Goal: Task Accomplishment & Management: Manage account settings

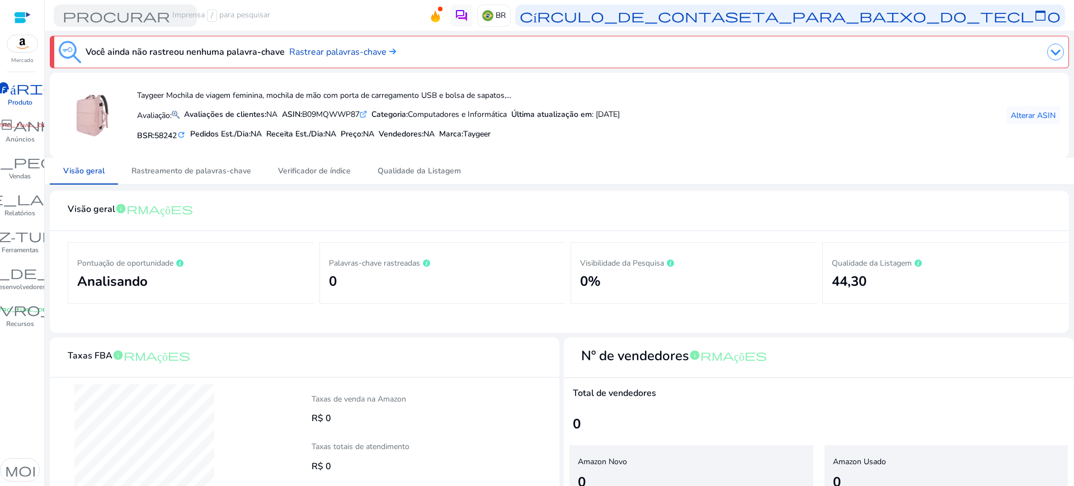
click at [583, 162] on div "Visão geral Rastreamento de palavras-chave Verificador de índice Qualidade da L…" at bounding box center [560, 171] width 1020 height 27
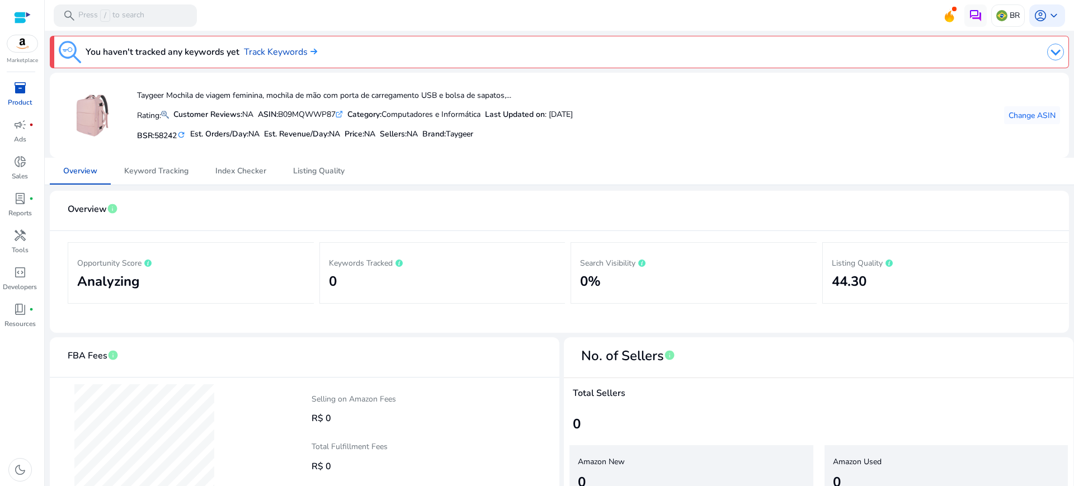
click at [693, 130] on div "Taygeer Mochila de viagem feminina, mochila de mão com porta de carregamento US…" at bounding box center [560, 115] width 1002 height 67
click at [15, 91] on span "inventory_2" at bounding box center [19, 87] width 13 height 13
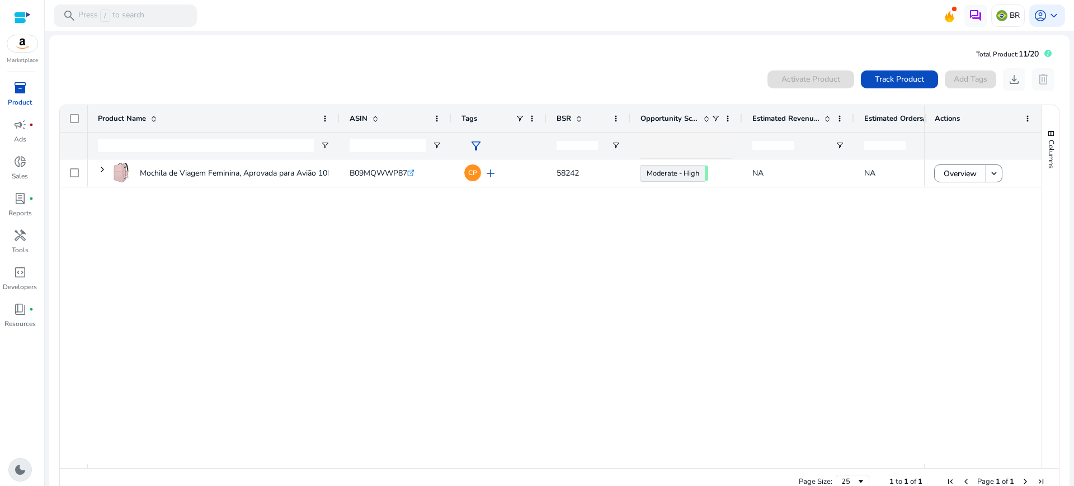
click at [13, 466] on span "dark_mode" at bounding box center [19, 469] width 13 height 13
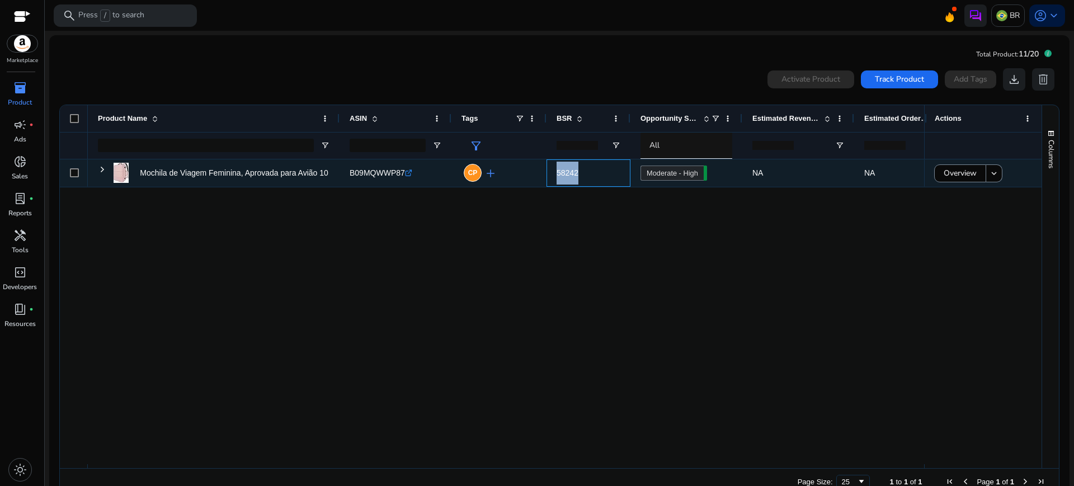
drag, startPoint x: 558, startPoint y: 175, endPoint x: 582, endPoint y: 182, distance: 25.1
click at [582, 182] on span "58242" at bounding box center [589, 173] width 64 height 23
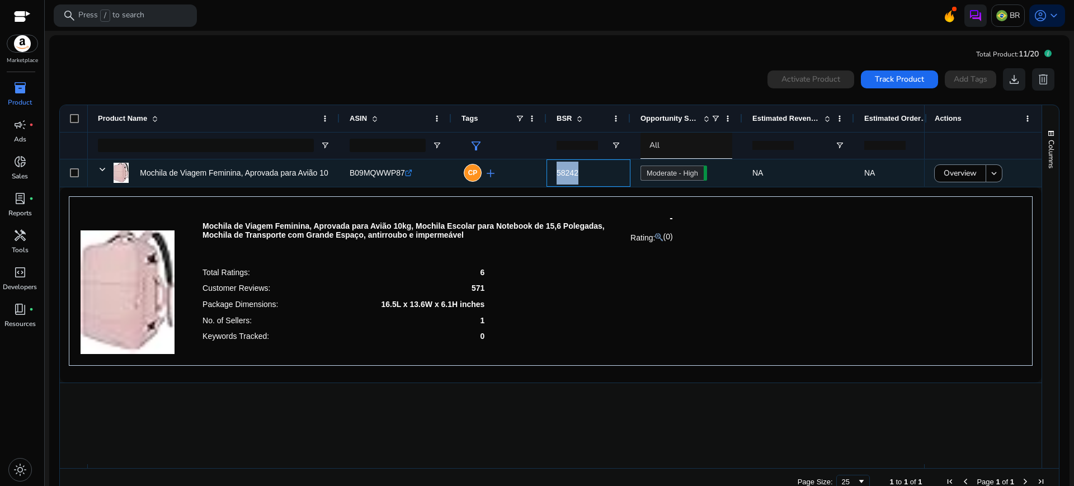
copy span "58242"
click at [687, 171] on body "We recommend switching to desktop view for the best experience. Marketplace inv…" at bounding box center [537, 243] width 1074 height 486
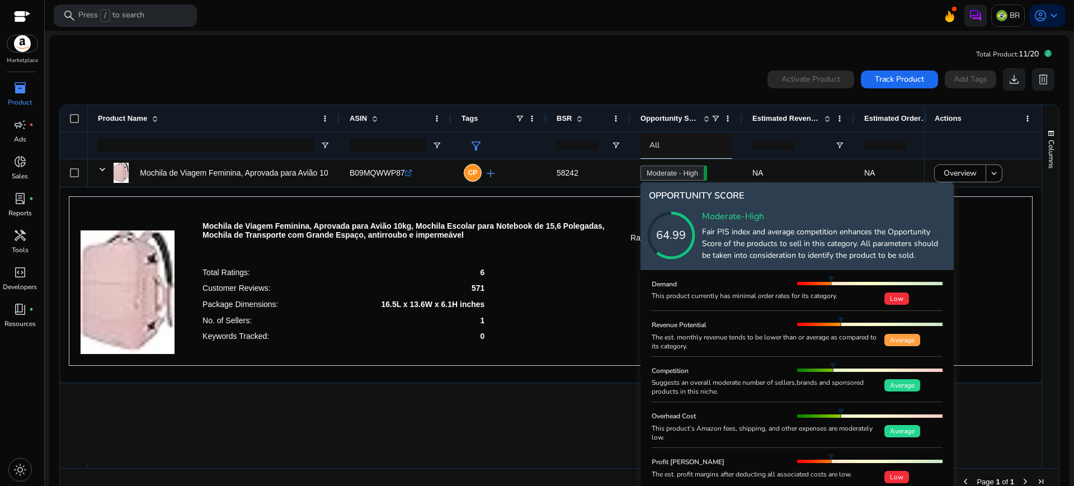
click at [700, 171] on icon at bounding box center [683, 224] width 112 height 112
click at [700, 171] on body "We recommend switching to desktop view for the best experience. Marketplace inv…" at bounding box center [537, 243] width 1074 height 486
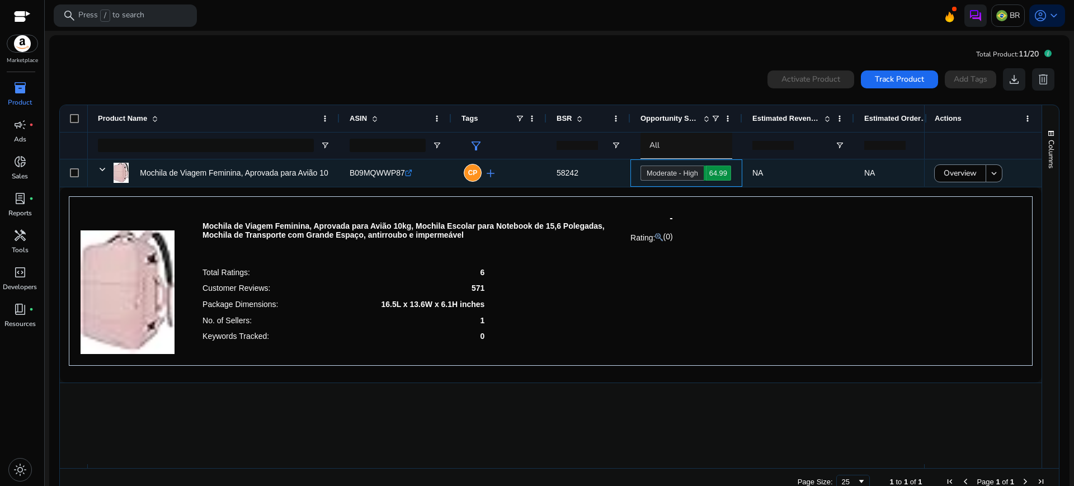
click at [702, 173] on link "Moderate - High 64.99" at bounding box center [672, 173] width 63 height 15
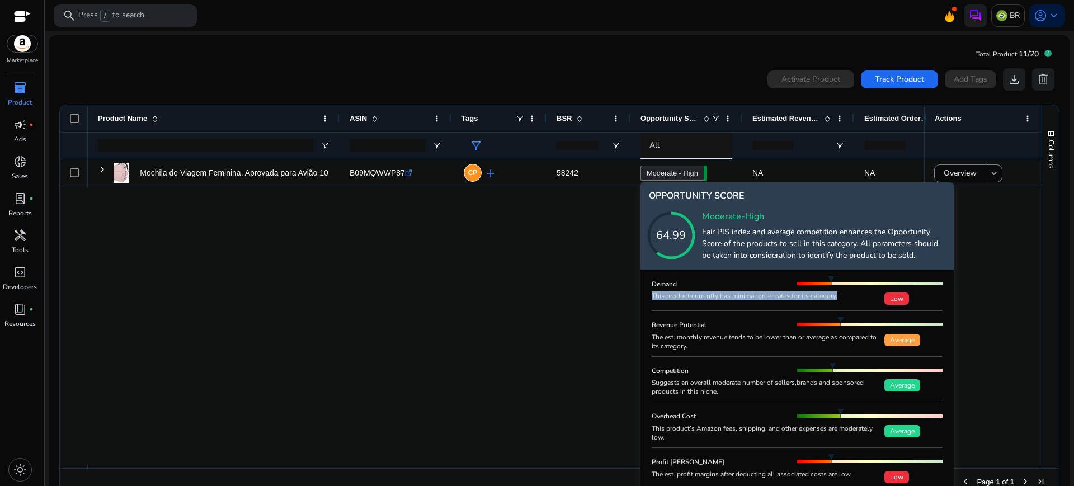
drag, startPoint x: 653, startPoint y: 298, endPoint x: 847, endPoint y: 299, distance: 194.2
click at [847, 299] on div "This product currently has minimal order rates for its category." at bounding box center [768, 296] width 233 height 9
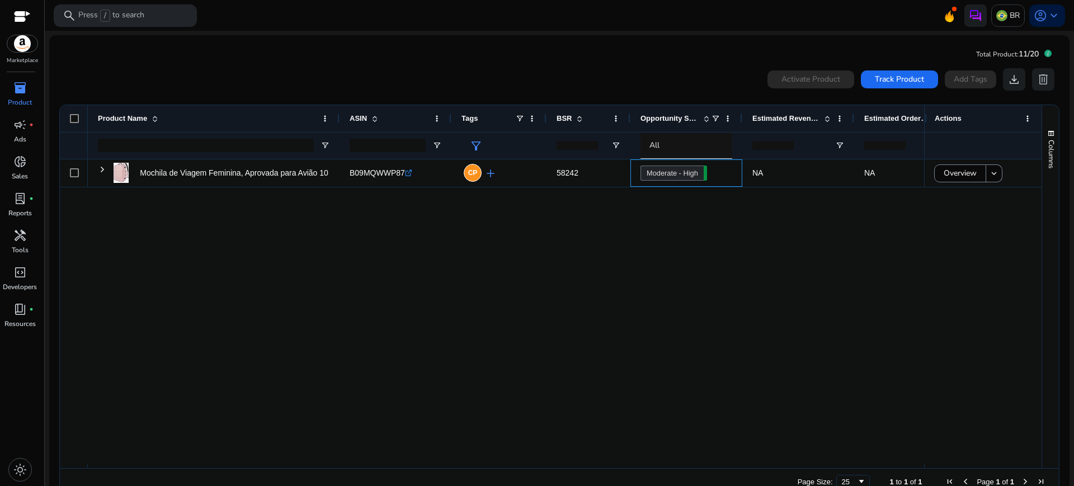
copy div "This product currently has minimal order rates for its category."
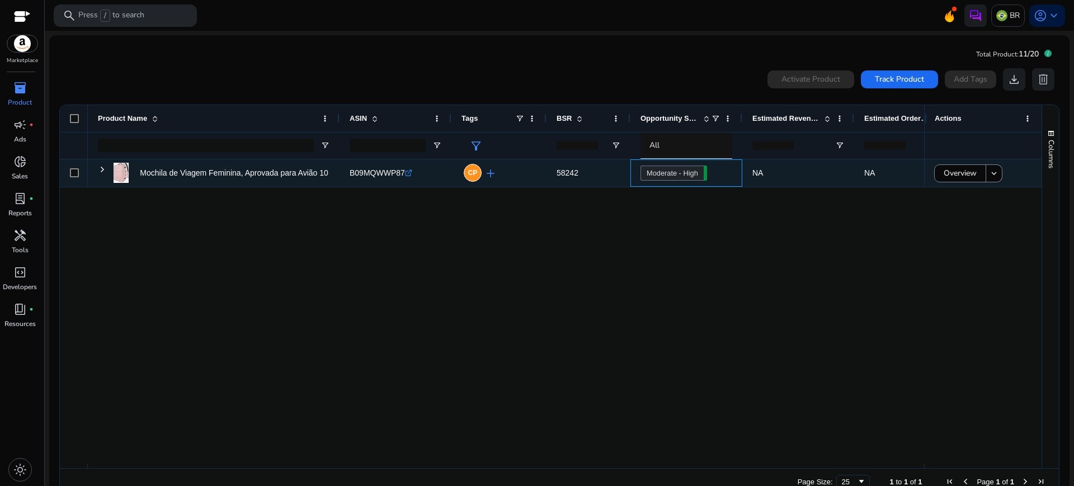
click at [715, 174] on div "Moderate - High 64.99" at bounding box center [687, 173] width 92 height 26
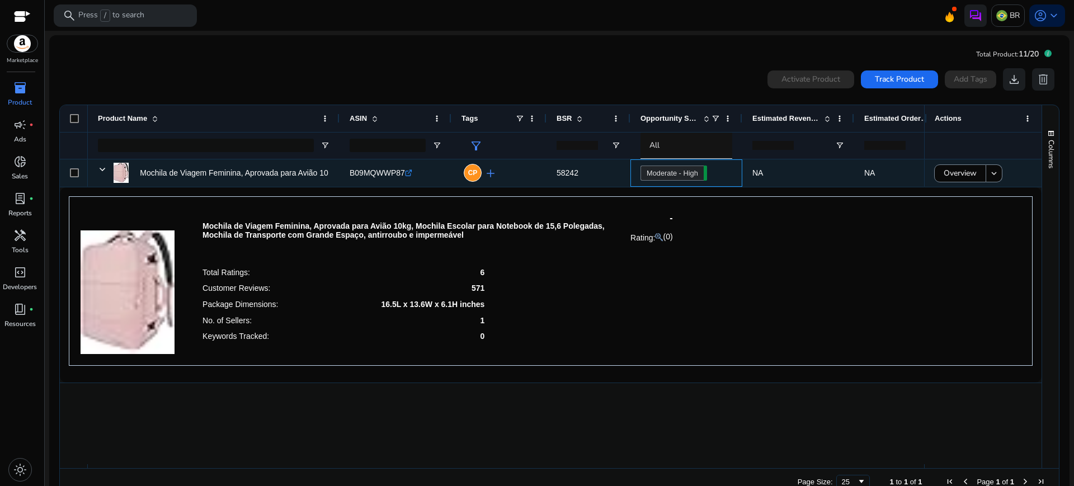
click at [709, 172] on div "Moderate - High 64.99" at bounding box center [687, 173] width 92 height 26
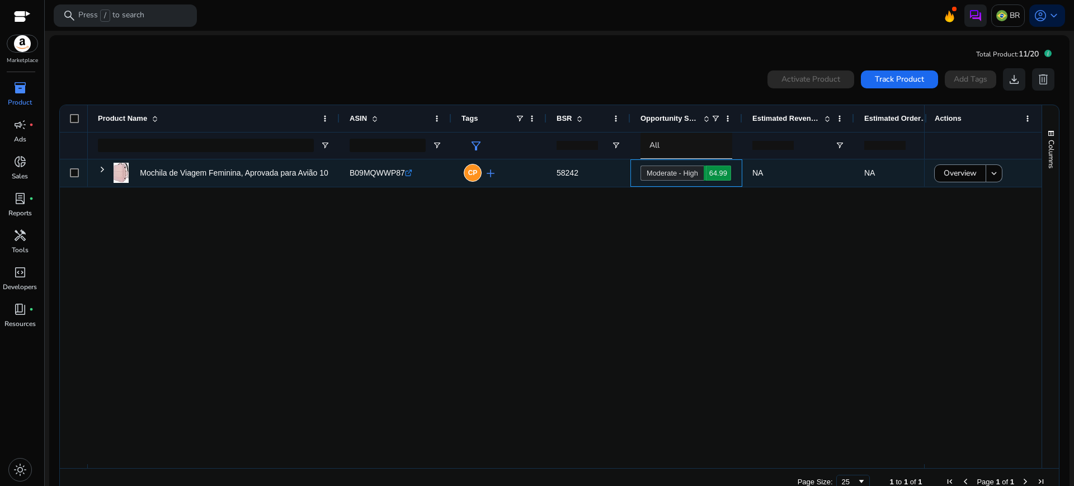
click at [708, 171] on span "64.99" at bounding box center [717, 173] width 27 height 15
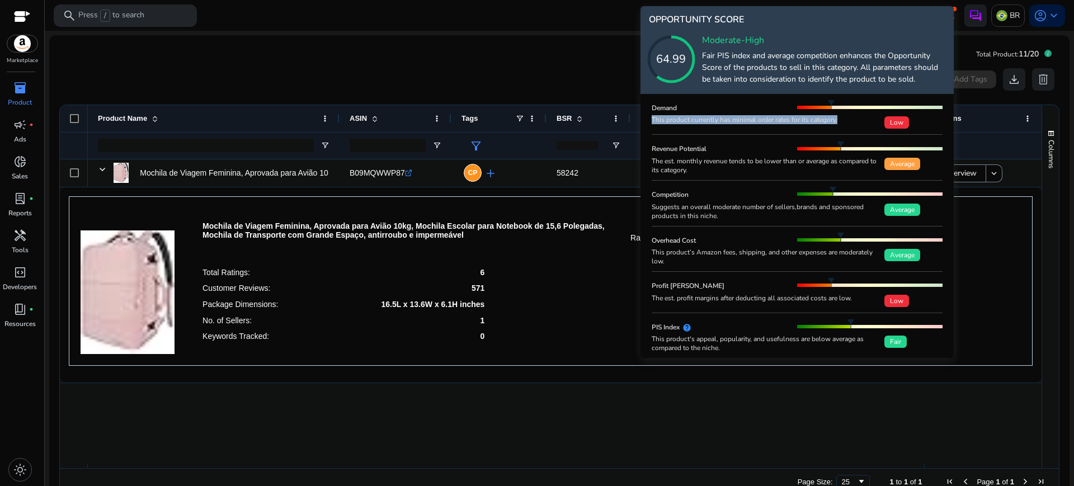
drag, startPoint x: 654, startPoint y: 119, endPoint x: 854, endPoint y: 128, distance: 200.5
click at [854, 128] on div "This product currently has minimal order rates for its category. Low" at bounding box center [797, 121] width 291 height 13
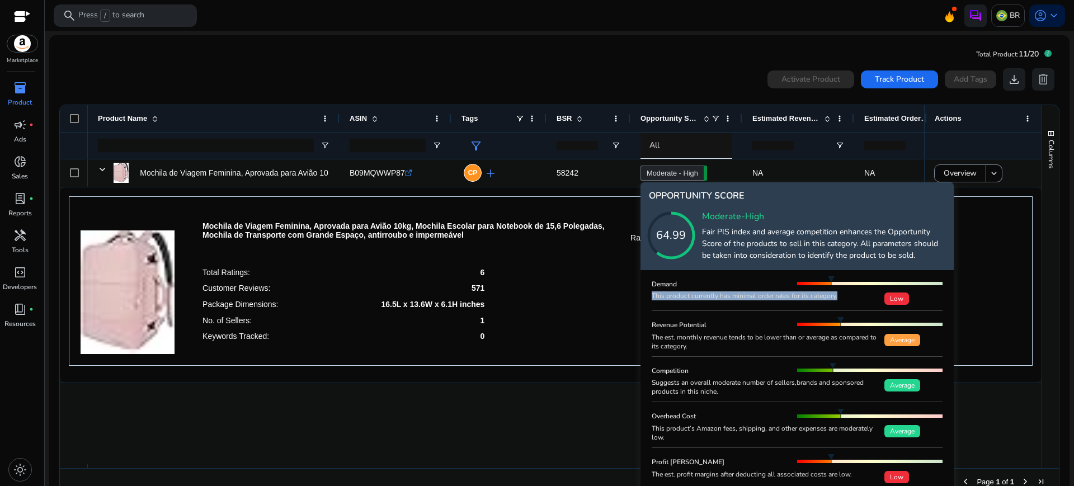
copy div "This product currently has minimal order rates for its category."
drag, startPoint x: 653, startPoint y: 297, endPoint x: 843, endPoint y: 292, distance: 190.3
click at [843, 292] on div "This product currently has minimal order rates for its category." at bounding box center [768, 296] width 233 height 9
drag, startPoint x: 651, startPoint y: 327, endPoint x: 708, endPoint y: 329, distance: 57.7
click at [708, 329] on div "Demand This product currently has minimal order rates for its category. Low Rev…" at bounding box center [797, 402] width 313 height 265
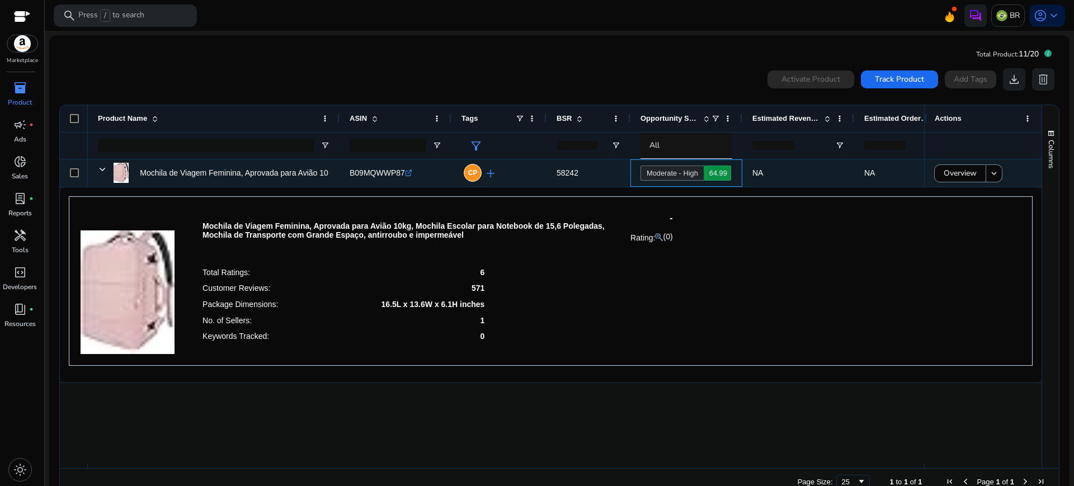
click at [684, 177] on link "Moderate - High 64.99" at bounding box center [672, 173] width 63 height 15
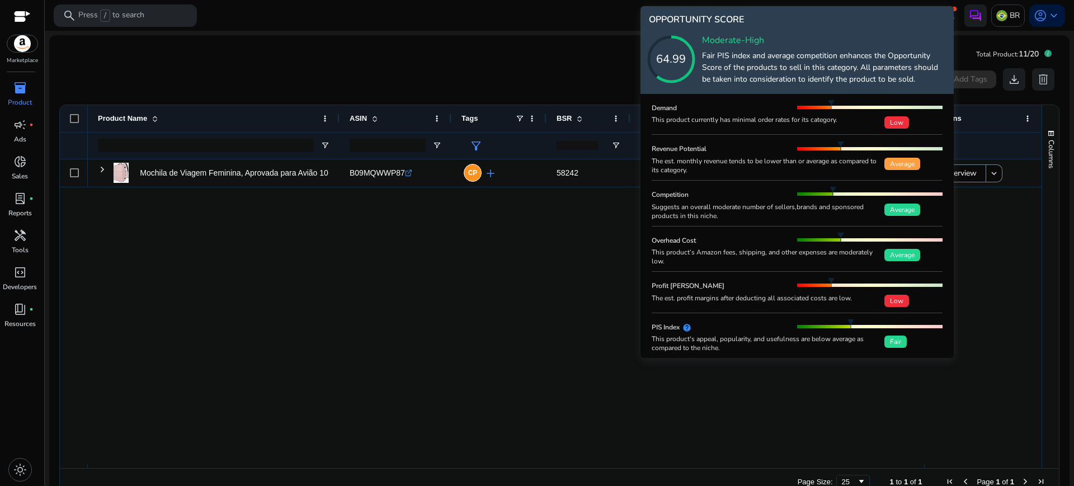
copy h5 "Revenue Potential"
drag, startPoint x: 710, startPoint y: 151, endPoint x: 651, endPoint y: 151, distance: 58.2
click at [651, 151] on div "Demand This product currently has minimal order rates for its category. Low Rev…" at bounding box center [797, 226] width 313 height 265
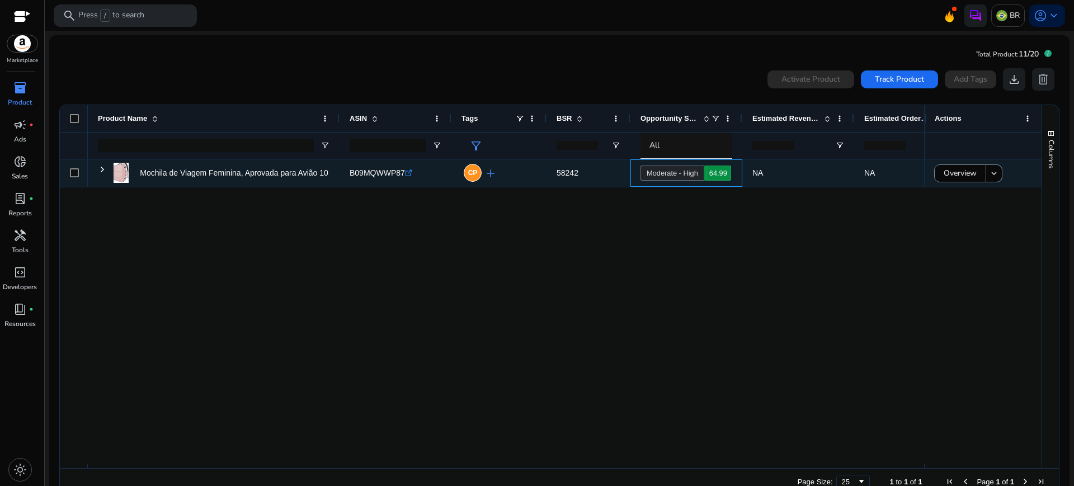
click at [718, 173] on body "We recommend switching to desktop view for the best experience. Marketplace inv…" at bounding box center [537, 243] width 1074 height 486
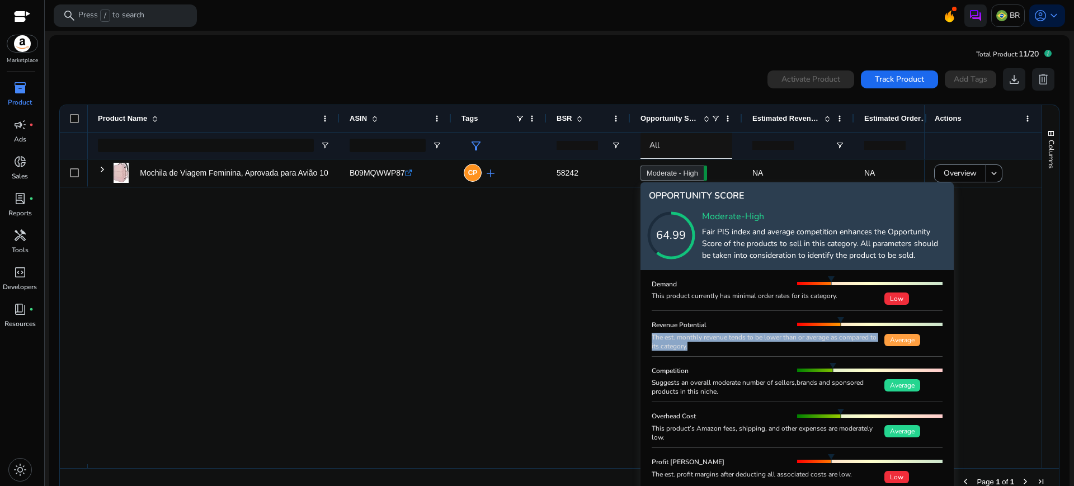
copy div "The est. monthly revenue tends to be lower than or average as compared to its c…"
drag, startPoint x: 651, startPoint y: 337, endPoint x: 721, endPoint y: 350, distance: 71.1
click at [721, 350] on div "Demand This product currently has minimal order rates for its category. Low Rev…" at bounding box center [797, 402] width 313 height 265
drag, startPoint x: 691, startPoint y: 369, endPoint x: 653, endPoint y: 377, distance: 39.3
click at [653, 377] on div "Competition" at bounding box center [725, 371] width 146 height 16
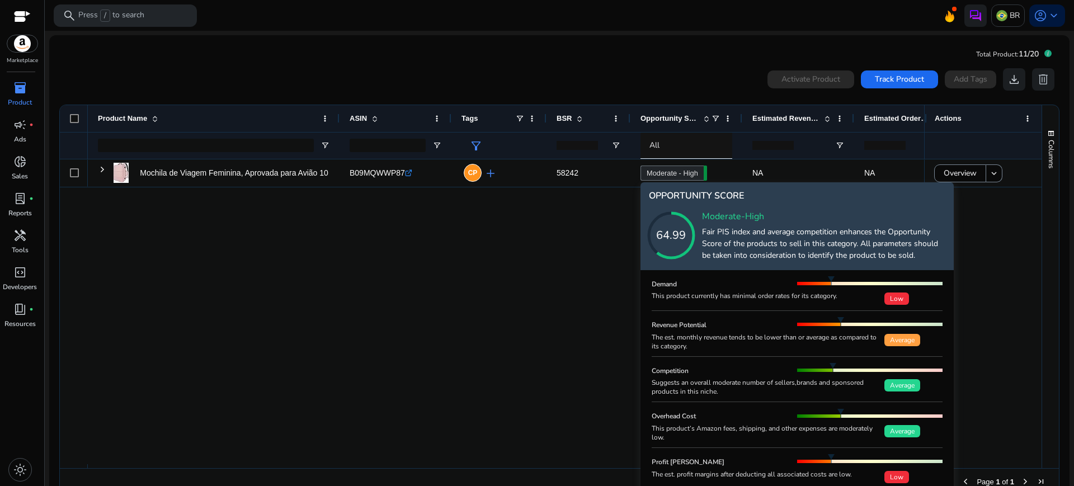
drag, startPoint x: 701, startPoint y: 367, endPoint x: 652, endPoint y: 369, distance: 48.7
click at [652, 369] on div "Competition" at bounding box center [725, 371] width 146 height 16
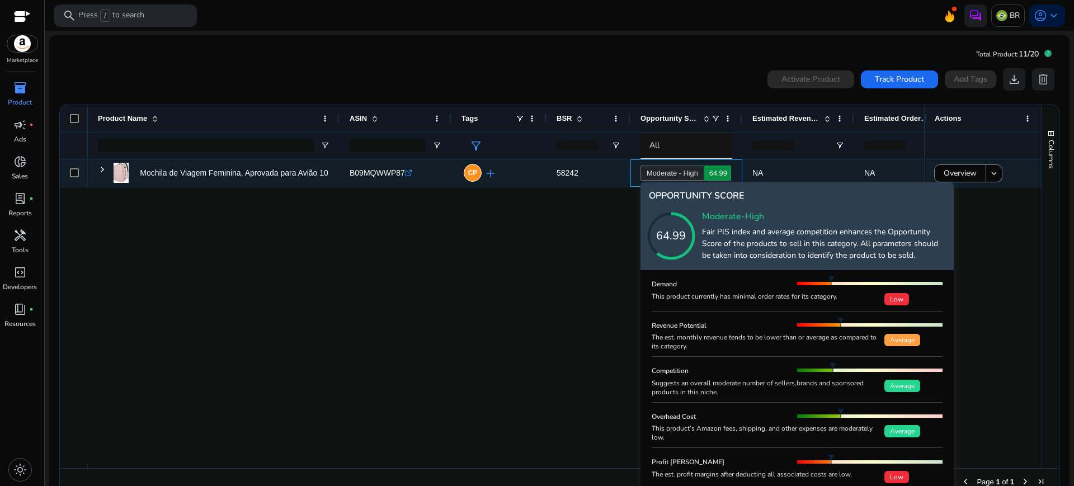
click at [709, 168] on span "64.99" at bounding box center [717, 173] width 27 height 15
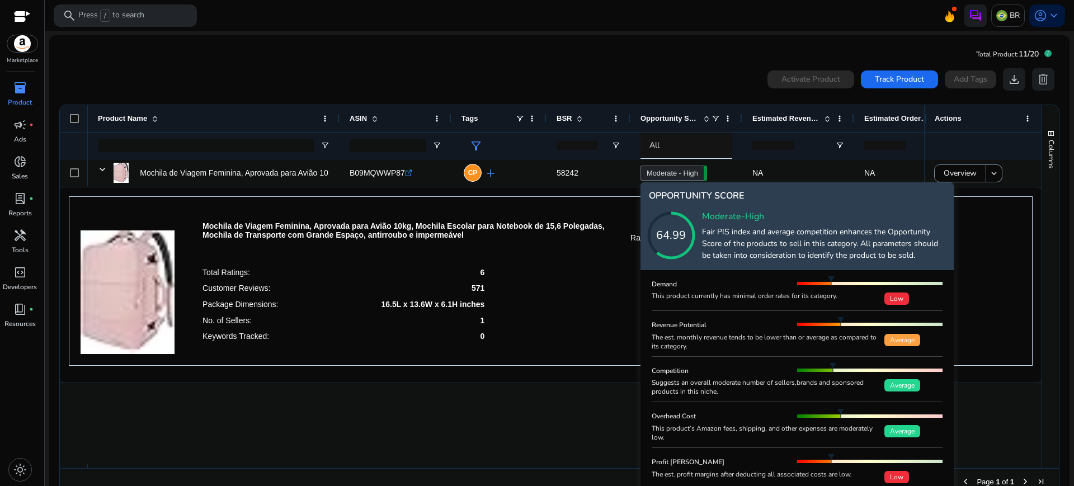
copy h5 "Competition"
drag, startPoint x: 696, startPoint y: 372, endPoint x: 646, endPoint y: 363, distance: 51.2
click at [646, 363] on div "Demand This product currently has minimal order rates for its category. Low Rev…" at bounding box center [797, 402] width 313 height 265
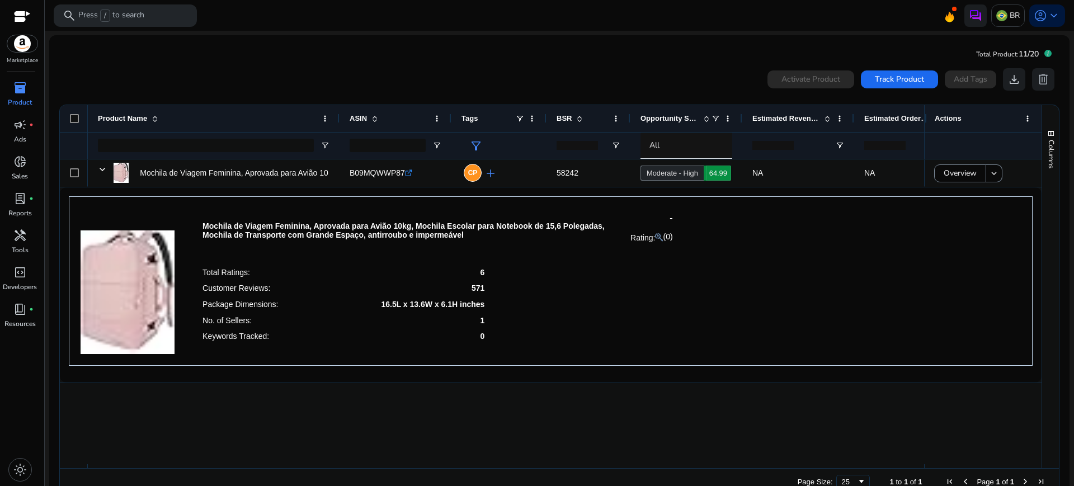
click at [689, 264] on icon at bounding box center [662, 292] width 56 height 56
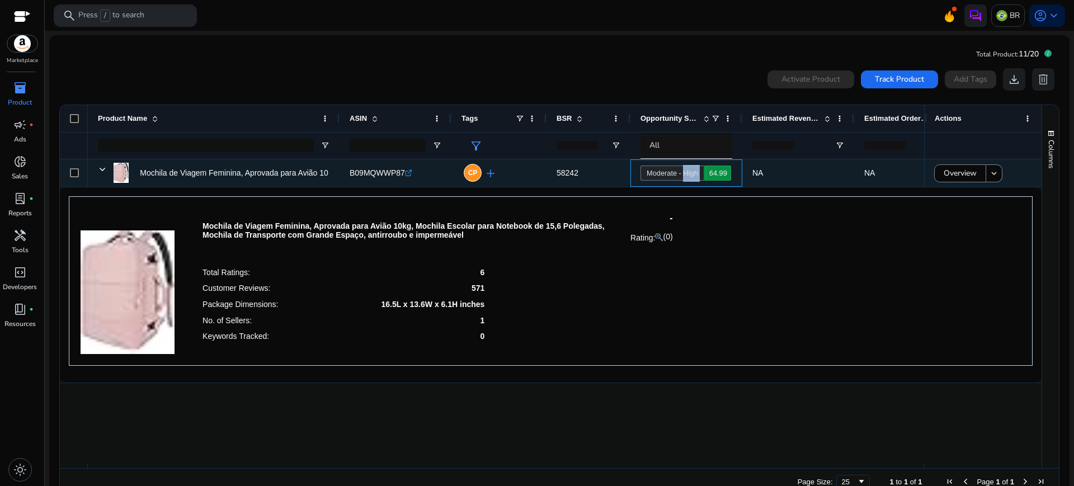
click at [703, 176] on link "Moderate - High 64.99" at bounding box center [672, 173] width 63 height 15
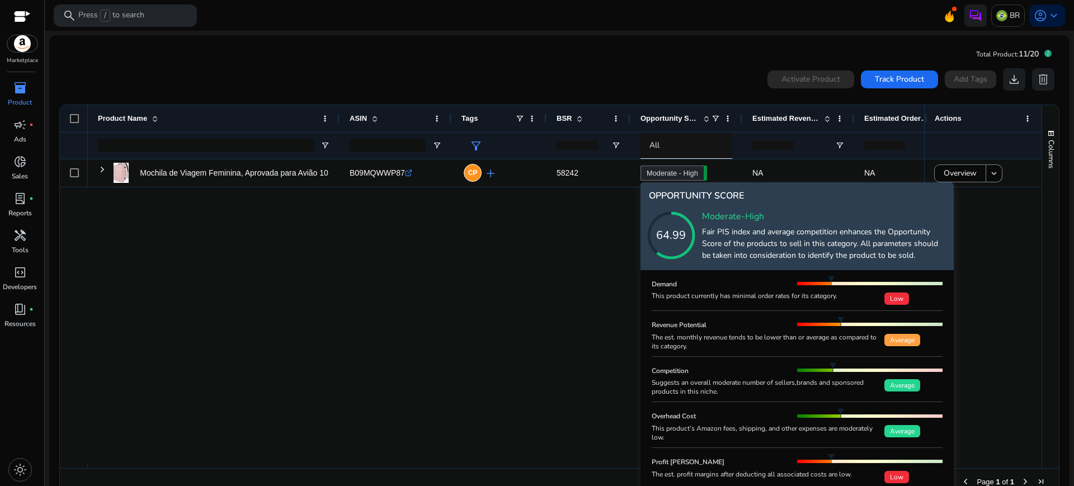
click at [653, 387] on div "Suggests an overall moderate number of sellers,brands and sponsored products in…" at bounding box center [768, 387] width 233 height 18
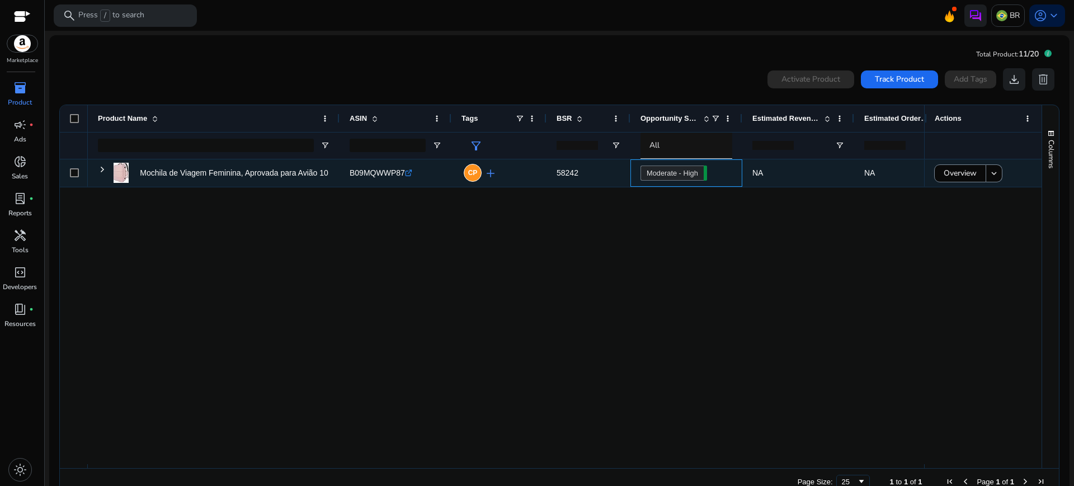
click at [694, 185] on div "Moderate - High 64.99" at bounding box center [687, 173] width 92 height 26
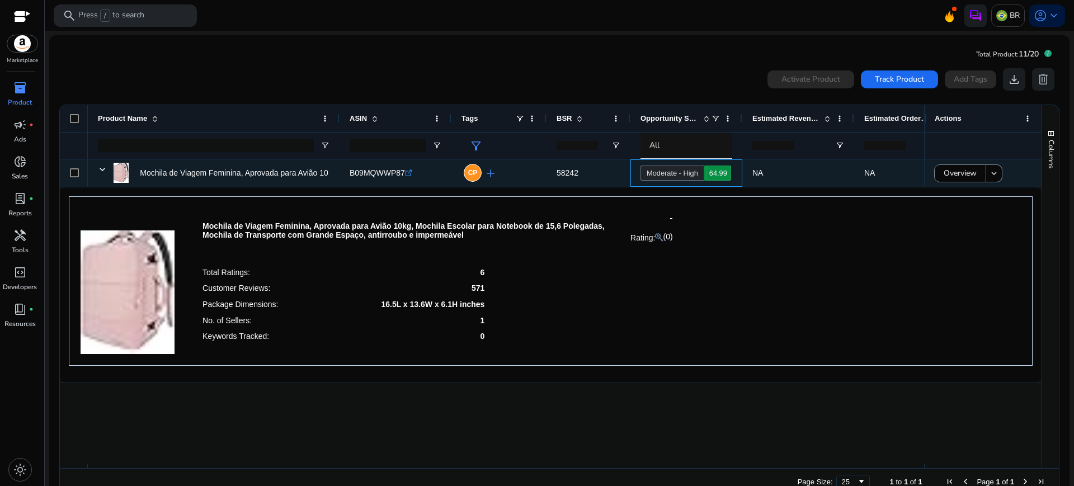
click at [691, 174] on link "Moderate - High 64.99" at bounding box center [672, 173] width 63 height 15
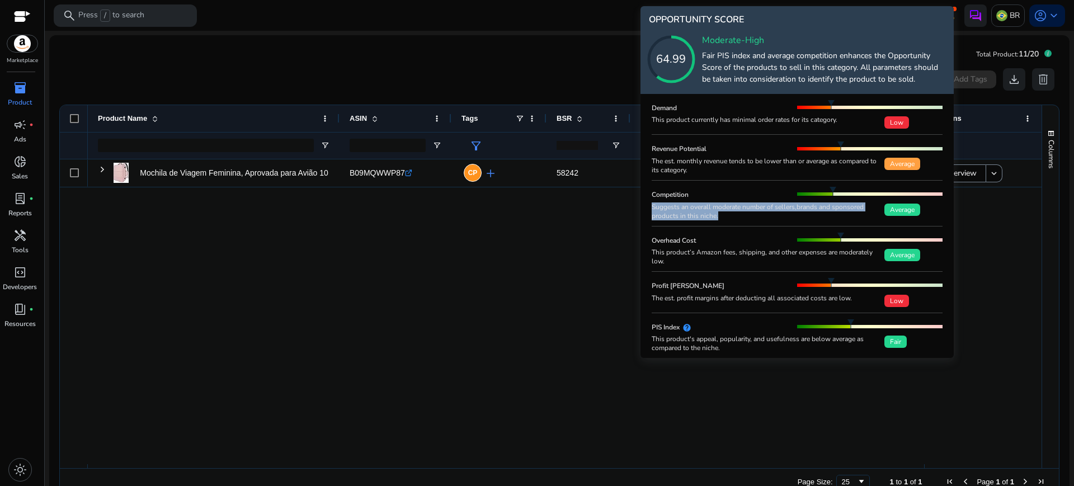
copy div "Suggests an overall moderate number of sellers,brands and sponsored products in…"
drag, startPoint x: 653, startPoint y: 207, endPoint x: 785, endPoint y: 214, distance: 131.7
click at [785, 214] on div "Suggests an overall moderate number of sellers,brands and sponsored products in…" at bounding box center [768, 212] width 233 height 18
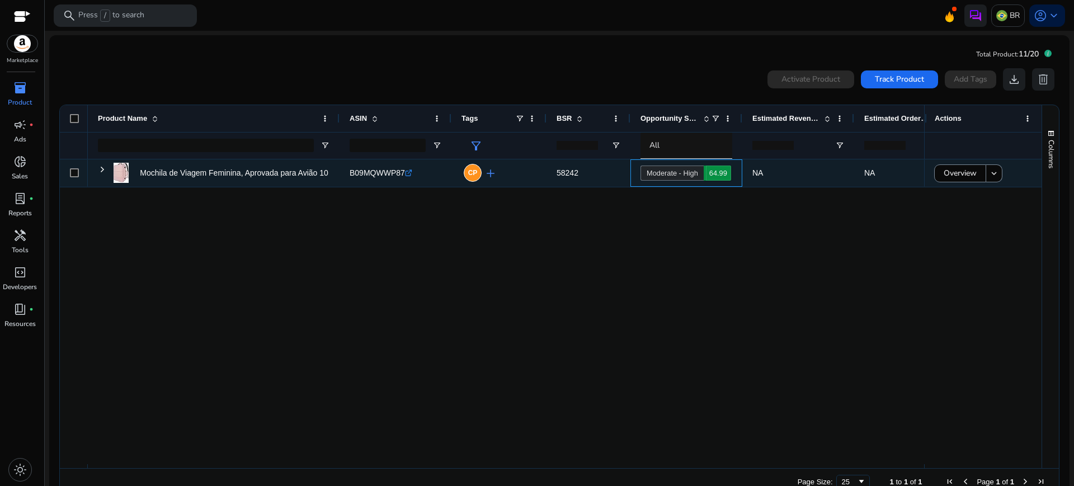
click at [670, 168] on link "Moderate - High 64.99" at bounding box center [672, 173] width 63 height 15
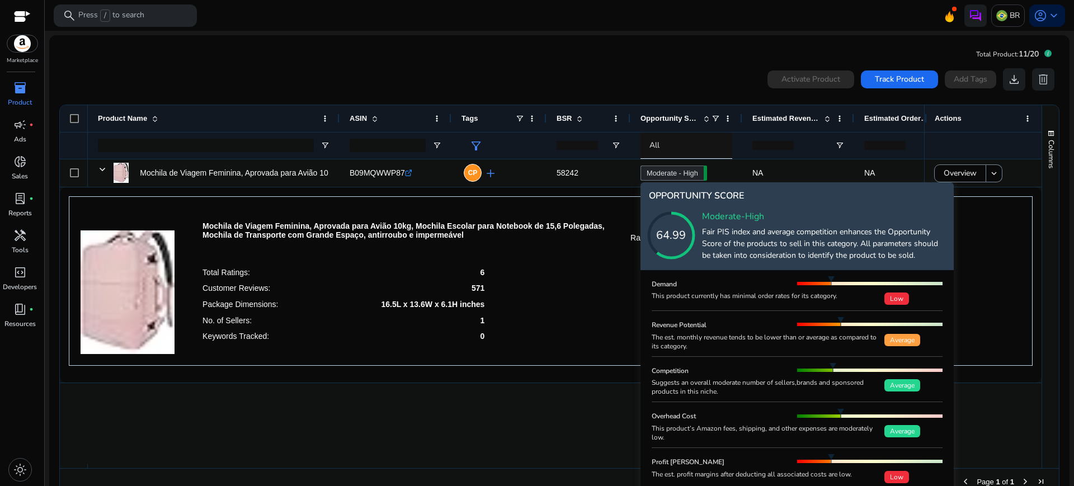
copy h5 "Overhead Cost"
drag, startPoint x: 707, startPoint y: 416, endPoint x: 649, endPoint y: 411, distance: 58.4
click at [649, 411] on div "Demand This product currently has minimal order rates for its category. Low Rev…" at bounding box center [797, 402] width 313 height 265
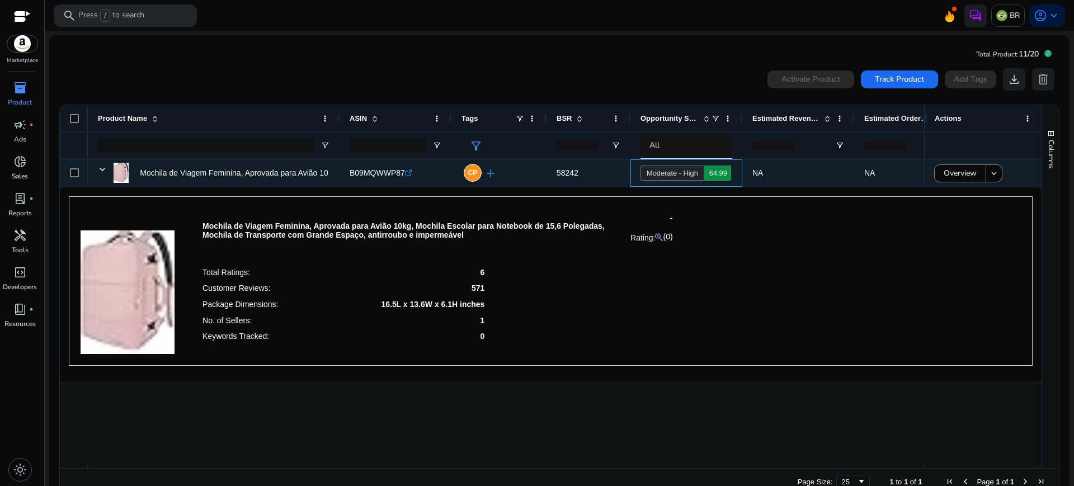
click at [698, 174] on link "Moderate - High 64.99" at bounding box center [672, 173] width 63 height 15
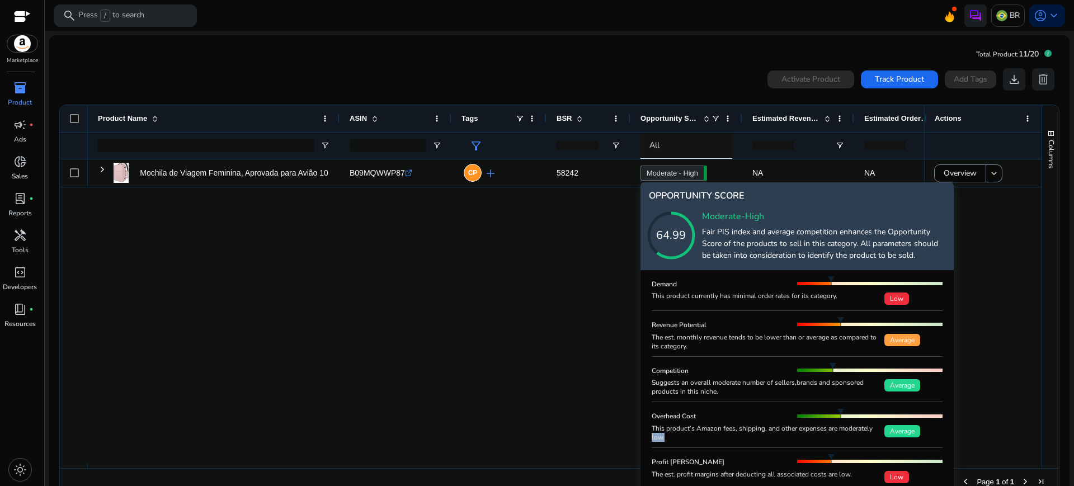
drag, startPoint x: 653, startPoint y: 434, endPoint x: 670, endPoint y: 435, distance: 17.9
click at [670, 435] on div "This product’s Amazon fees, shipping, and other expenses are moderately low." at bounding box center [768, 433] width 233 height 18
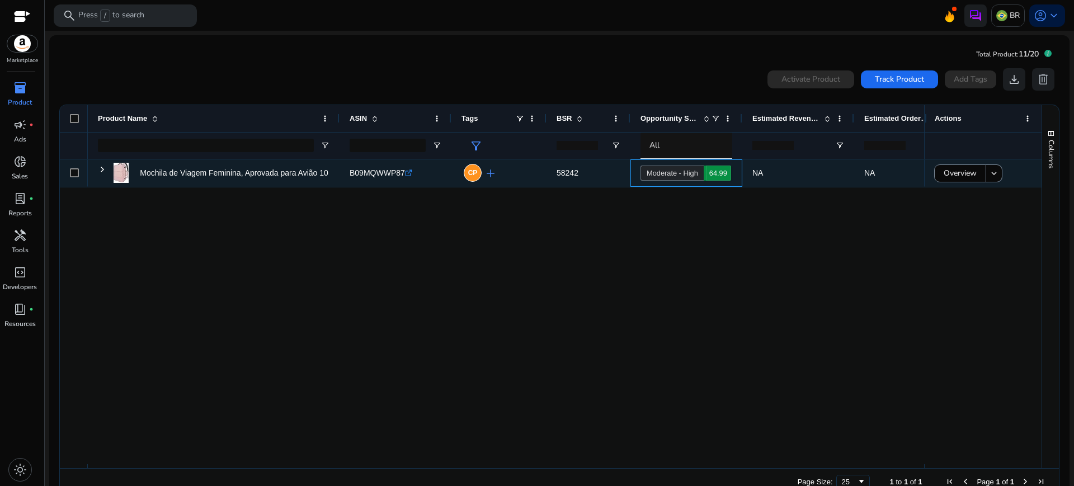
click at [664, 177] on link "Moderate - High 64.99" at bounding box center [672, 173] width 63 height 15
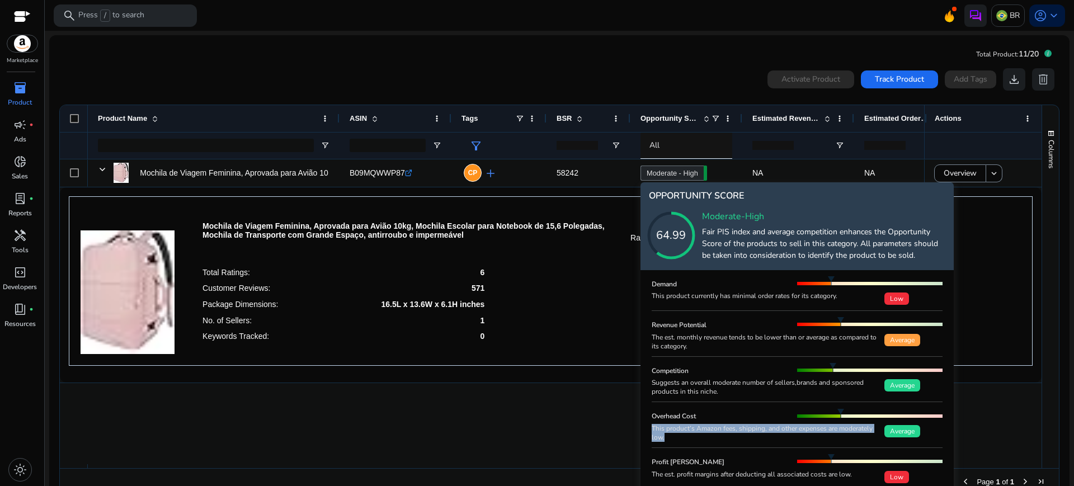
copy div "This product’s Amazon fees, shipping, and other expenses are moderately low."
drag, startPoint x: 651, startPoint y: 429, endPoint x: 679, endPoint y: 443, distance: 31.0
click at [679, 443] on div "Demand This product currently has minimal order rates for its category. Low Rev…" at bounding box center [797, 402] width 313 height 265
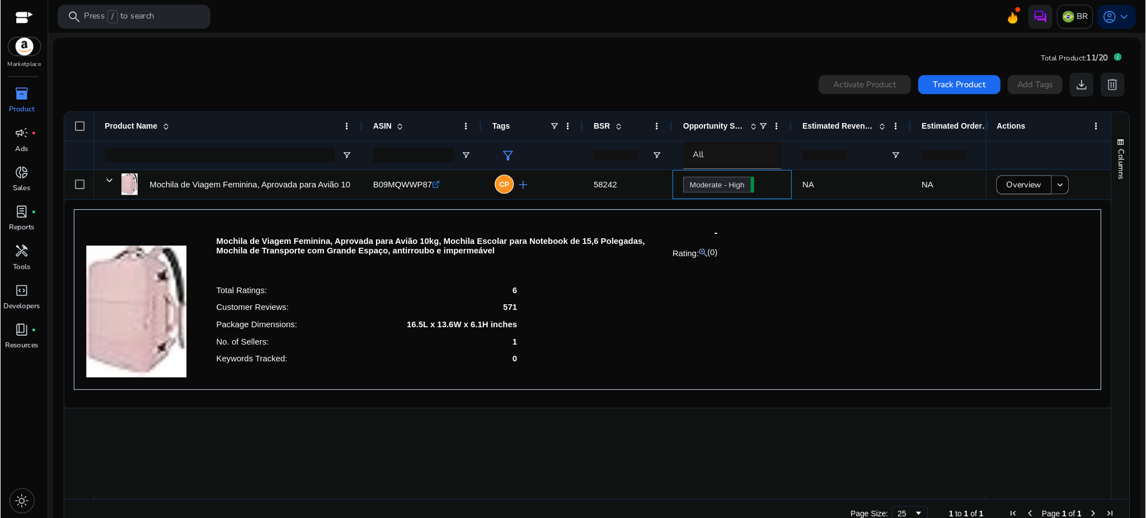
scroll to position [25, 0]
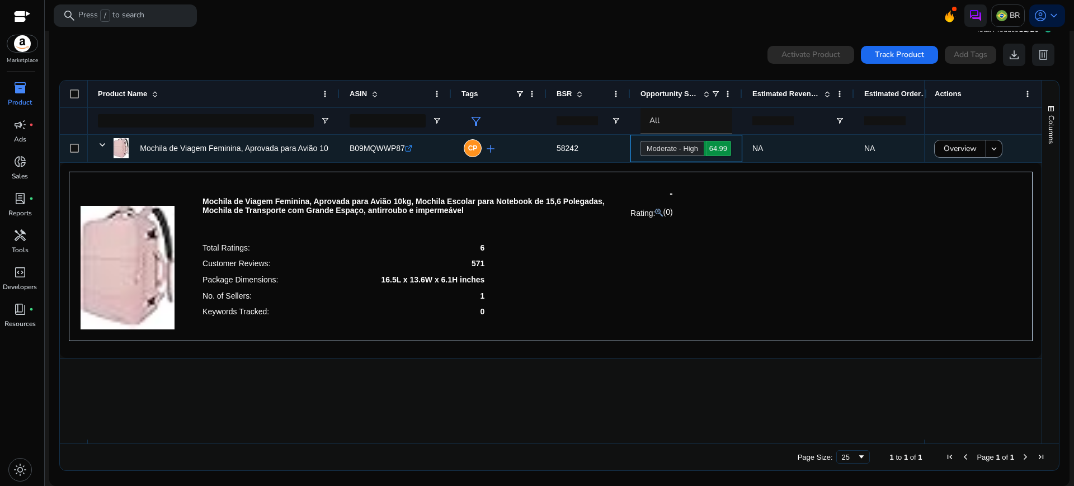
click at [700, 151] on link "Moderate - High 64.99" at bounding box center [672, 148] width 63 height 15
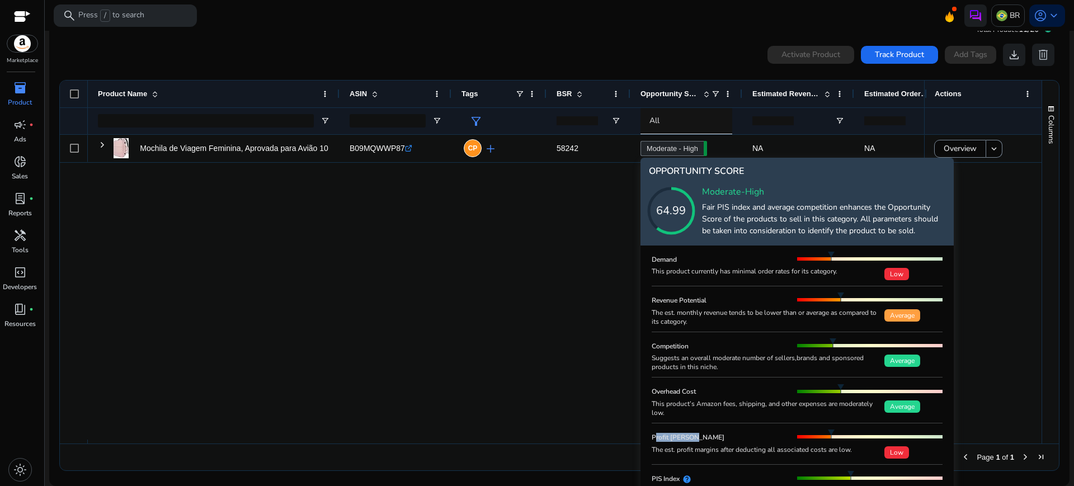
copy h5 "Profit [PERSON_NAME]"
drag, startPoint x: 707, startPoint y: 436, endPoint x: 649, endPoint y: 434, distance: 58.8
click at [649, 434] on div "Demand This product currently has minimal order rates for its category. Low Rev…" at bounding box center [797, 378] width 313 height 265
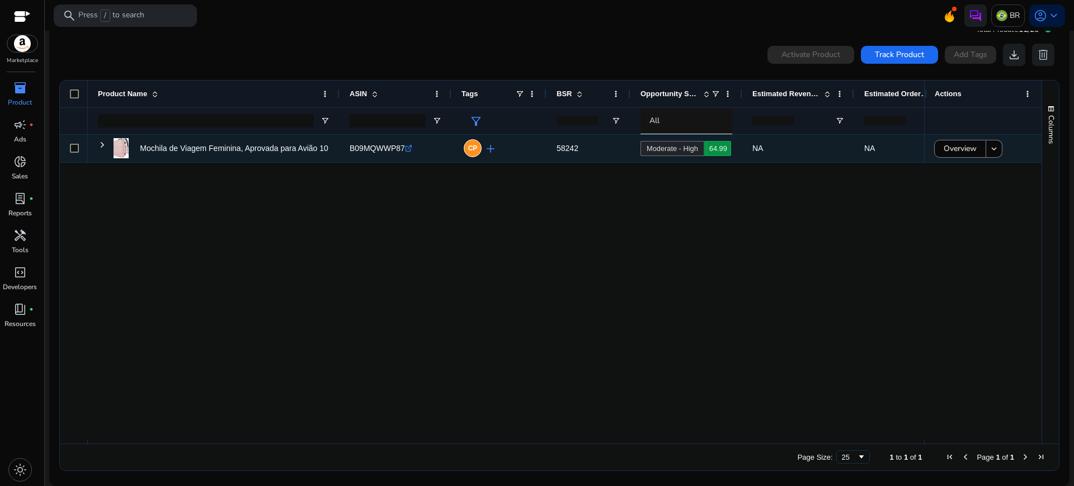
click at [689, 239] on icon at bounding box center [662, 267] width 56 height 56
click at [704, 150] on link "Moderate - High 64.99" at bounding box center [672, 148] width 63 height 15
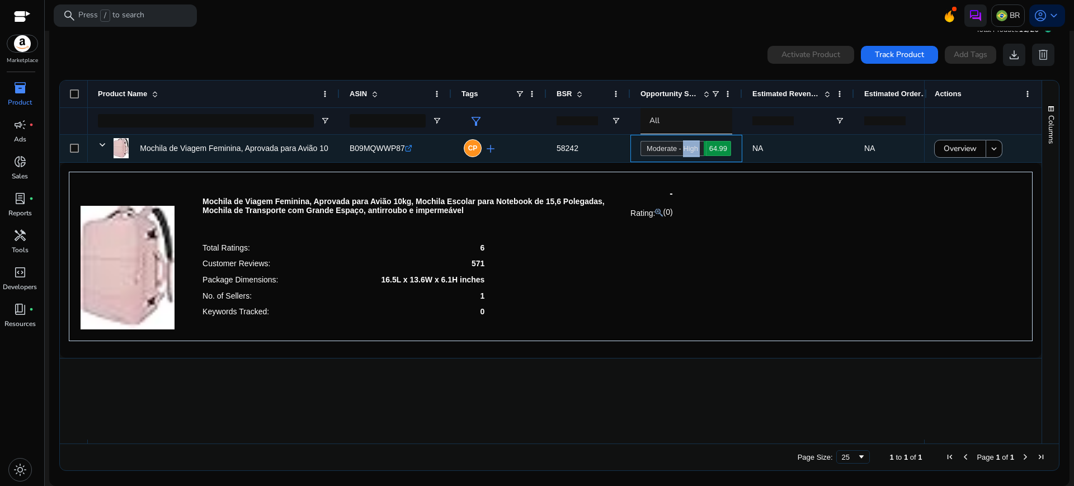
click at [707, 150] on span "64.99" at bounding box center [717, 148] width 27 height 15
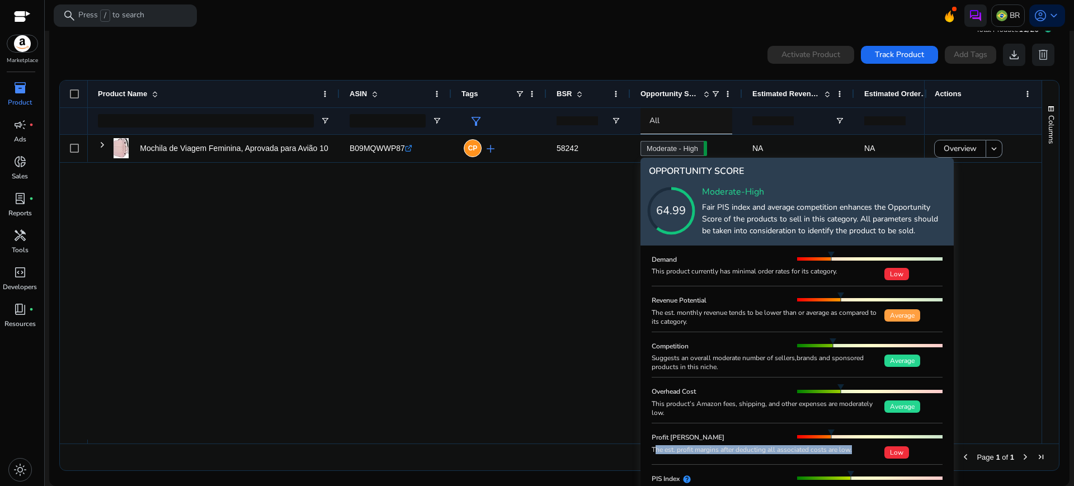
drag, startPoint x: 654, startPoint y: 449, endPoint x: 870, endPoint y: 456, distance: 215.6
click at [870, 456] on div "The est. profit margins after deducting all associated costs are low. Low" at bounding box center [797, 451] width 291 height 13
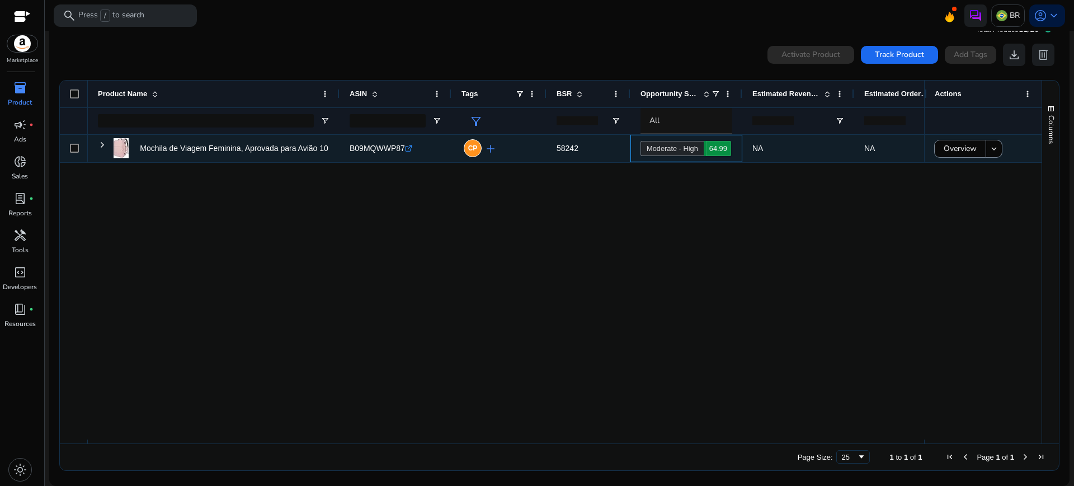
click at [694, 152] on link "Moderate - High 64.99" at bounding box center [672, 148] width 63 height 15
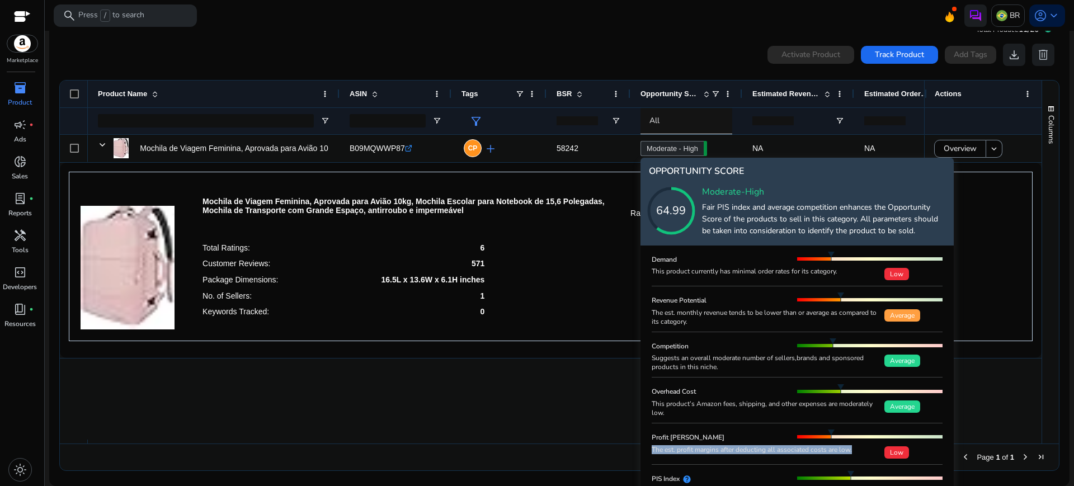
drag, startPoint x: 651, startPoint y: 450, endPoint x: 862, endPoint y: 457, distance: 211.1
click at [862, 457] on div "Demand This product currently has minimal order rates for its category. Low Rev…" at bounding box center [797, 378] width 313 height 265
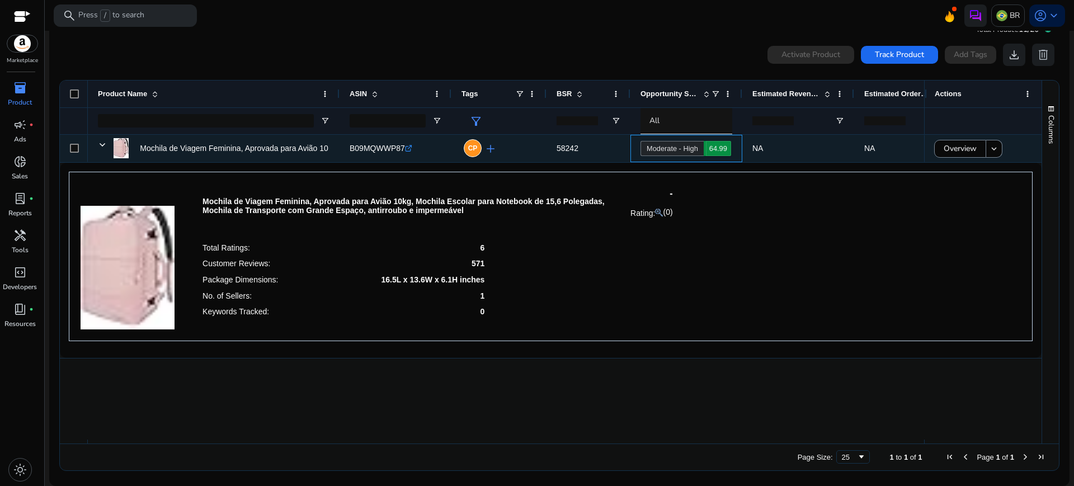
click at [686, 144] on body "We recommend switching to desktop view for the best experience. Marketplace inv…" at bounding box center [537, 243] width 1074 height 486
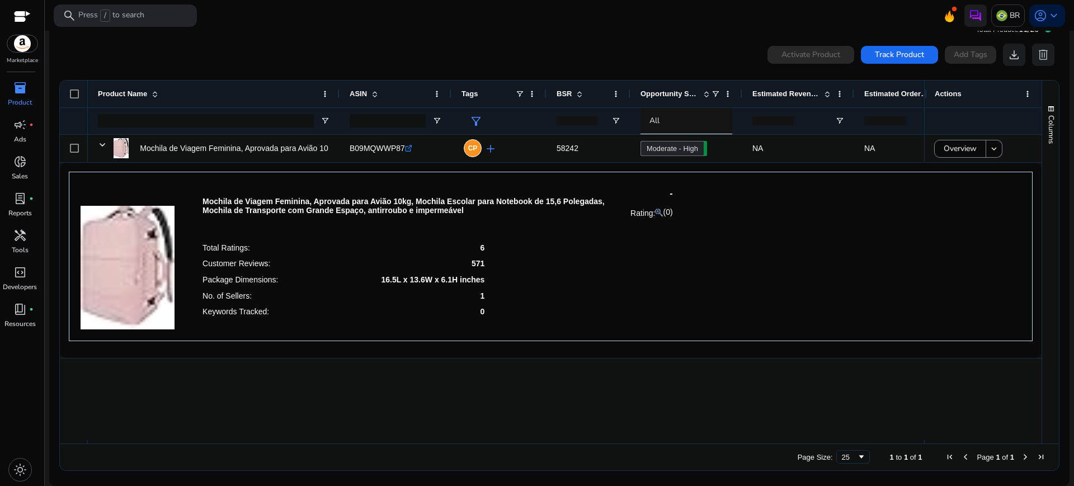
click at [551, 311] on div "Total Ratings: 6 Customer Reviews: 571 Package Dimensions: 16.5L x 13.6W x 6.1H…" at bounding box center [438, 280] width 471 height 80
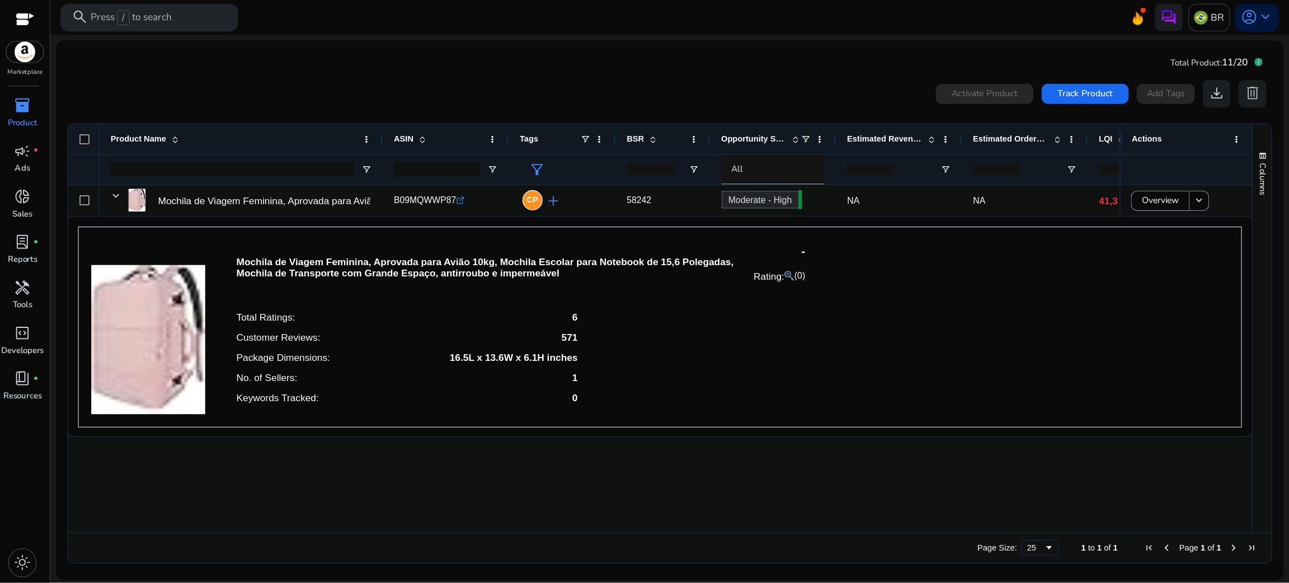
scroll to position [0, 0]
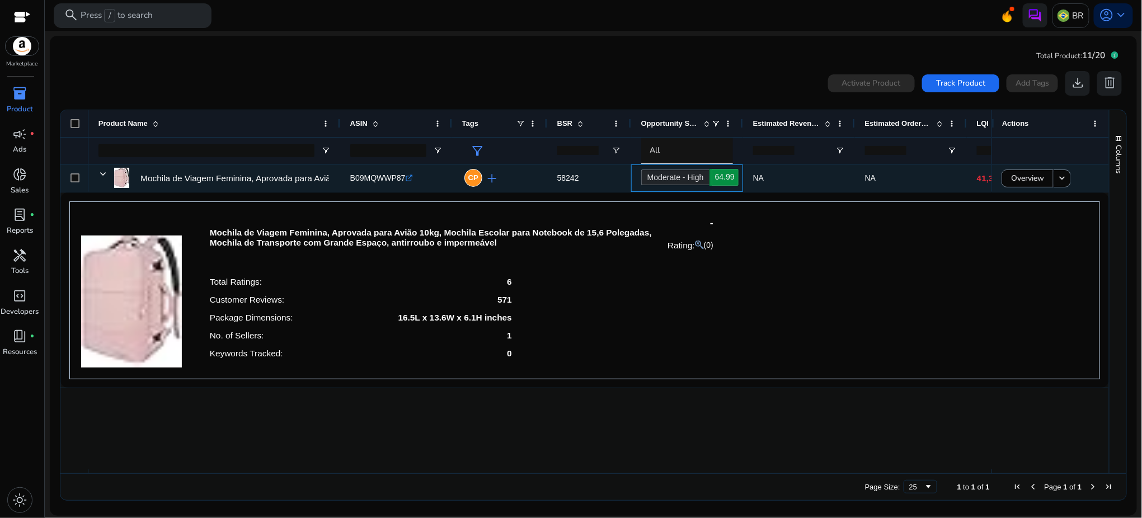
click at [673, 178] on link "Moderate - High 64.99" at bounding box center [675, 178] width 68 height 16
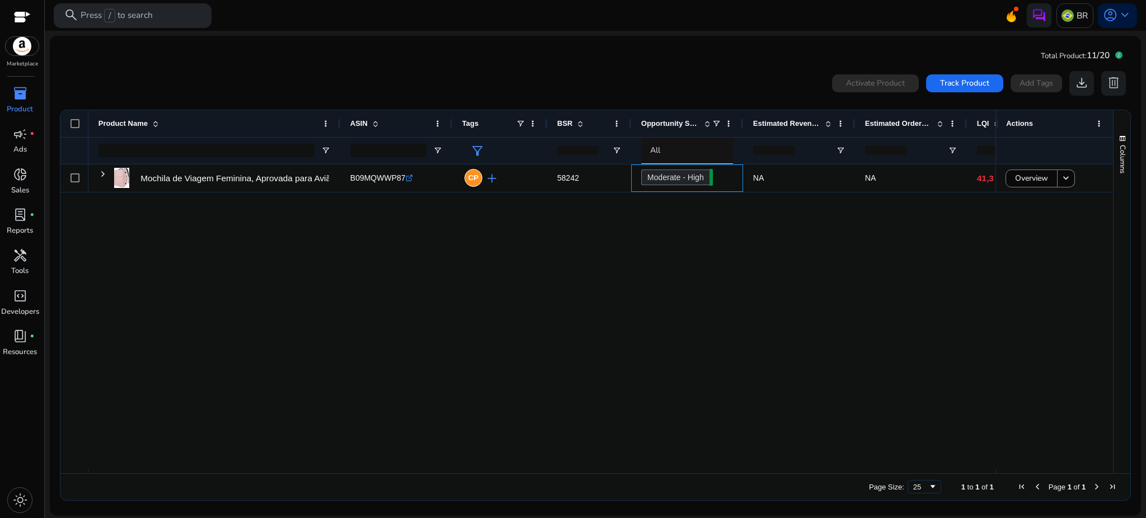
click at [1008, 270] on div "Mochila de Viagem Feminina, Aprovada para Avião 10kg, [GEOGRAPHIC_DATA]... B09M…" at bounding box center [586, 317] width 1053 height 305
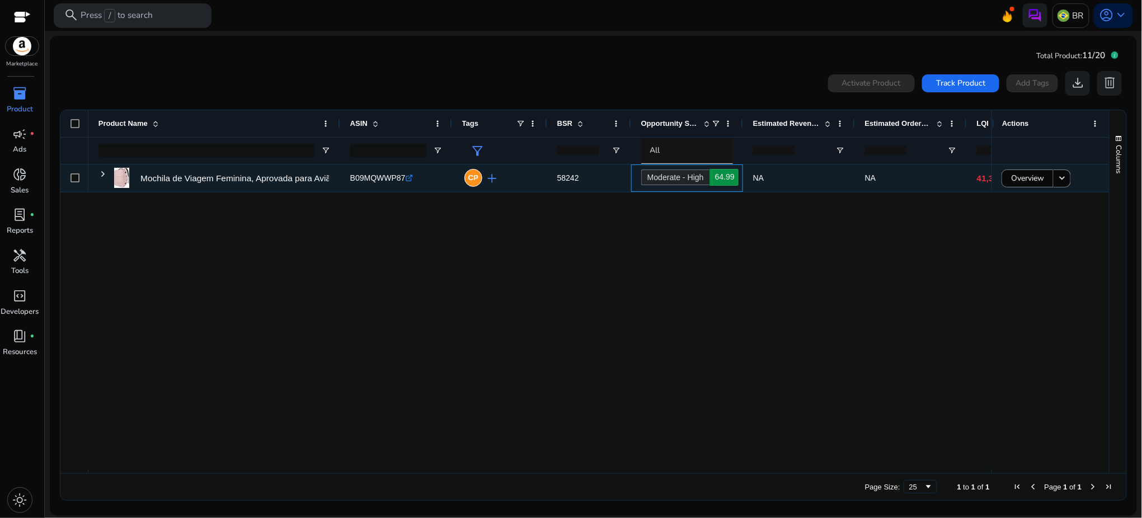
click at [705, 177] on body "We recommend switching to desktop view for the best experience. Marketplace inv…" at bounding box center [571, 259] width 1142 height 518
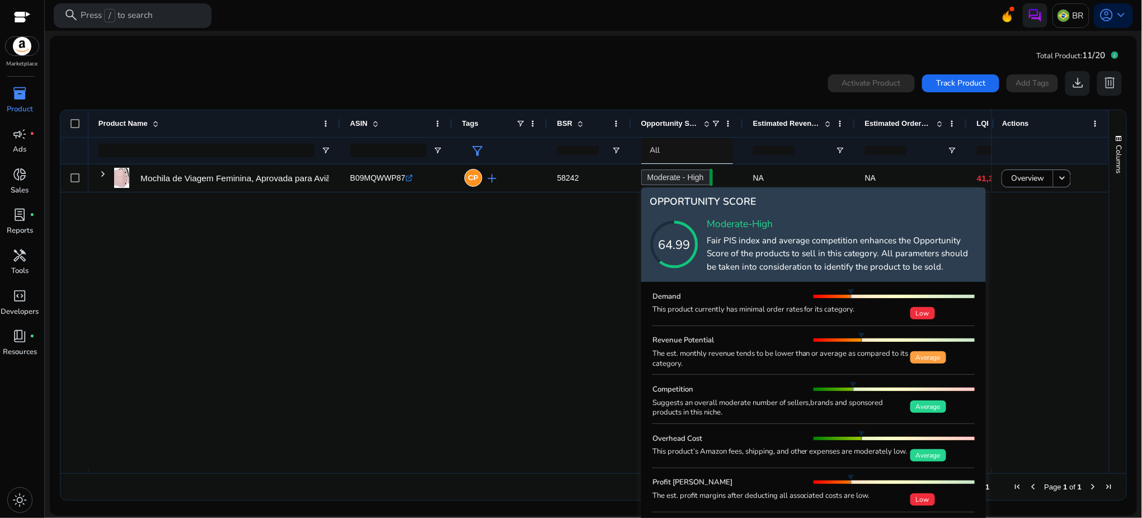
click at [980, 255] on div "OPPORTUNITY SCORE 64.99 Moderate-High Fair PIS index and average competition en…" at bounding box center [813, 234] width 345 height 95
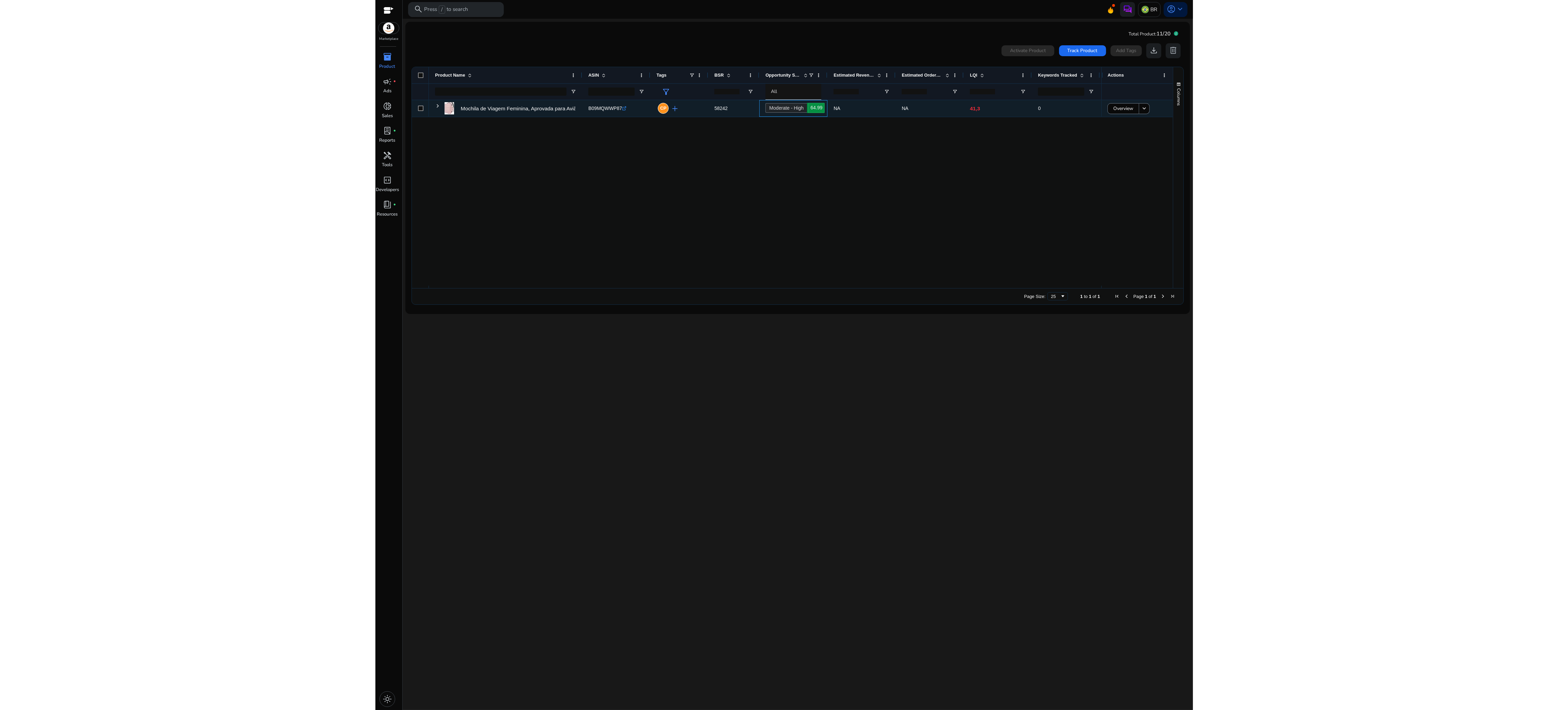
click at [654, 112] on body "We recommend switching to desktop view for the best experience. Marketplace inv…" at bounding box center [784, 355] width 817 height 710
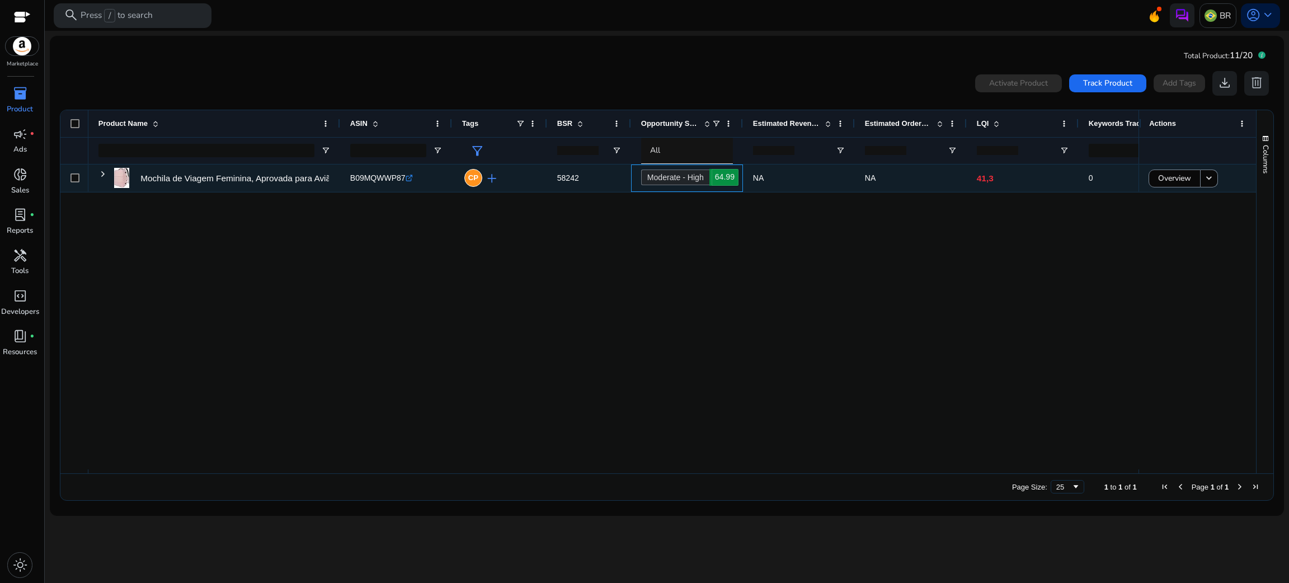
click at [690, 184] on link "Moderate - High 64.99" at bounding box center [675, 178] width 68 height 16
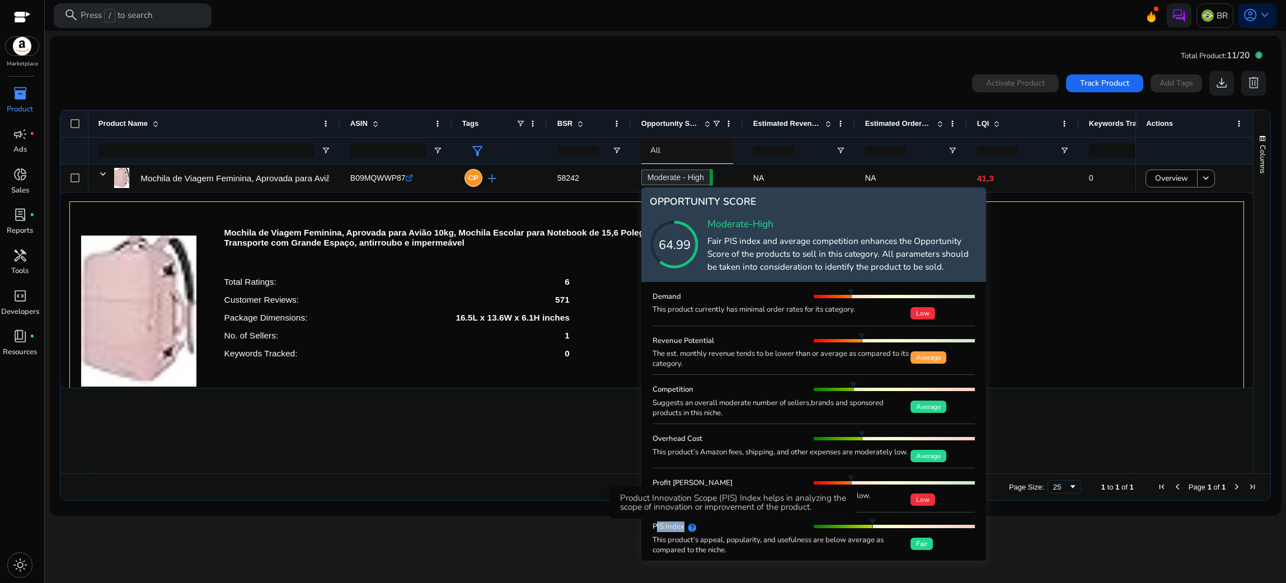
drag, startPoint x: 653, startPoint y: 533, endPoint x: 681, endPoint y: 533, distance: 28.0
click at [681, 486] on h5 "PIS Index" at bounding box center [669, 527] width 32 height 10
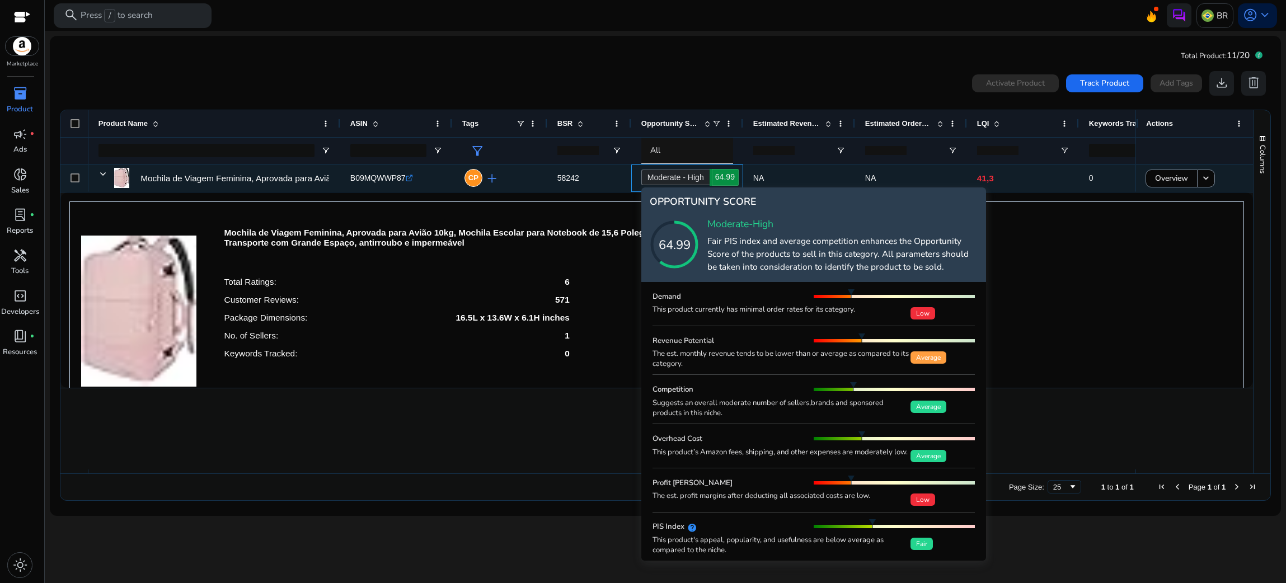
click at [703, 172] on link "Moderate - High 64.99" at bounding box center [675, 178] width 68 height 16
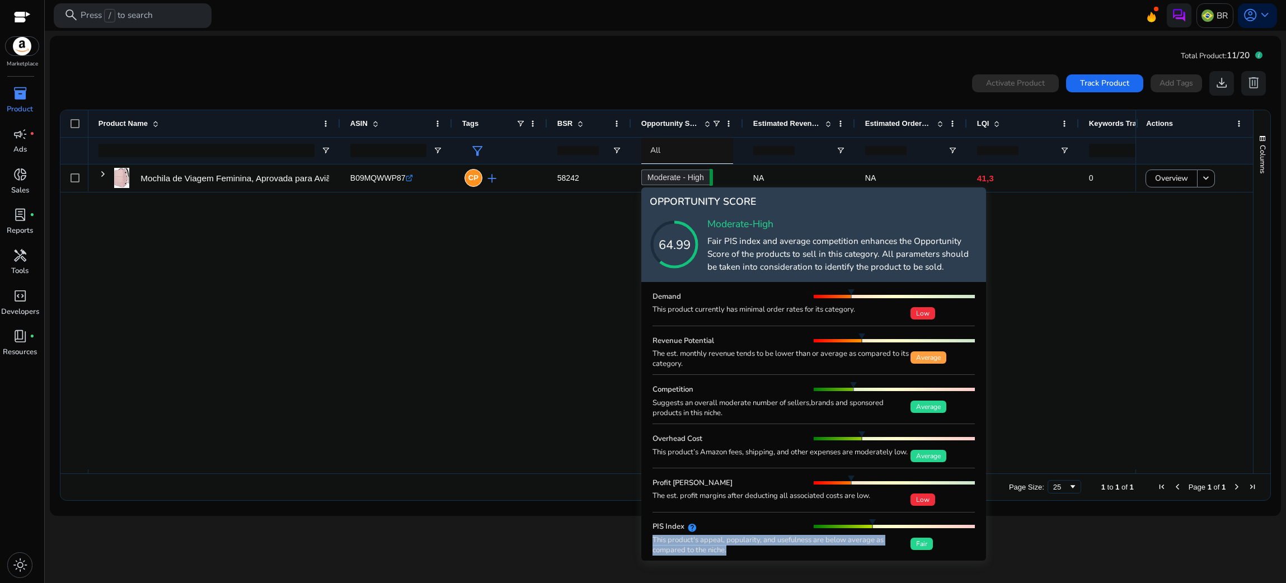
drag, startPoint x: 733, startPoint y: 559, endPoint x: 653, endPoint y: 546, distance: 81.7
click at [653, 486] on div "This product's appeal, popularity, and usefulness are below average as compared…" at bounding box center [782, 546] width 258 height 20
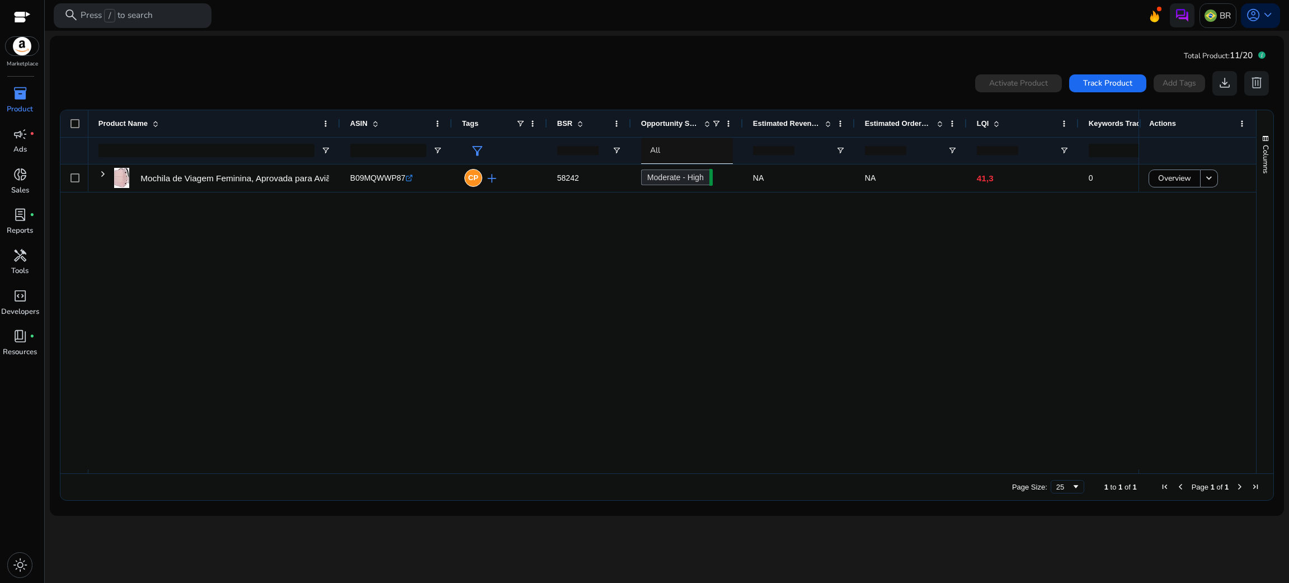
click at [979, 124] on span "LQI" at bounding box center [983, 123] width 12 height 8
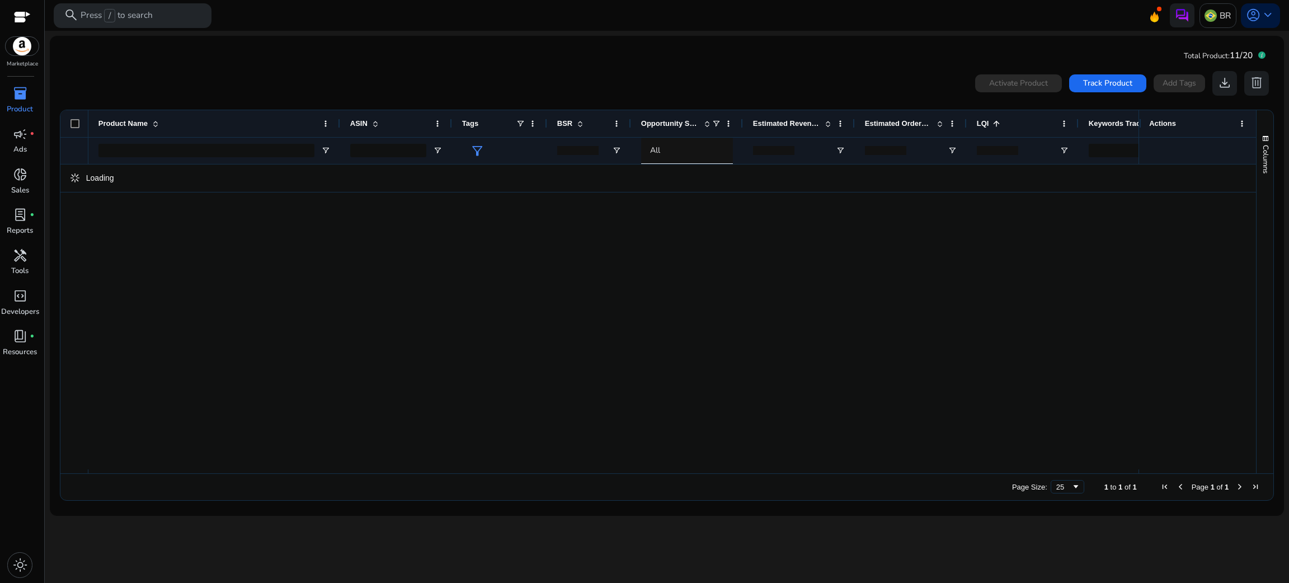
click at [979, 124] on span "LQI" at bounding box center [983, 123] width 12 height 8
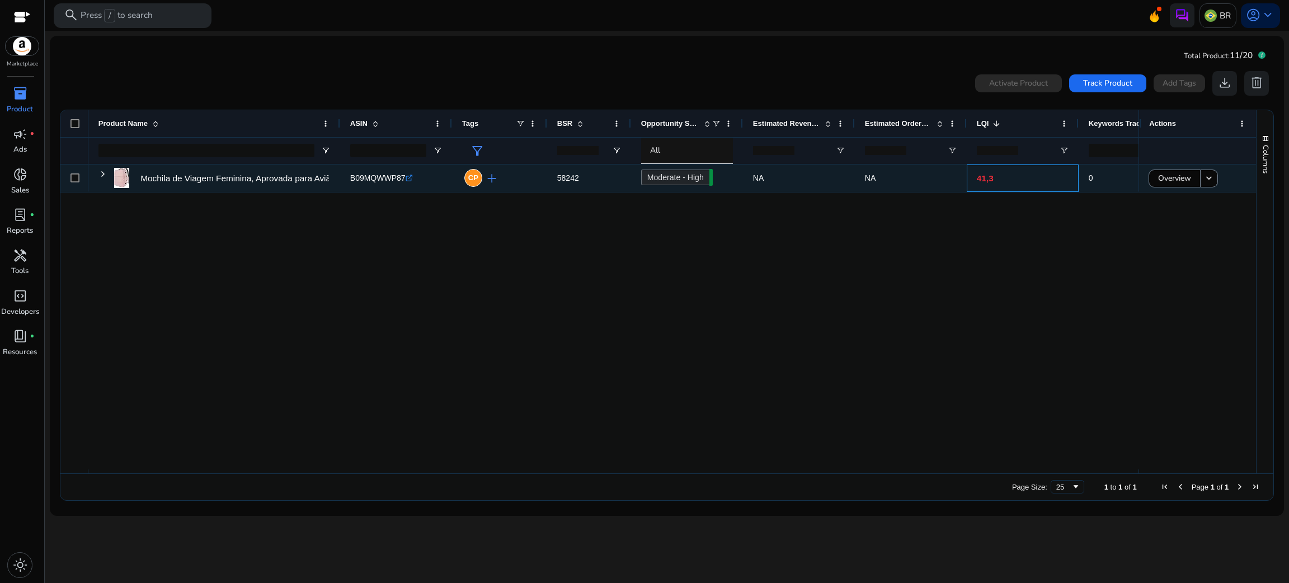
click at [981, 178] on p "41,3" at bounding box center [1023, 178] width 92 height 23
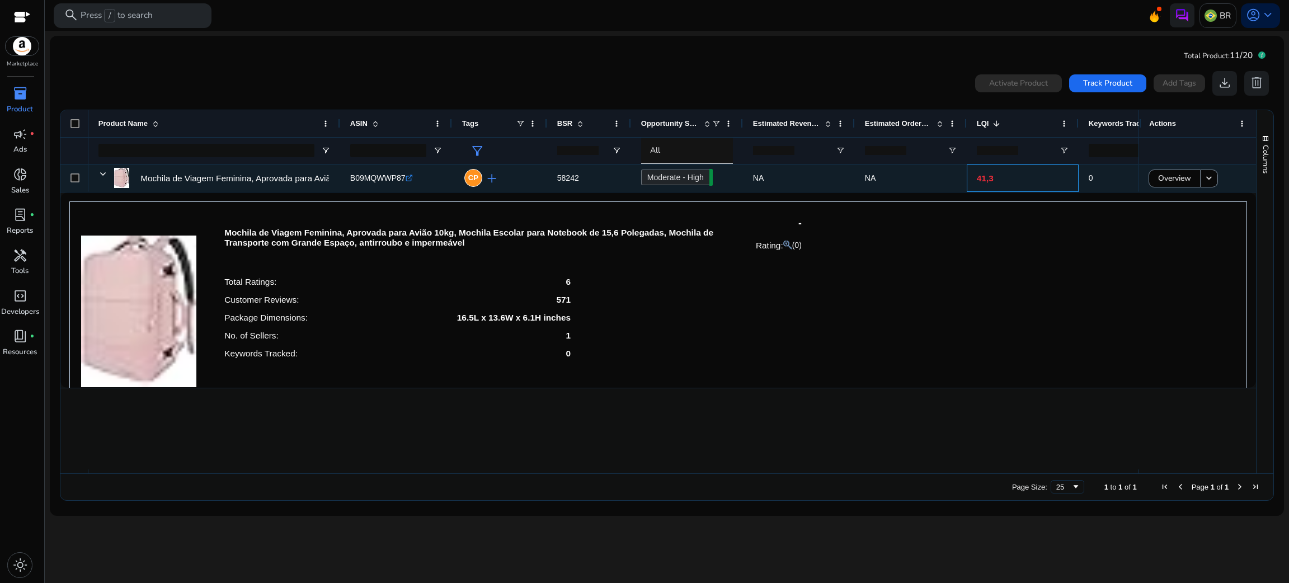
drag, startPoint x: 981, startPoint y: 178, endPoint x: 996, endPoint y: 179, distance: 15.2
click at [996, 179] on p "41,3" at bounding box center [1023, 178] width 92 height 23
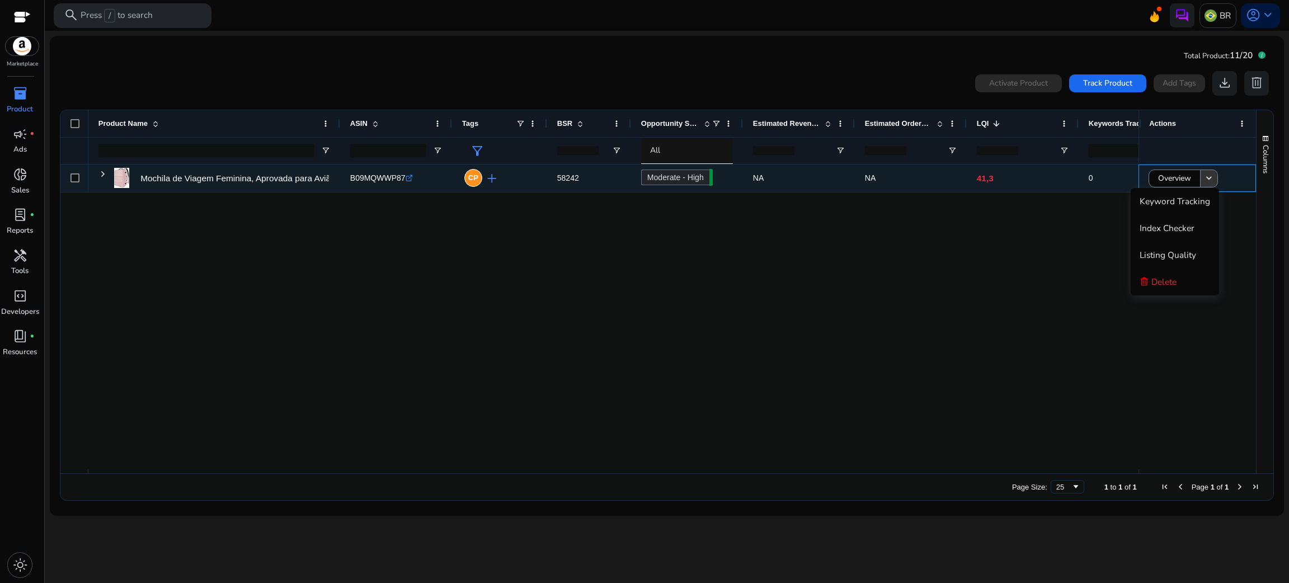
click at [1074, 176] on mat-icon "keyboard_arrow_down" at bounding box center [1209, 178] width 11 height 11
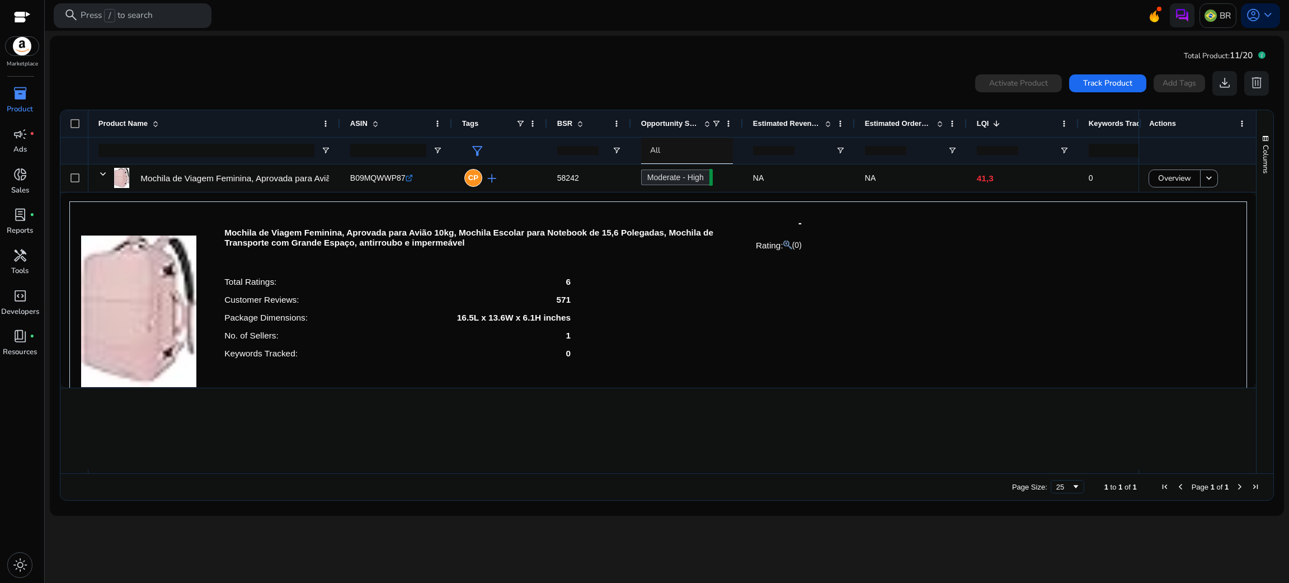
click at [1025, 45] on mat-card "Total Product: 11/20 0 products selected Activate Product Track Product Add Tag…" at bounding box center [667, 276] width 1235 height 480
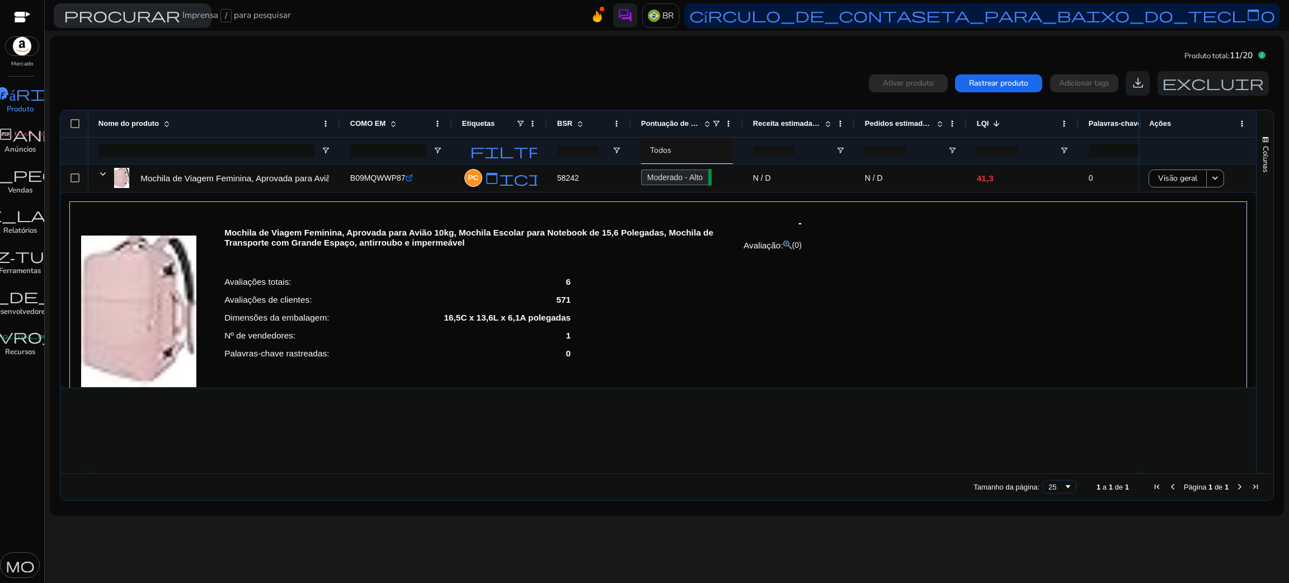
click at [1039, 219] on div "Mochila de Viagem Feminina, Aprovada para Avião 10kg, Mochila Escolar para Note…" at bounding box center [658, 300] width 1178 height 198
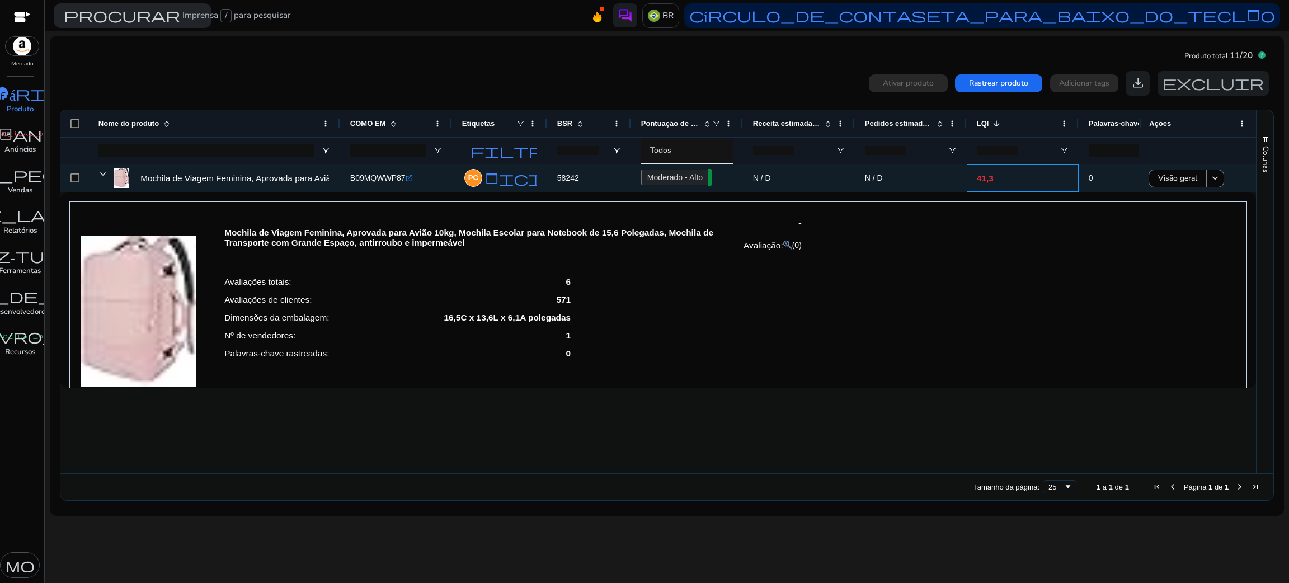
click at [985, 179] on font "41,3" at bounding box center [985, 178] width 17 height 10
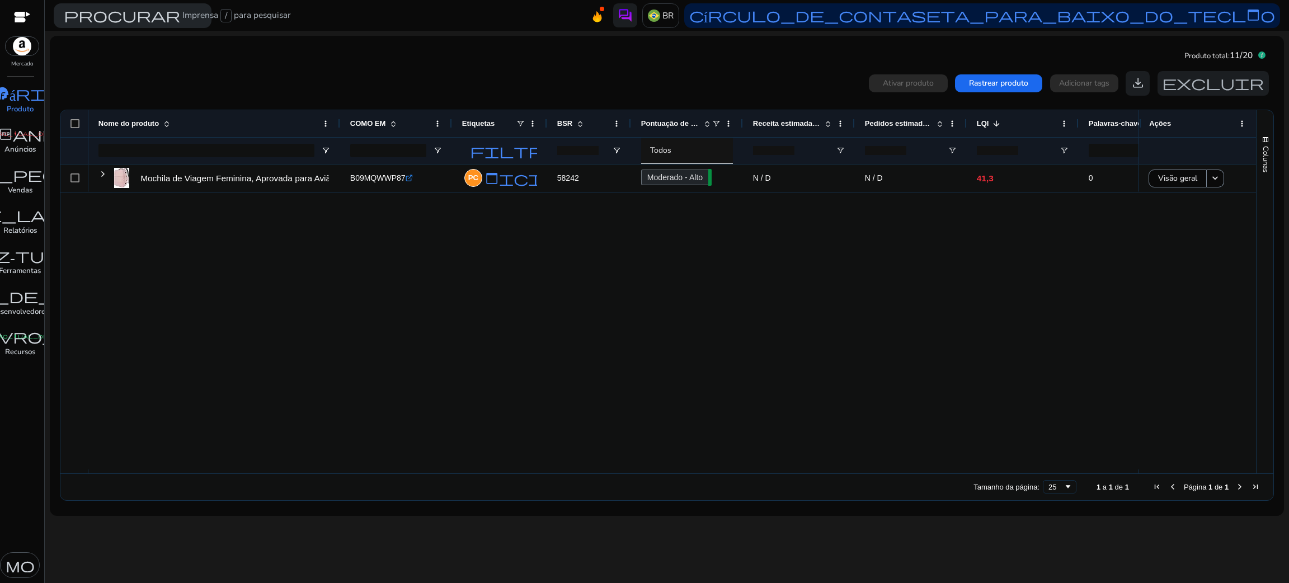
click at [986, 124] on font "LQI" at bounding box center [983, 123] width 12 height 8
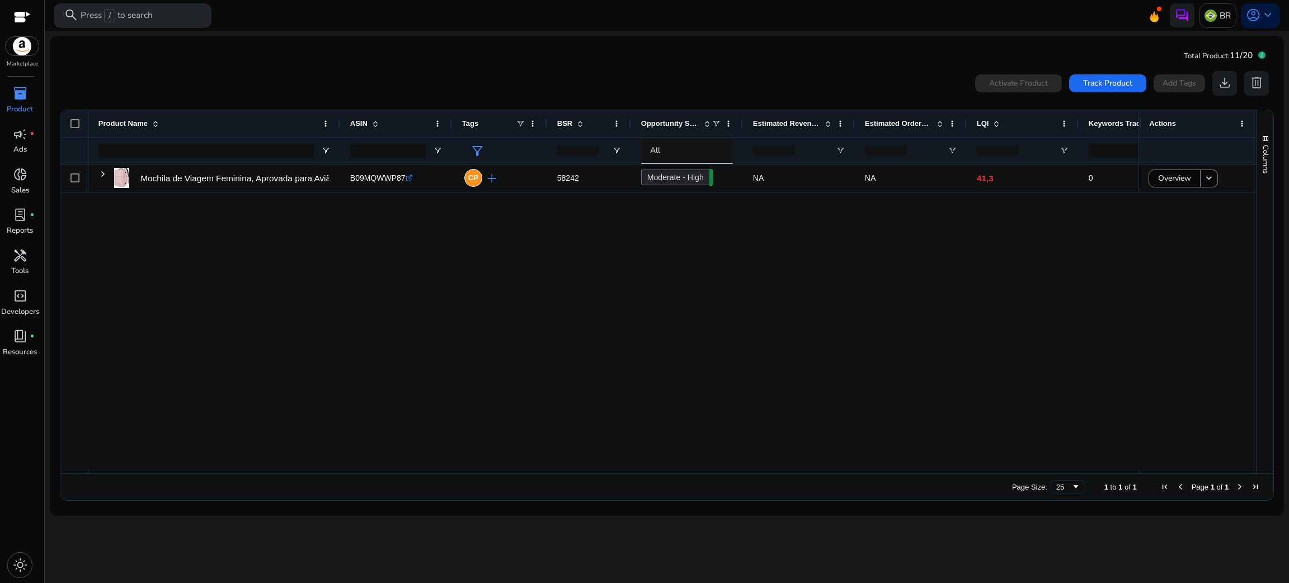
click at [725, 87] on div "0 products selected Activate Product Track Product Add Tags download delete" at bounding box center [667, 83] width 1216 height 25
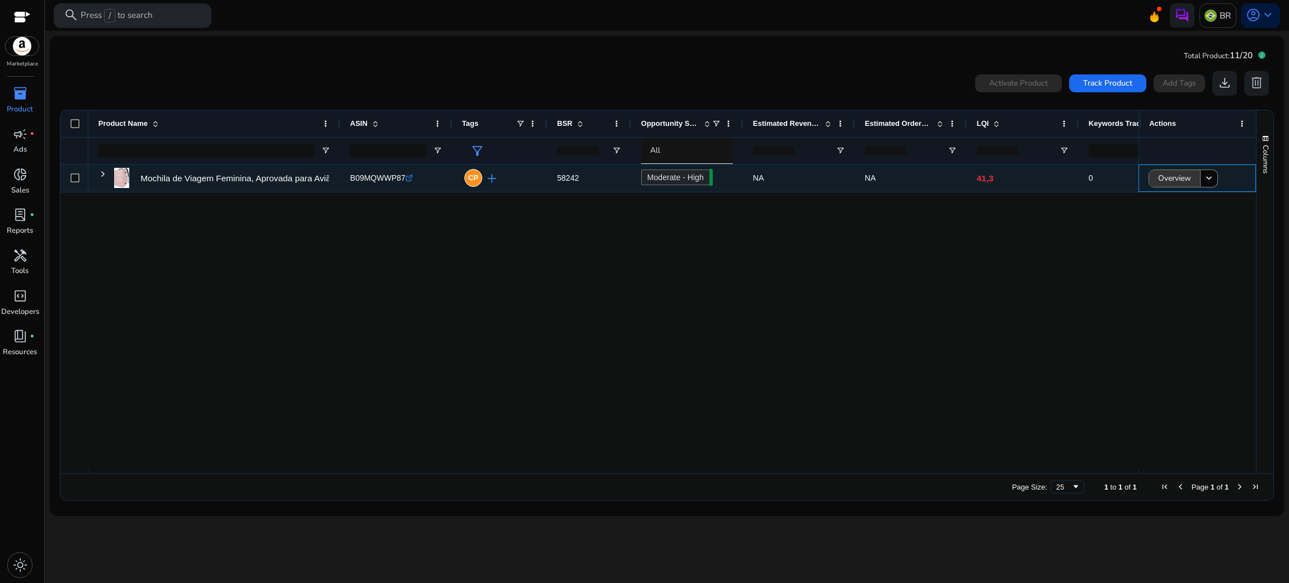
click at [1074, 180] on span "Overview" at bounding box center [1174, 178] width 33 height 23
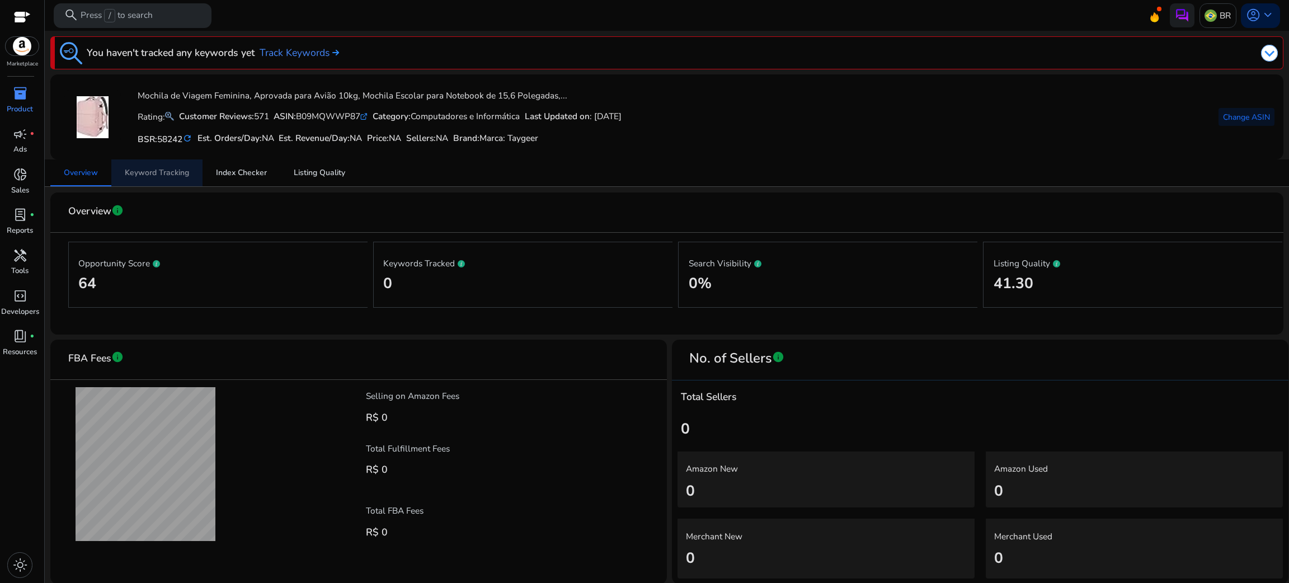
click at [186, 174] on span "Keyword Tracking" at bounding box center [157, 173] width 64 height 8
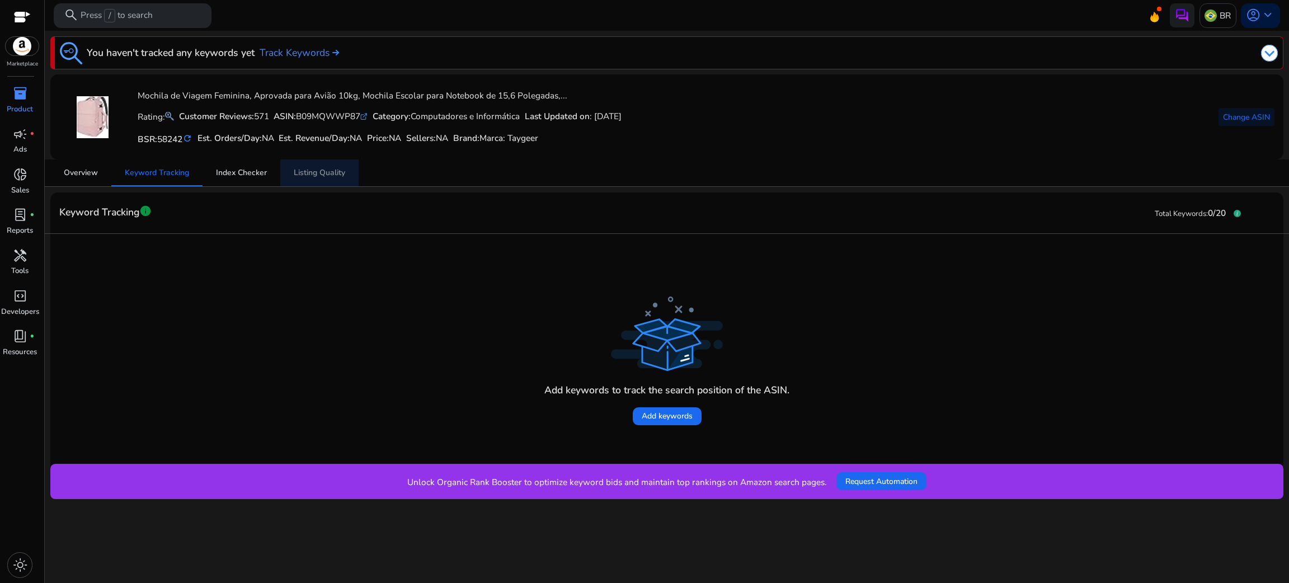
click at [304, 174] on span "Listing Quality" at bounding box center [319, 173] width 51 height 8
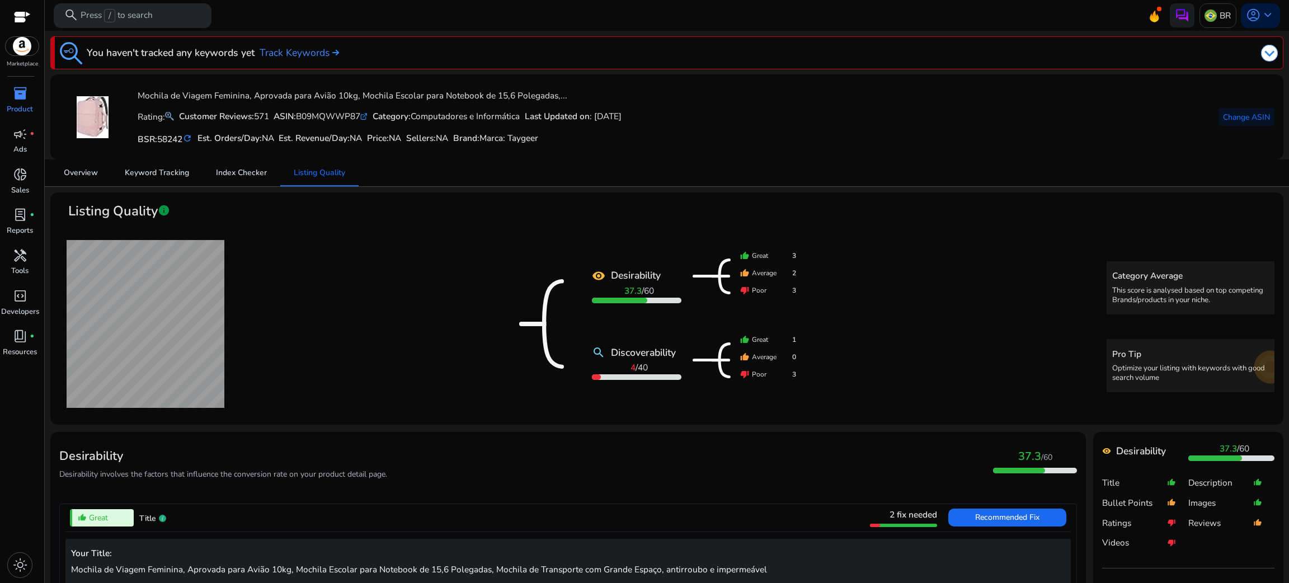
click at [27, 107] on p "Product" at bounding box center [20, 109] width 26 height 11
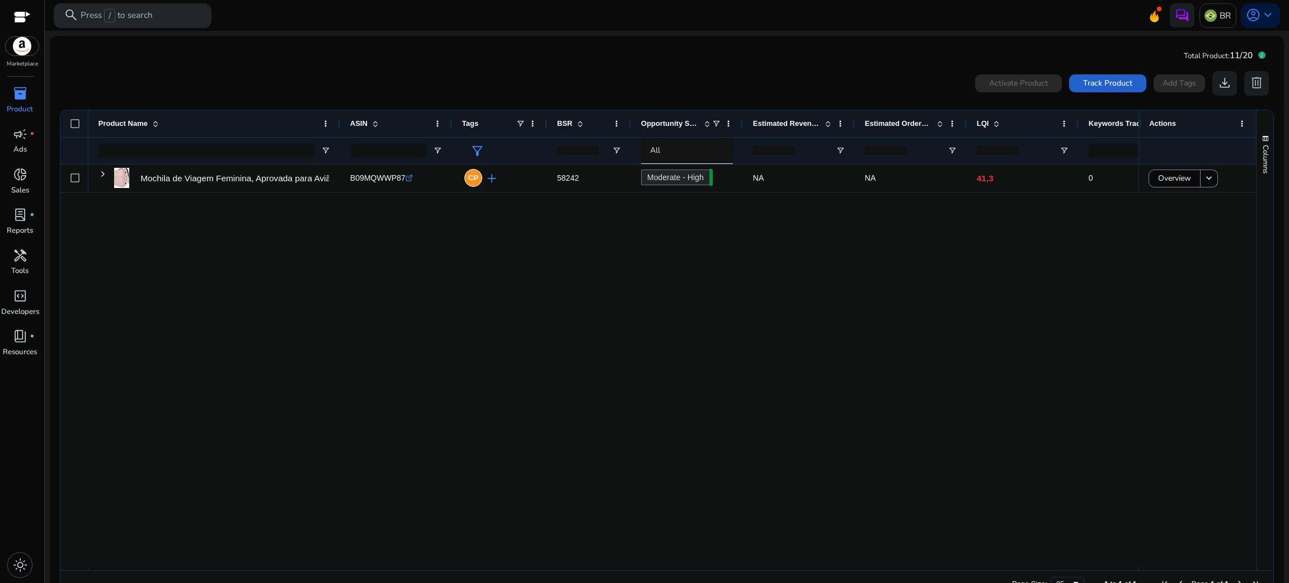
click at [1074, 83] on span "Track Product" at bounding box center [1107, 83] width 49 height 12
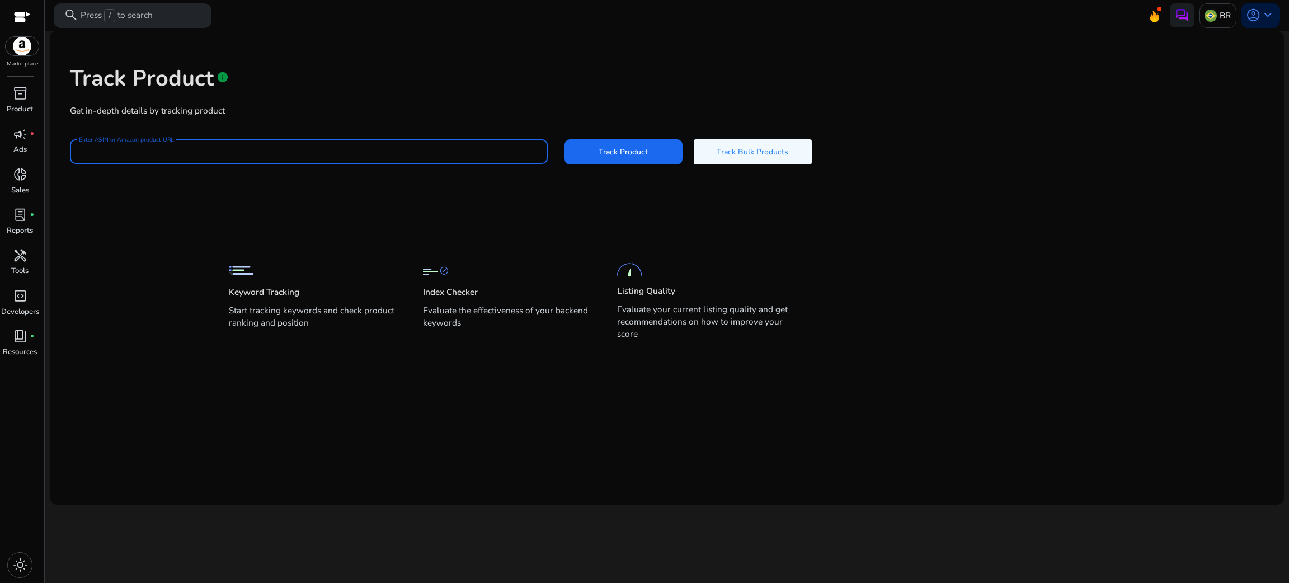
click at [333, 149] on input "Enter ASIN or Amazon product URL" at bounding box center [309, 152] width 460 height 12
paste input "**********"
type input "**********"
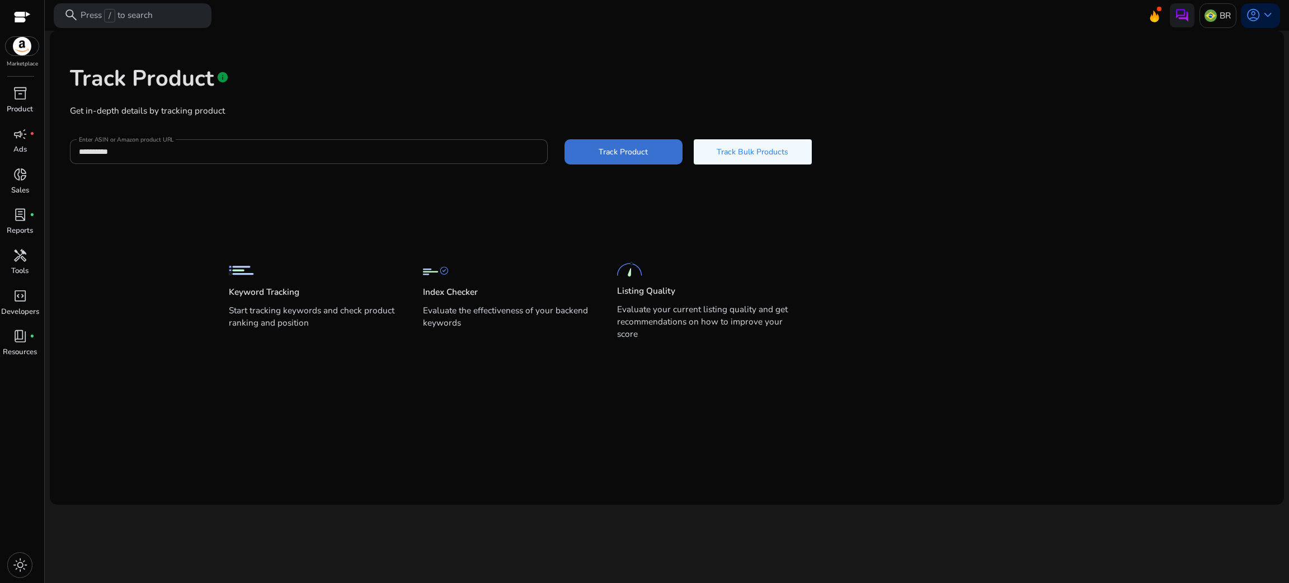
click at [608, 147] on span "Track Product" at bounding box center [623, 152] width 49 height 12
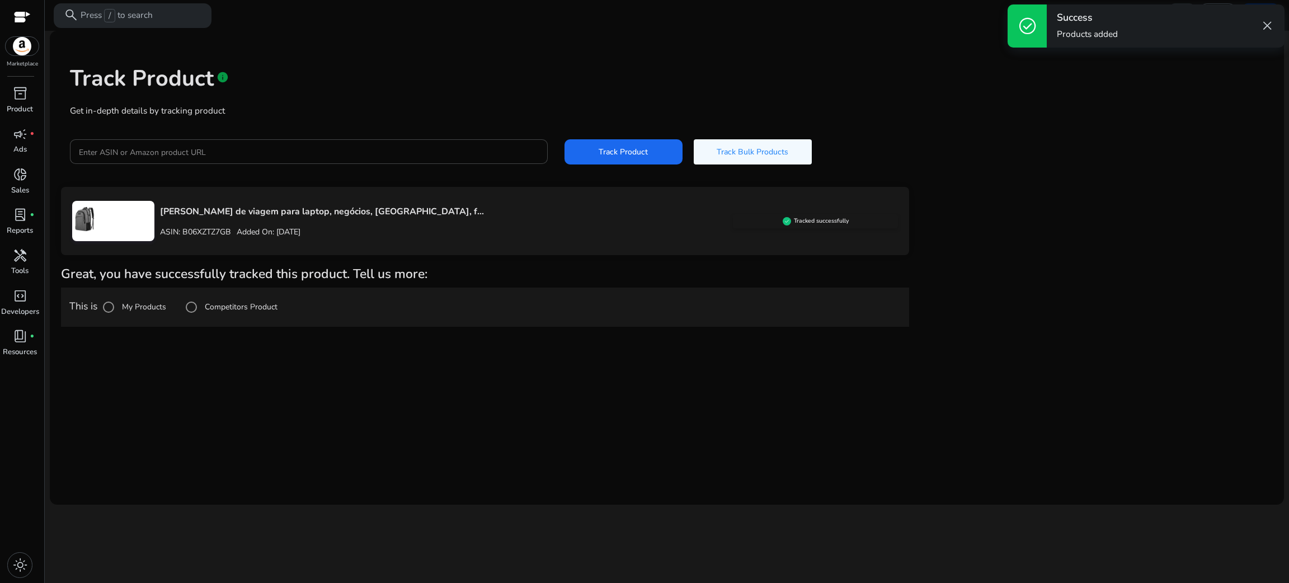
click at [234, 303] on label "Competitors Product" at bounding box center [240, 307] width 75 height 12
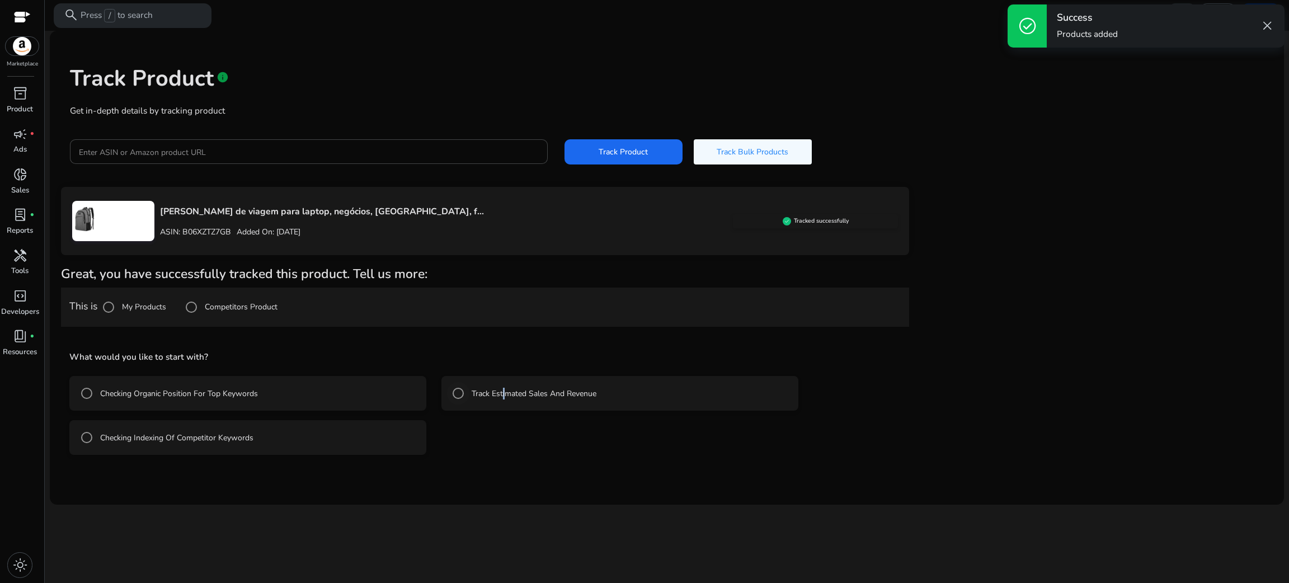
click at [505, 391] on label "Track Estimated Sales And Revenue" at bounding box center [533, 394] width 127 height 12
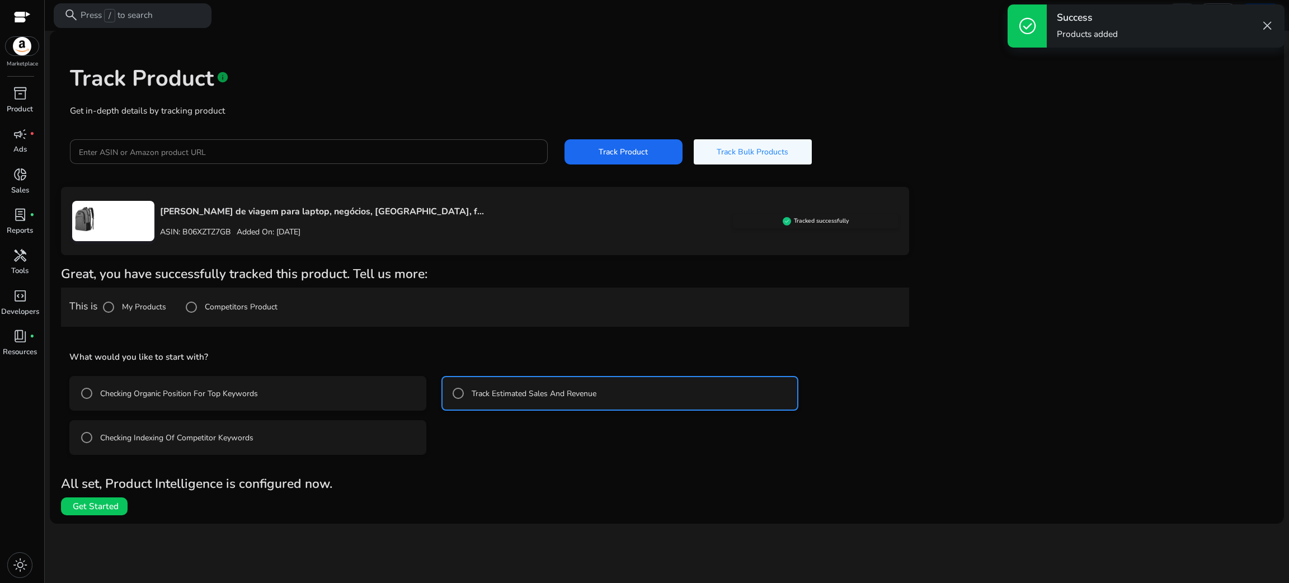
click at [204, 438] on label "Checking Indexing Of Competitor Keywords" at bounding box center [176, 438] width 156 height 12
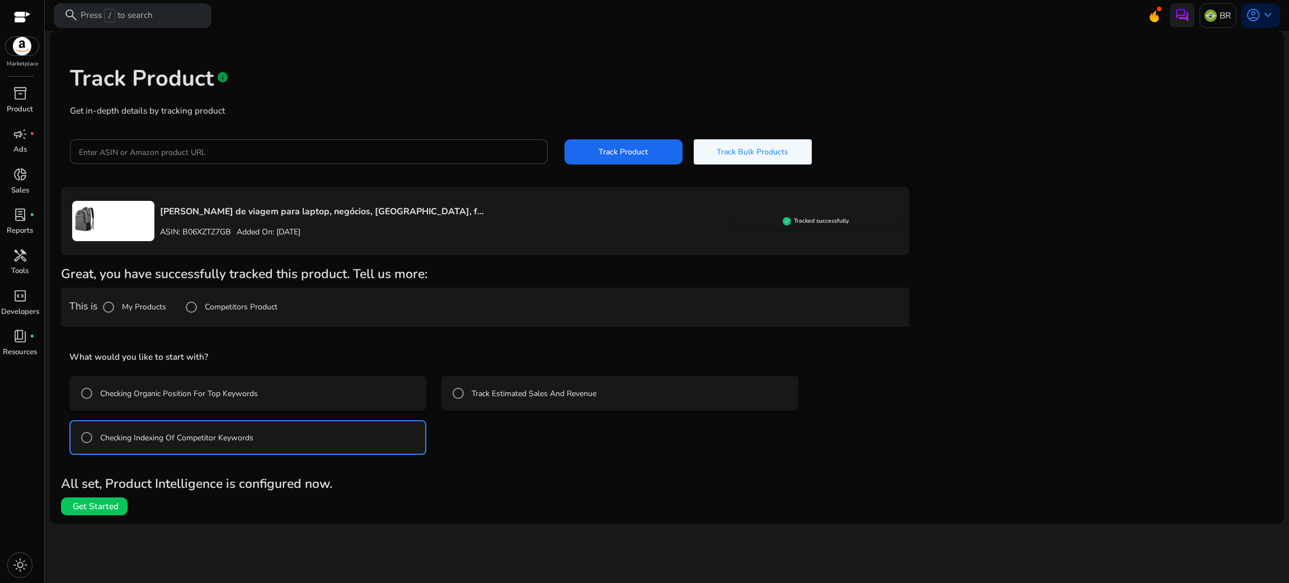
click at [481, 395] on label "Track Estimated Sales And Revenue" at bounding box center [533, 394] width 127 height 12
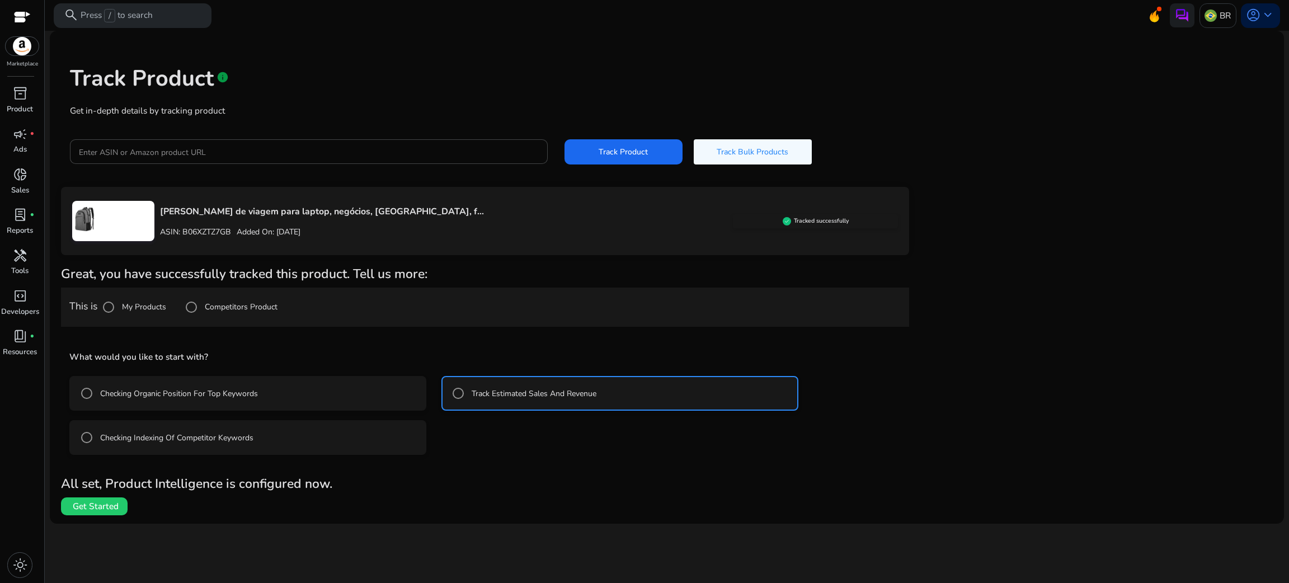
click at [105, 486] on span "Get Started" at bounding box center [96, 506] width 46 height 12
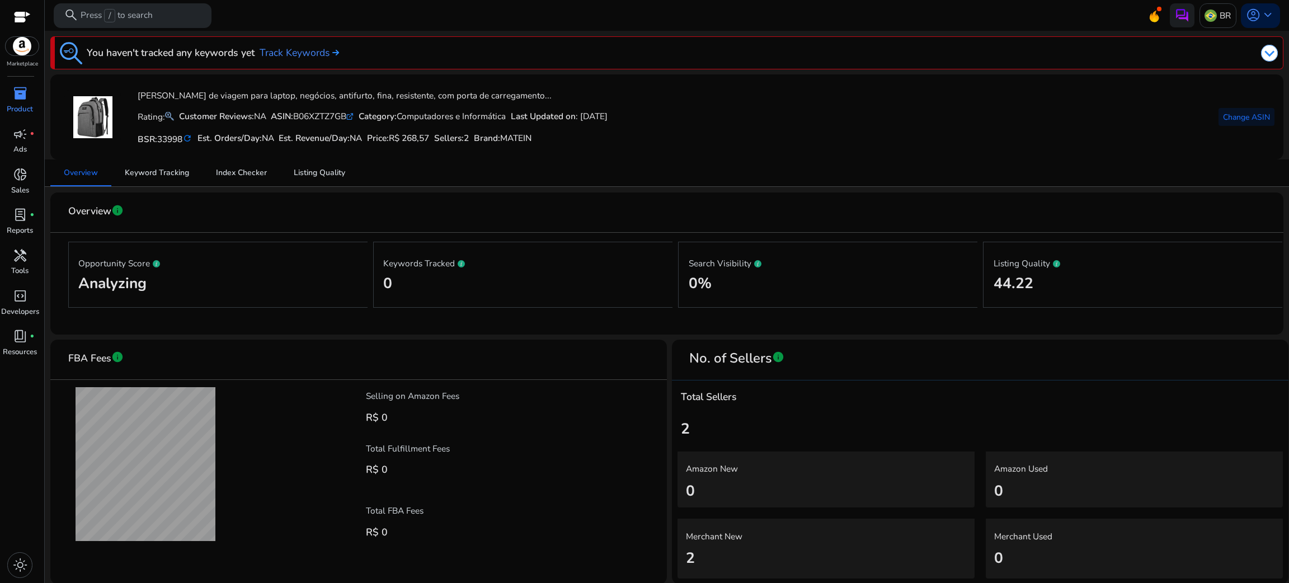
click at [191, 140] on mat-icon "refresh" at bounding box center [187, 139] width 10 height 12
click at [266, 147] on div "BSR: 33998 refresh Est. Orders/Day: NA Est. Revenue/Day: NA Price: R$ 268,57 Se…" at bounding box center [373, 138] width 470 height 21
click at [306, 180] on span "Listing Quality" at bounding box center [319, 172] width 51 height 27
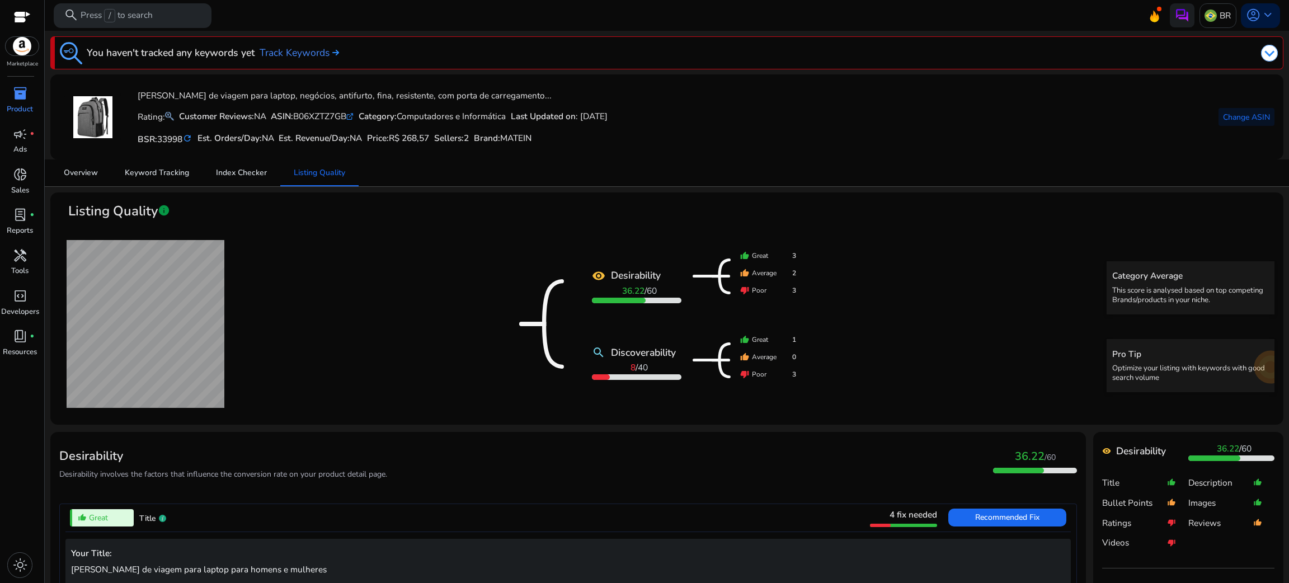
click at [498, 139] on span "Brand" at bounding box center [486, 138] width 24 height 12
click at [193, 137] on mat-icon "refresh" at bounding box center [187, 139] width 10 height 12
click at [34, 144] on link "campaign fiber_manual_record Ads" at bounding box center [20, 144] width 40 height 40
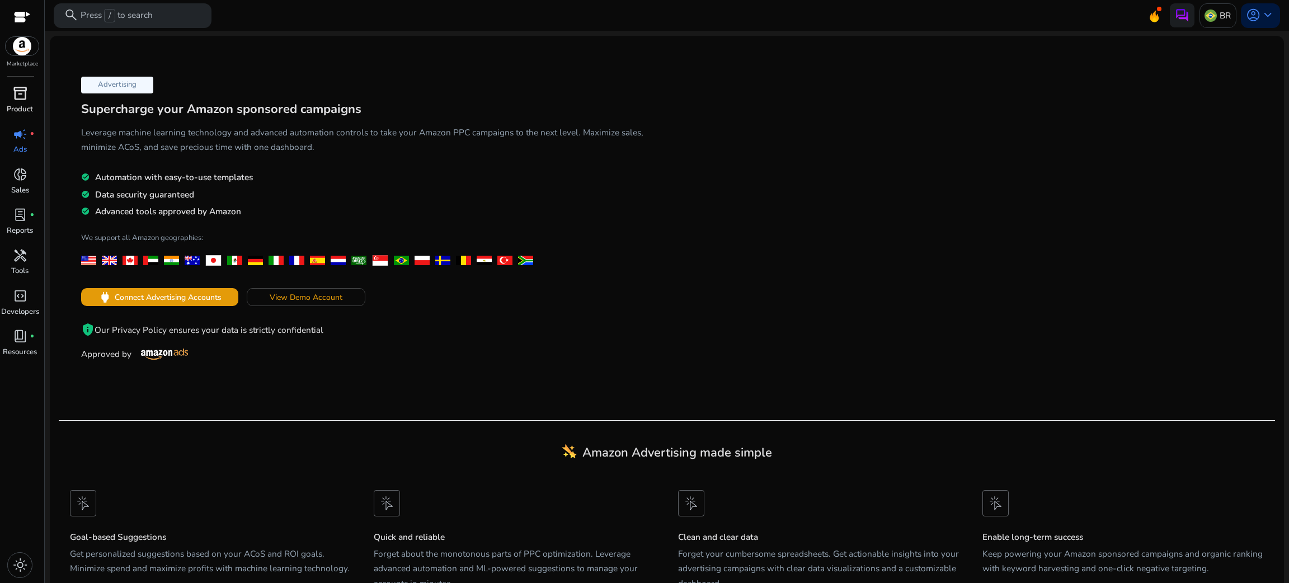
click at [11, 101] on div "inventory_2" at bounding box center [20, 94] width 34 height 20
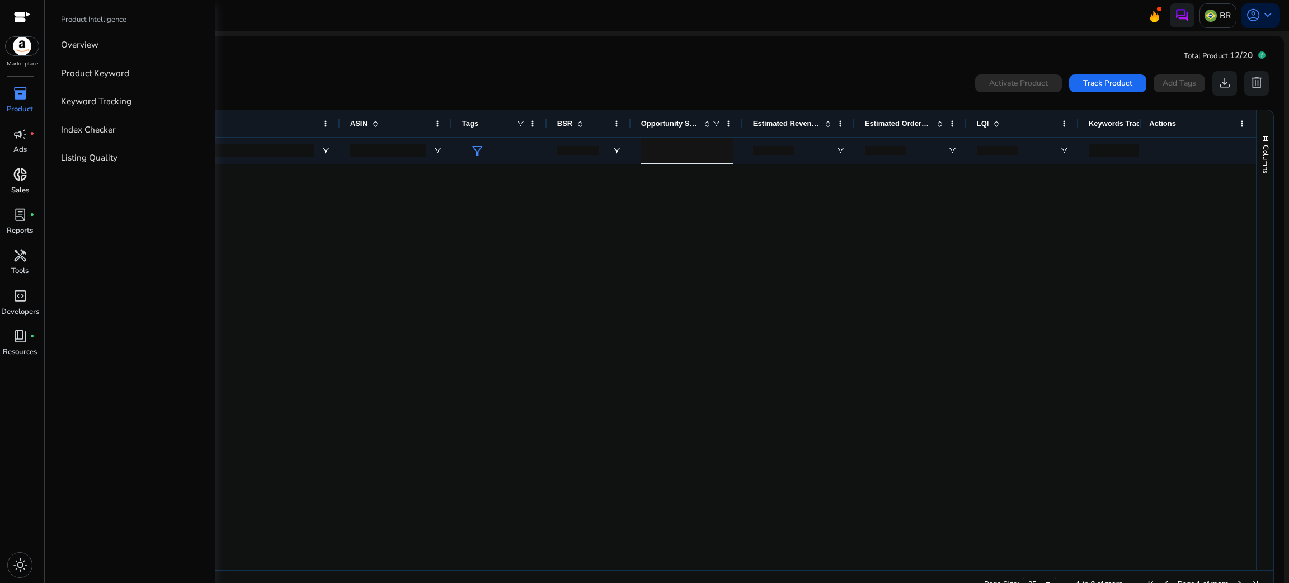
click at [22, 182] on span "donut_small" at bounding box center [20, 174] width 15 height 15
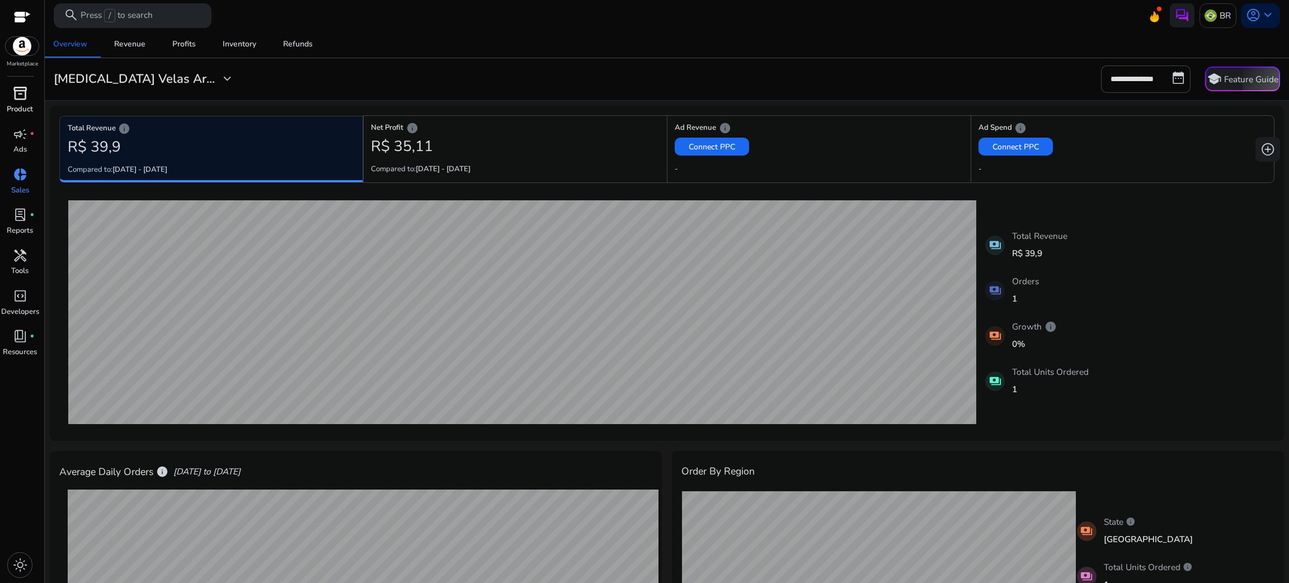
click at [30, 84] on div "inventory_2" at bounding box center [20, 94] width 34 height 20
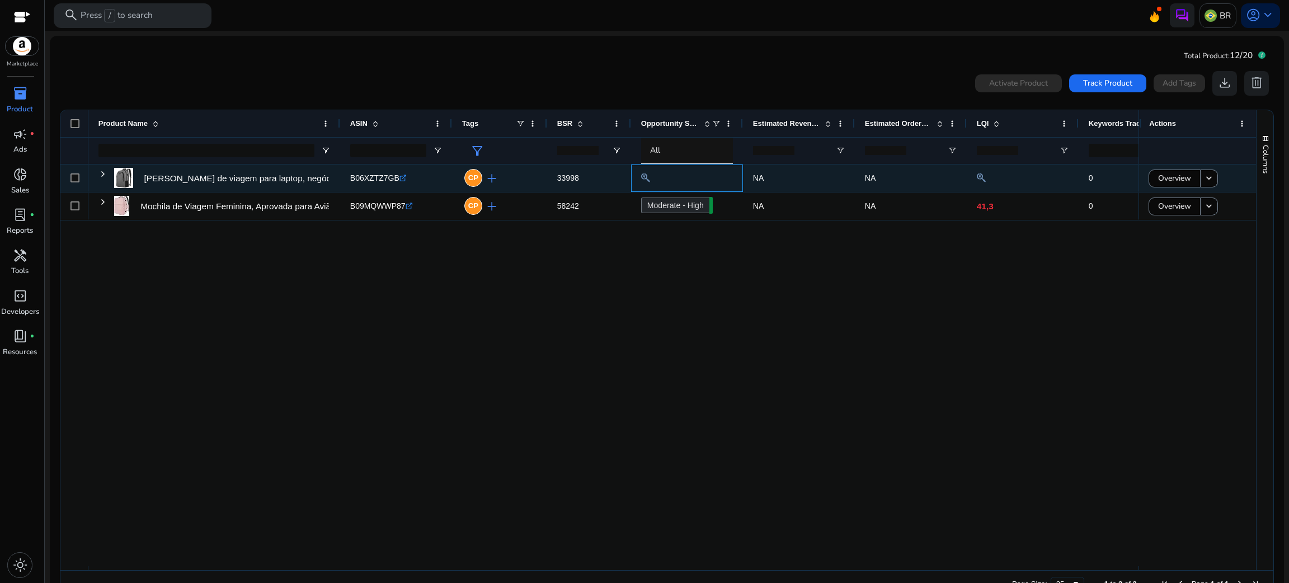
click at [661, 175] on div at bounding box center [687, 178] width 92 height 15
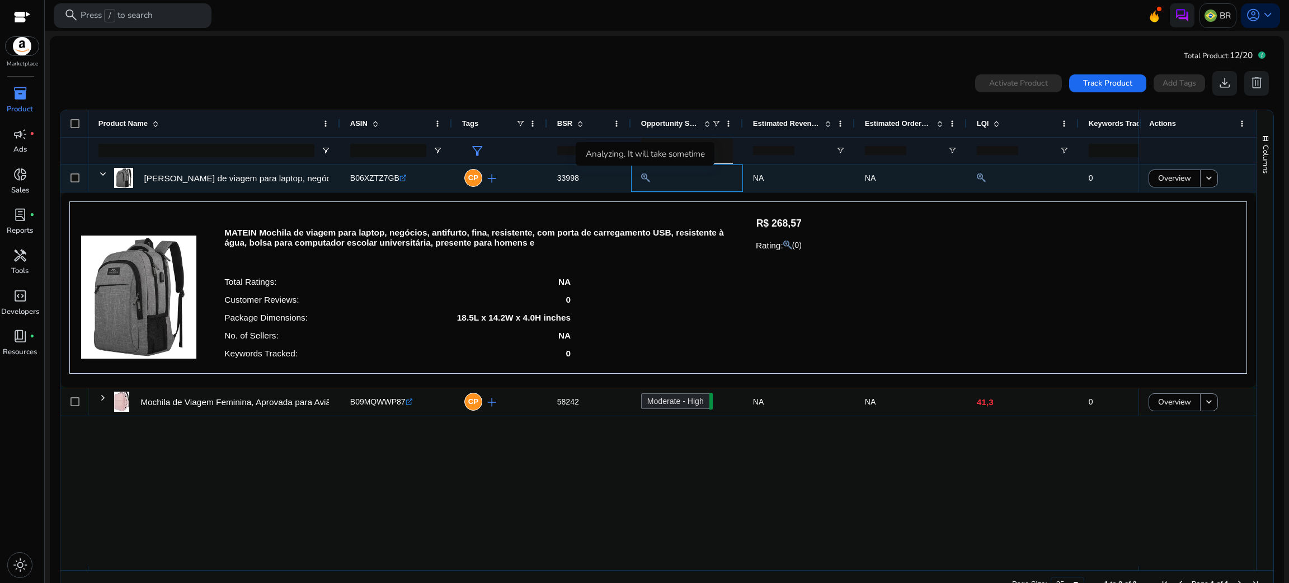
click at [643, 181] on mat-icon at bounding box center [645, 178] width 9 height 15
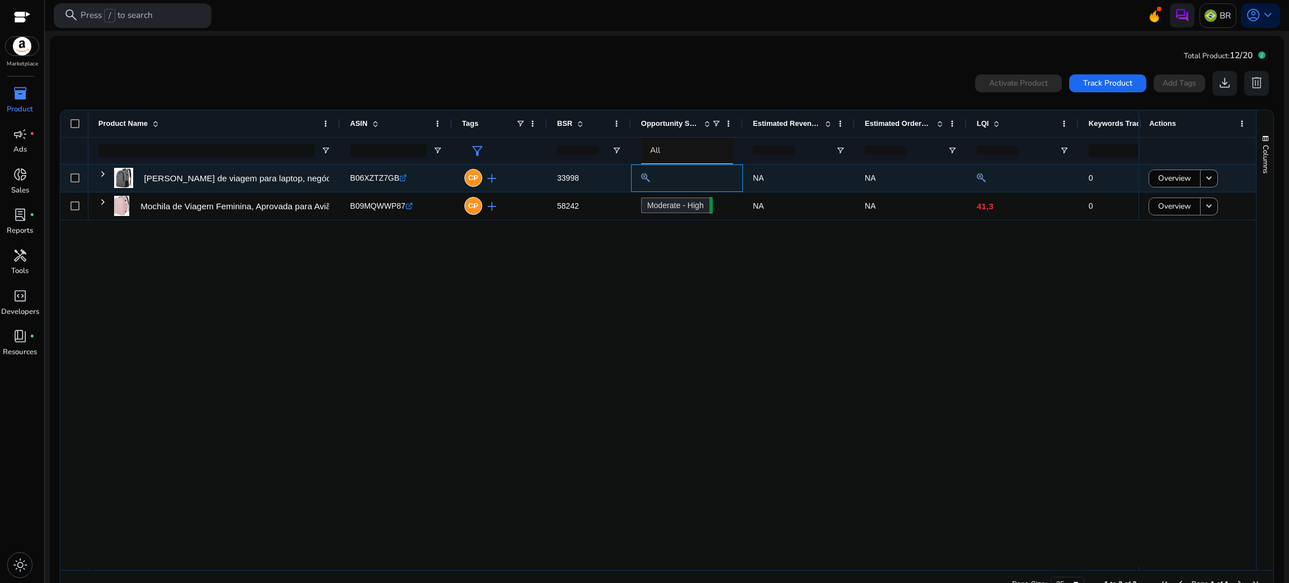
click at [684, 179] on div at bounding box center [687, 178] width 92 height 15
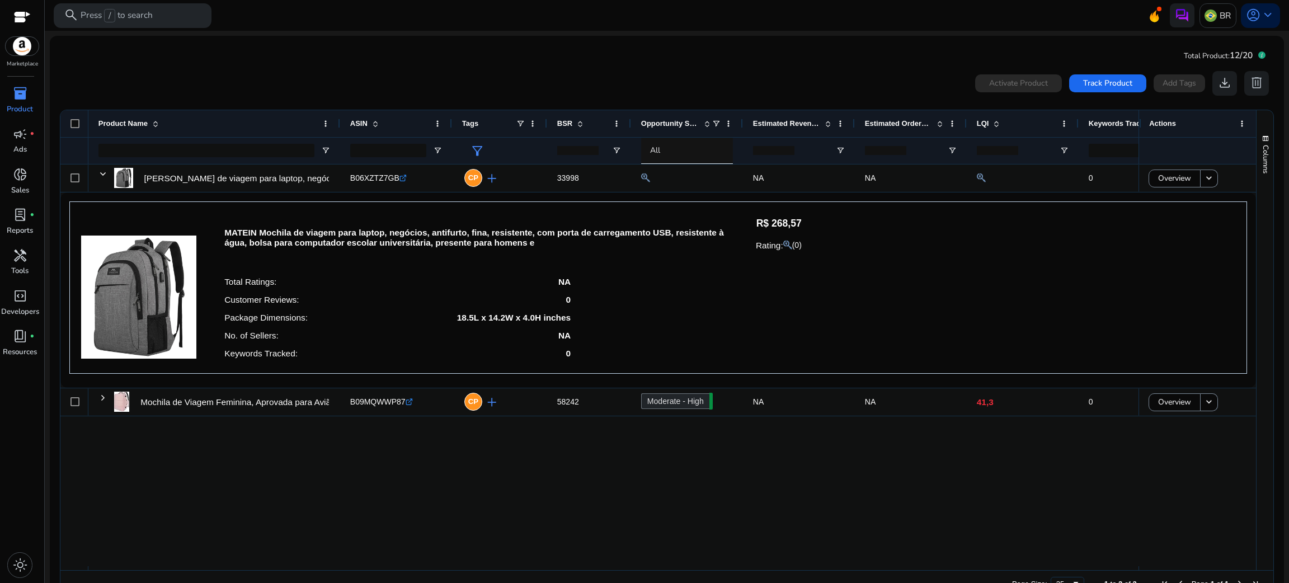
click at [712, 309] on div "Total Ratings: NA Customer Reviews: 0 Package Dimensions: 18.5L x 14.2W x 4.0H …" at bounding box center [513, 317] width 578 height 89
click at [694, 290] on div "Total Ratings: NA Customer Reviews: 0 Package Dimensions: 18.5L x 14.2W x 4.0H …" at bounding box center [513, 317] width 578 height 89
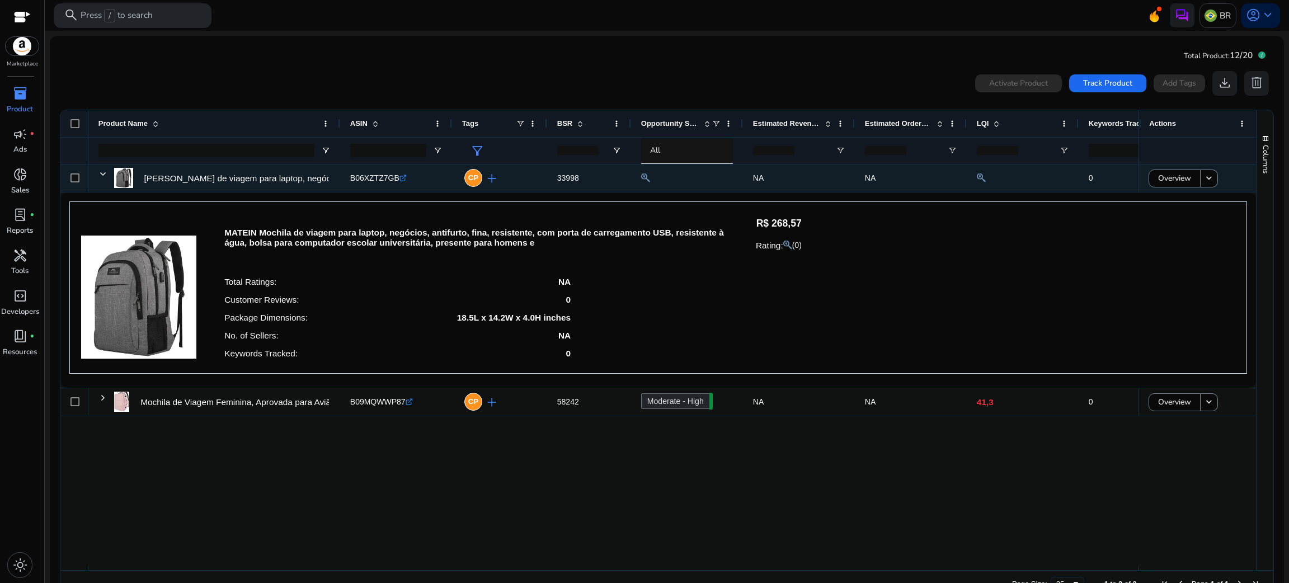
click at [652, 182] on div at bounding box center [687, 178] width 92 height 15
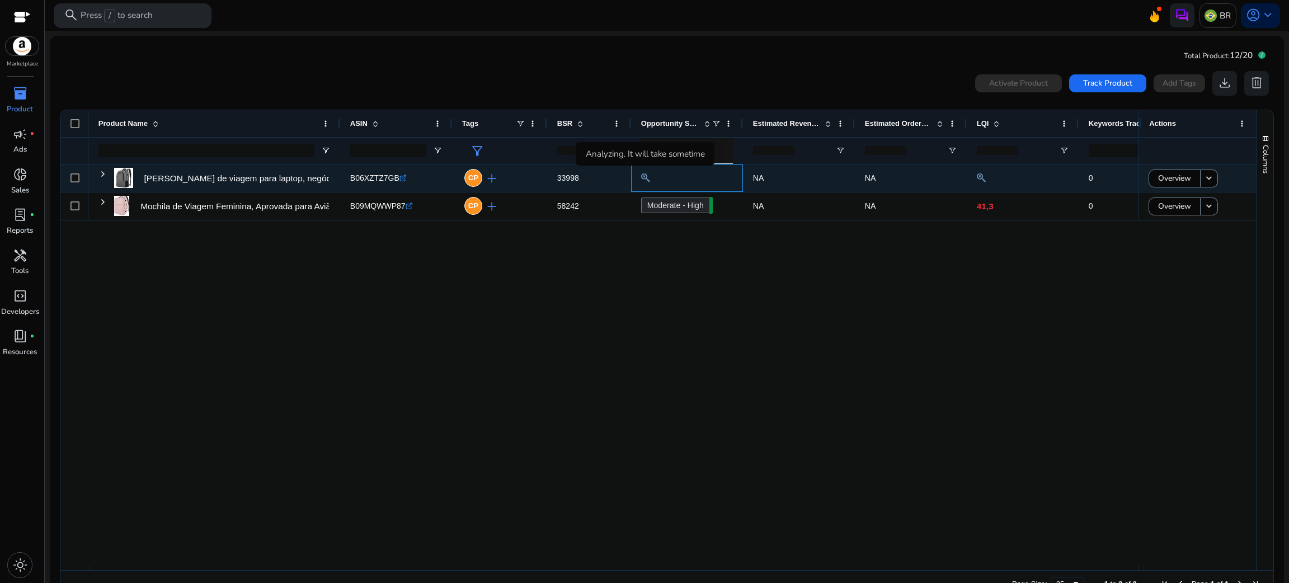
click at [642, 180] on mat-icon at bounding box center [645, 178] width 9 height 15
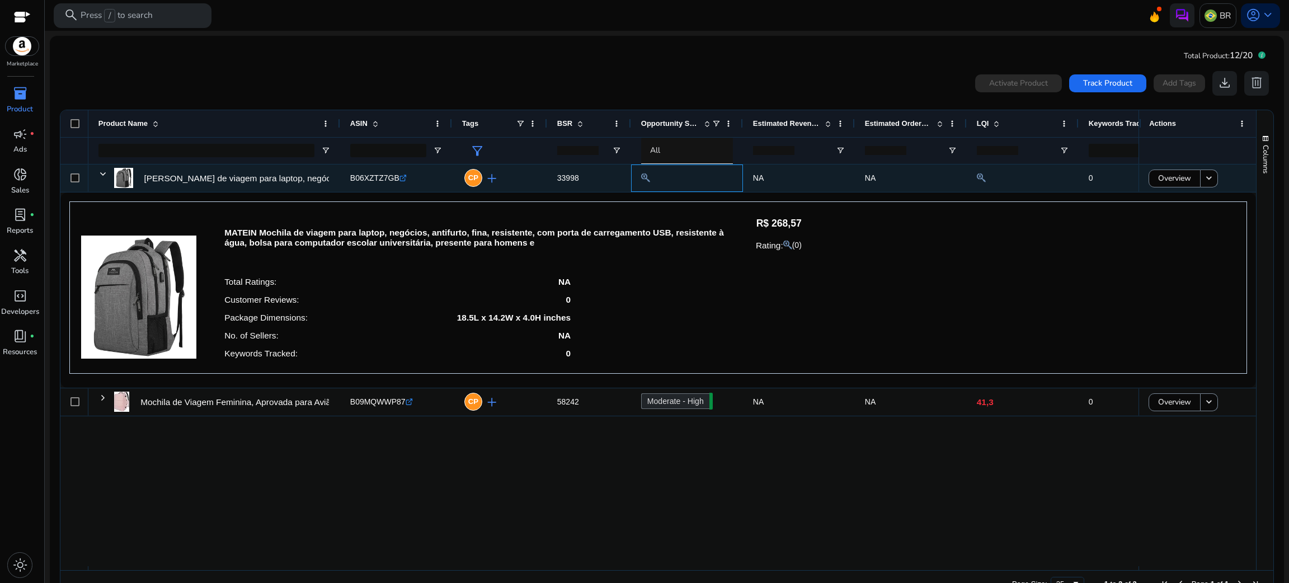
click at [643, 178] on mat-icon at bounding box center [645, 178] width 9 height 15
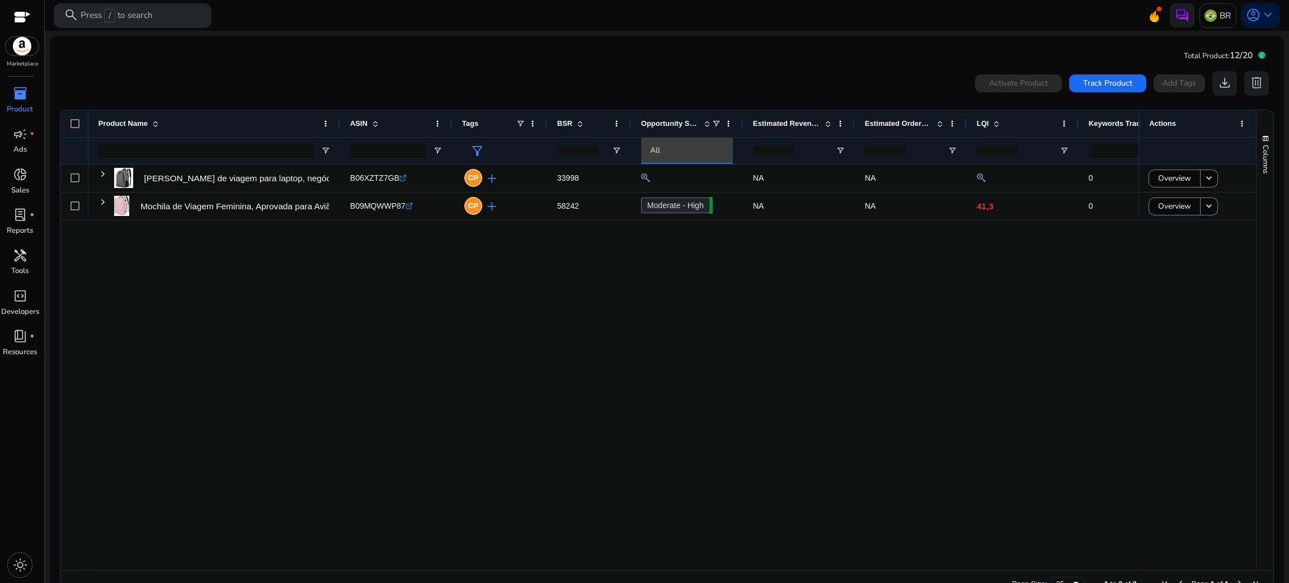
click at [663, 154] on div "All" at bounding box center [697, 150] width 94 height 12
click at [663, 154] on div at bounding box center [644, 291] width 1289 height 583
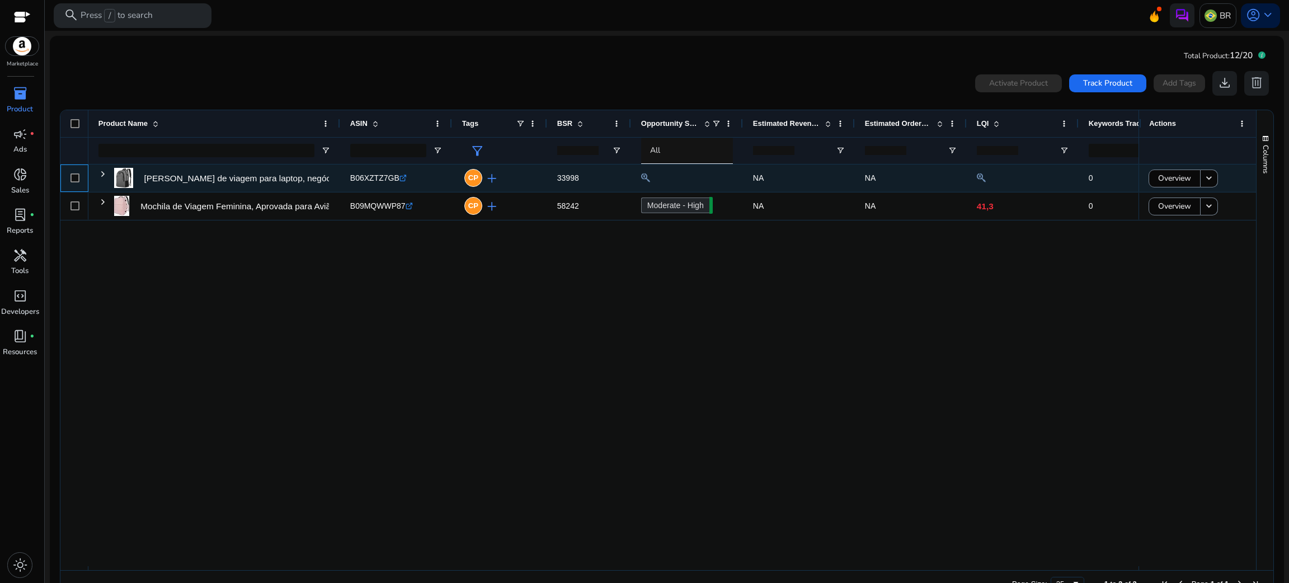
click at [77, 182] on div at bounding box center [75, 178] width 9 height 23
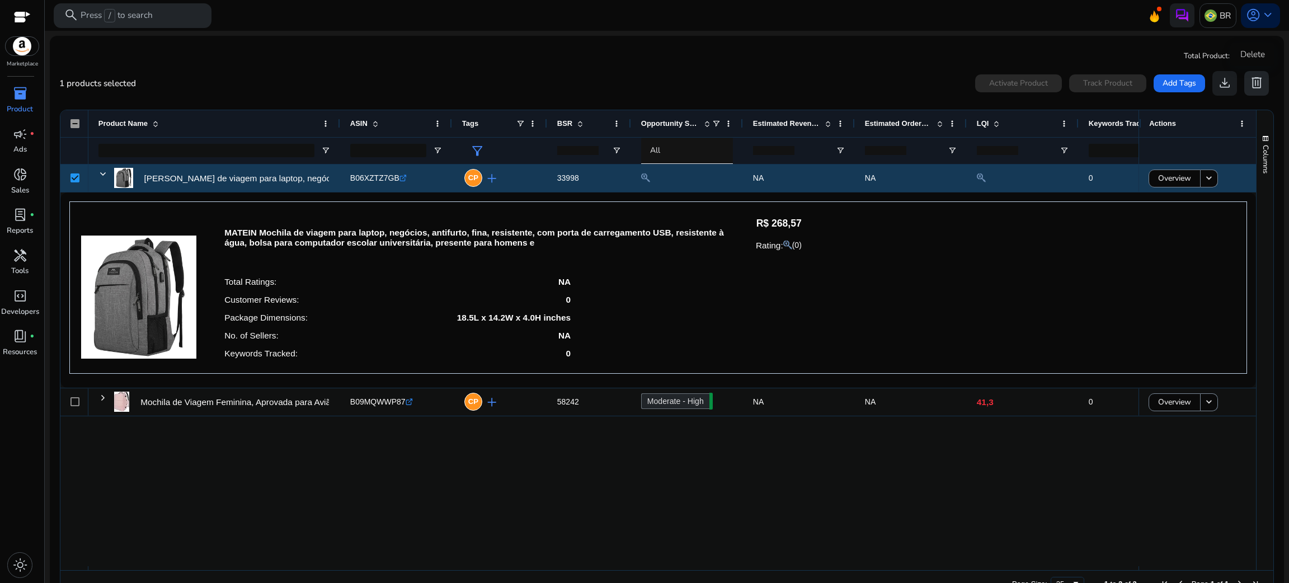
click at [1252, 86] on span "delete" at bounding box center [1257, 83] width 15 height 15
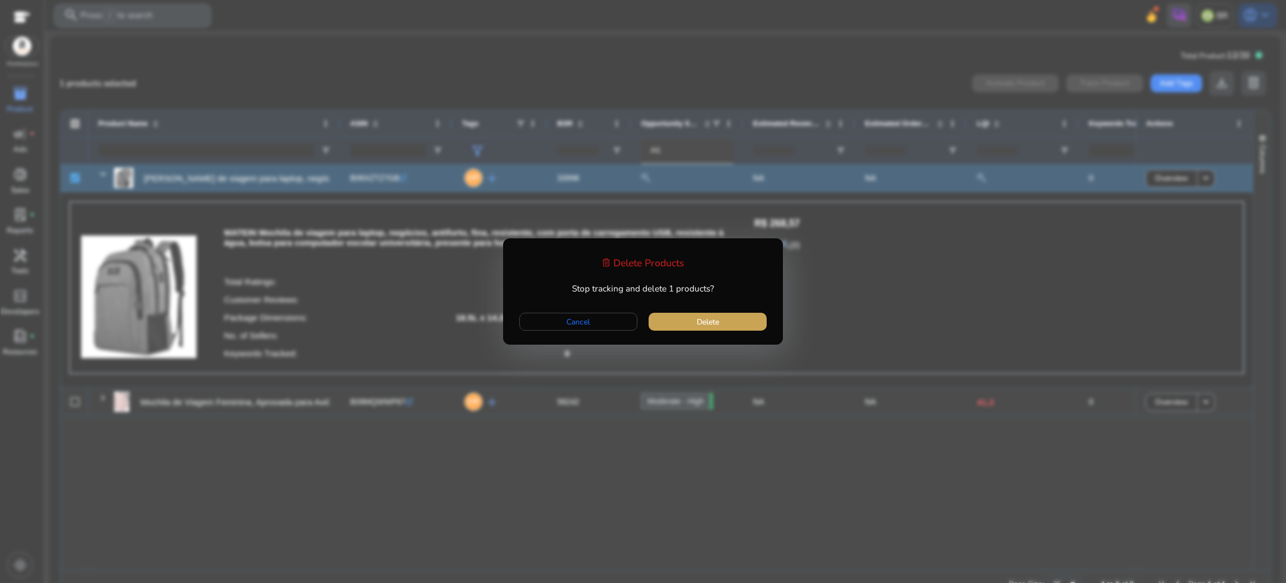
click at [710, 312] on span "button" at bounding box center [708, 321] width 118 height 27
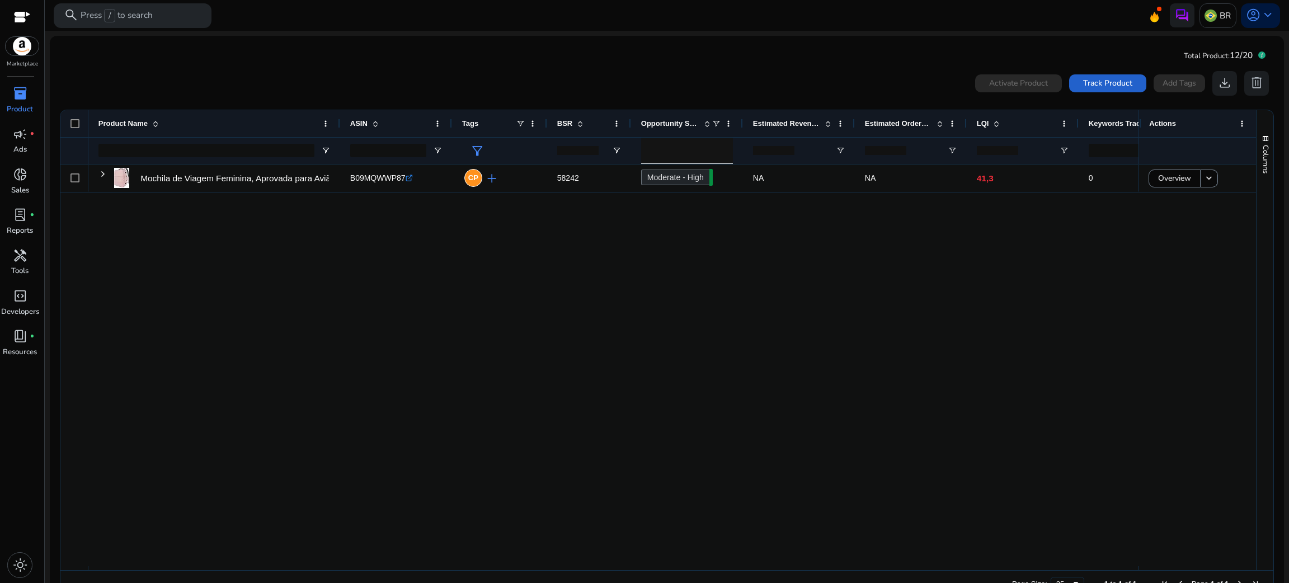
click at [1123, 78] on span "Track Product" at bounding box center [1107, 83] width 49 height 12
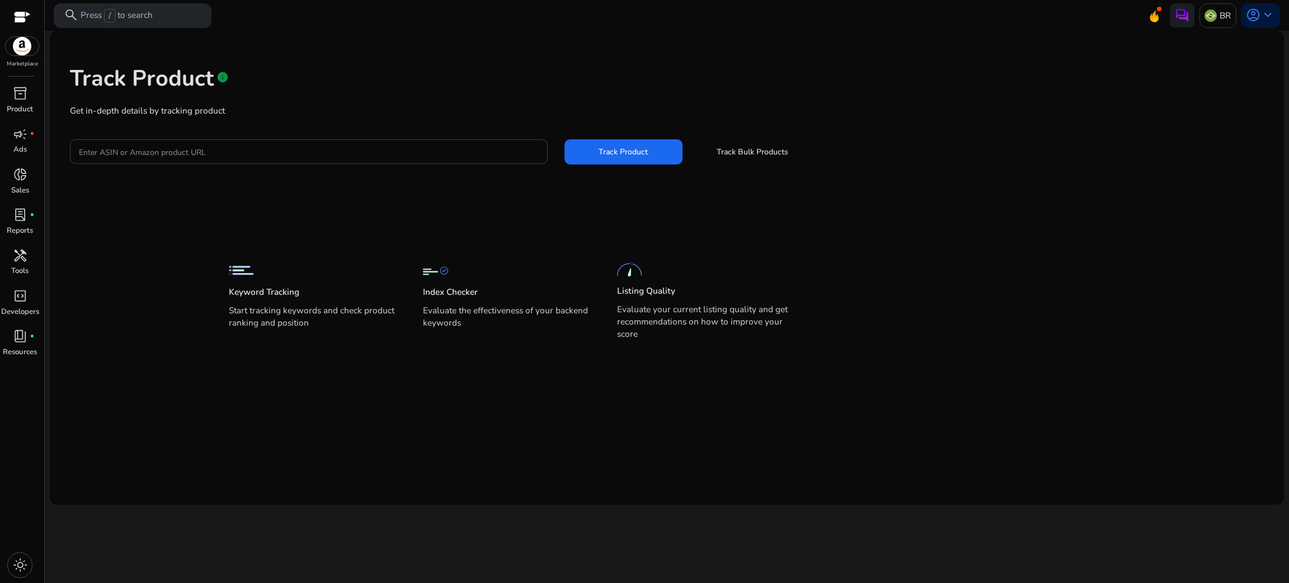
click at [425, 151] on input "Enter ASIN or Amazon product URL" at bounding box center [309, 152] width 460 height 12
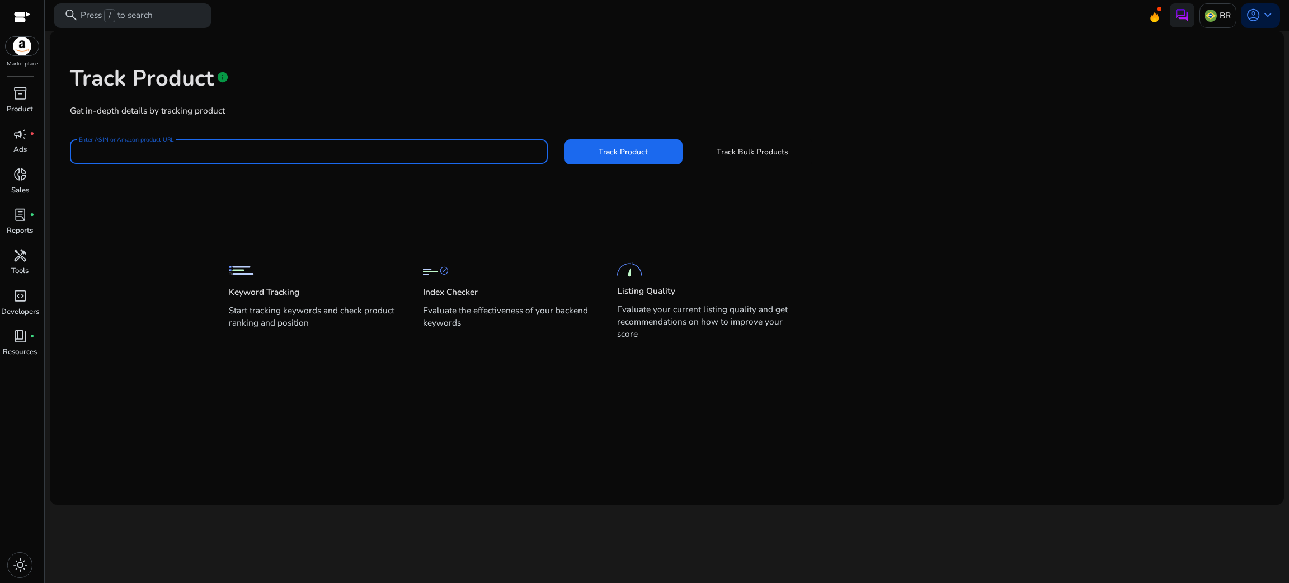
paste input "**********"
type input "**********"
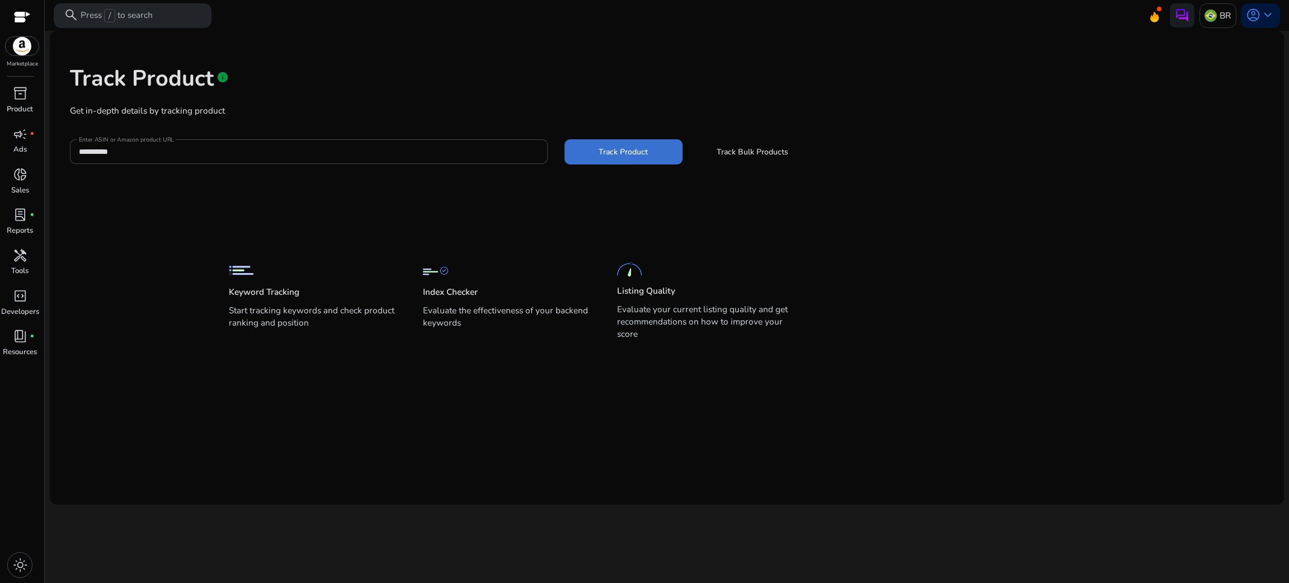
click at [599, 164] on span at bounding box center [624, 151] width 118 height 27
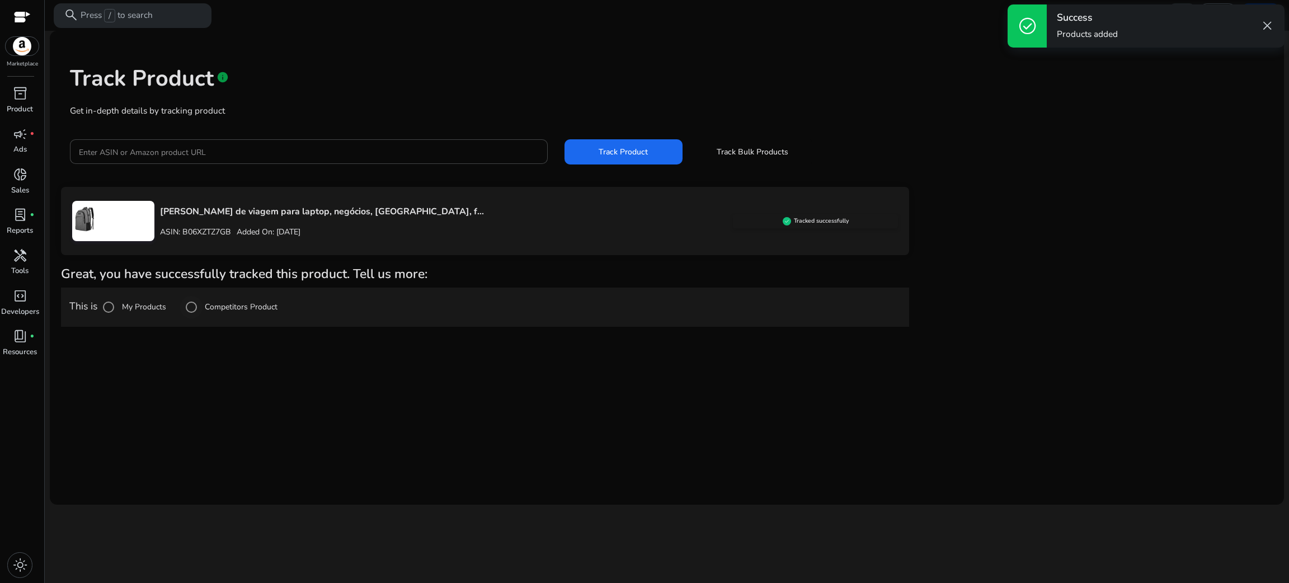
click at [249, 307] on label "Competitors Product" at bounding box center [240, 307] width 75 height 12
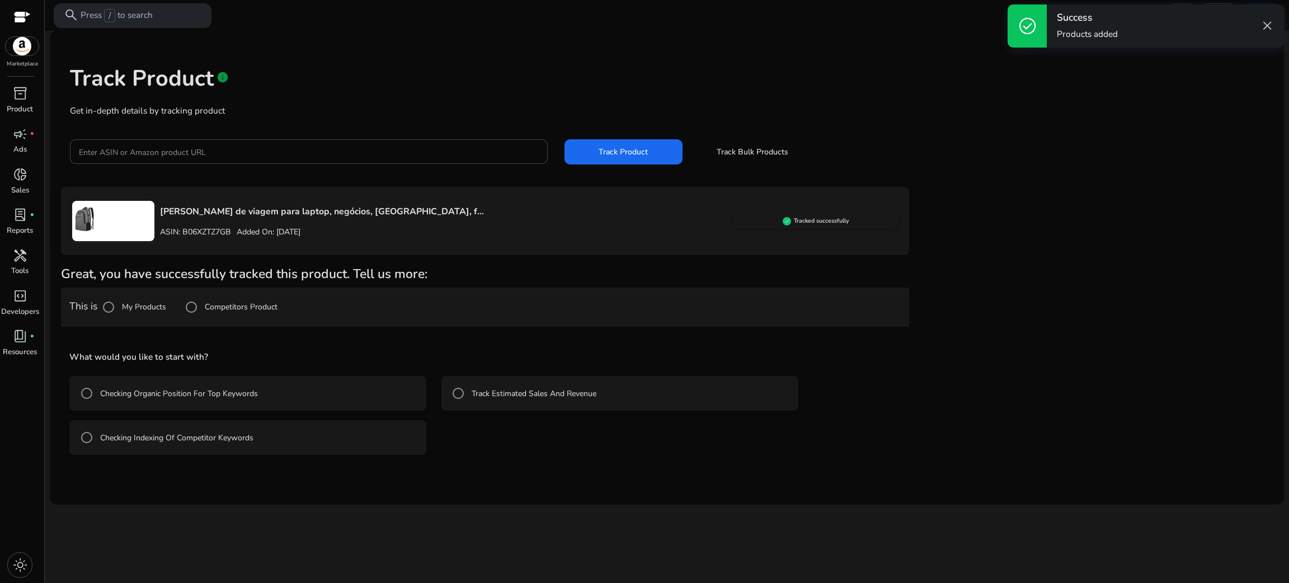
click at [163, 439] on label "Checking Indexing Of Competitor Keywords" at bounding box center [176, 438] width 156 height 12
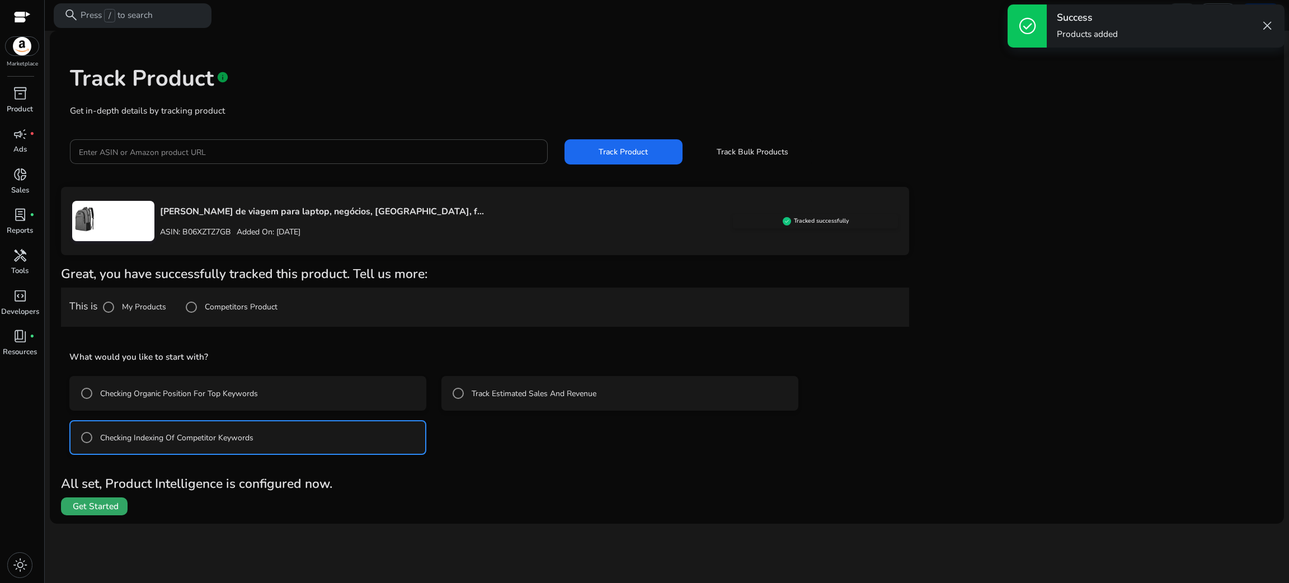
click at [83, 504] on span "Get Started" at bounding box center [96, 506] width 46 height 12
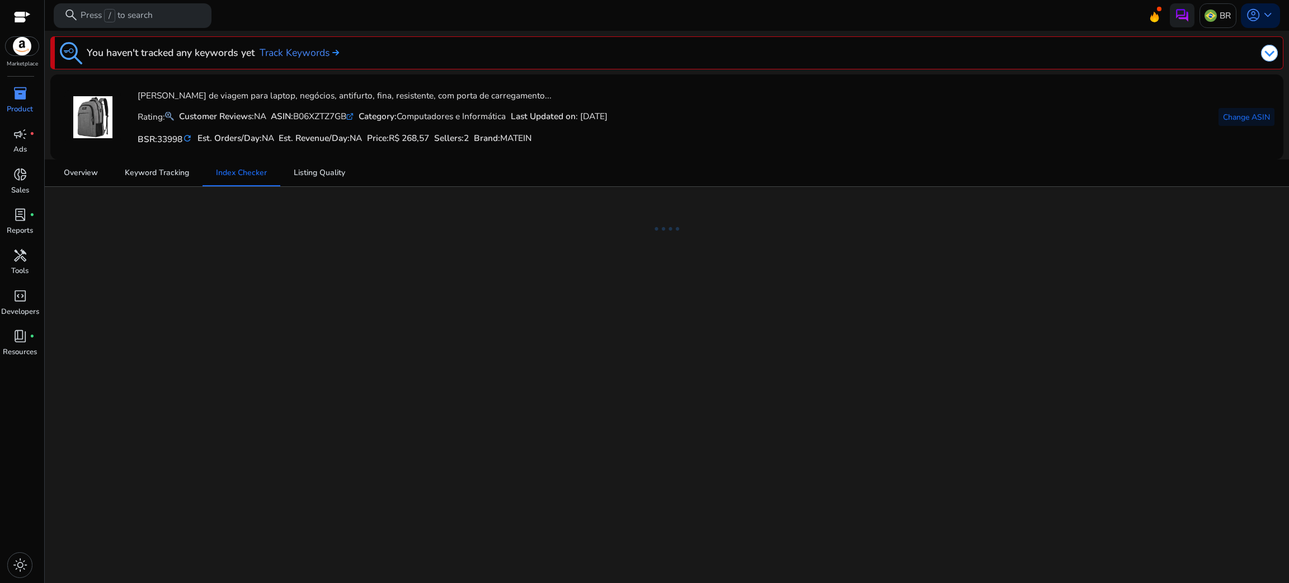
click at [383, 156] on mat-card "MATEIN Mochila de viagem para laptop, negócios, antifurto, fina, resistente, co…" at bounding box center [666, 116] width 1233 height 85
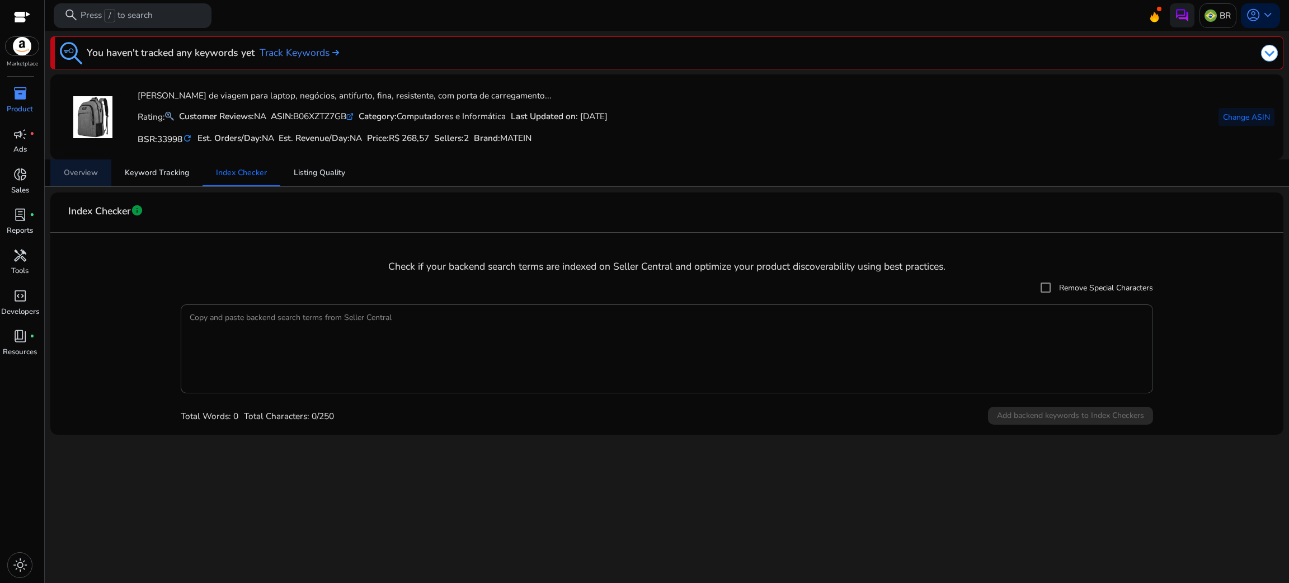
click at [87, 182] on span "Overview" at bounding box center [81, 172] width 34 height 27
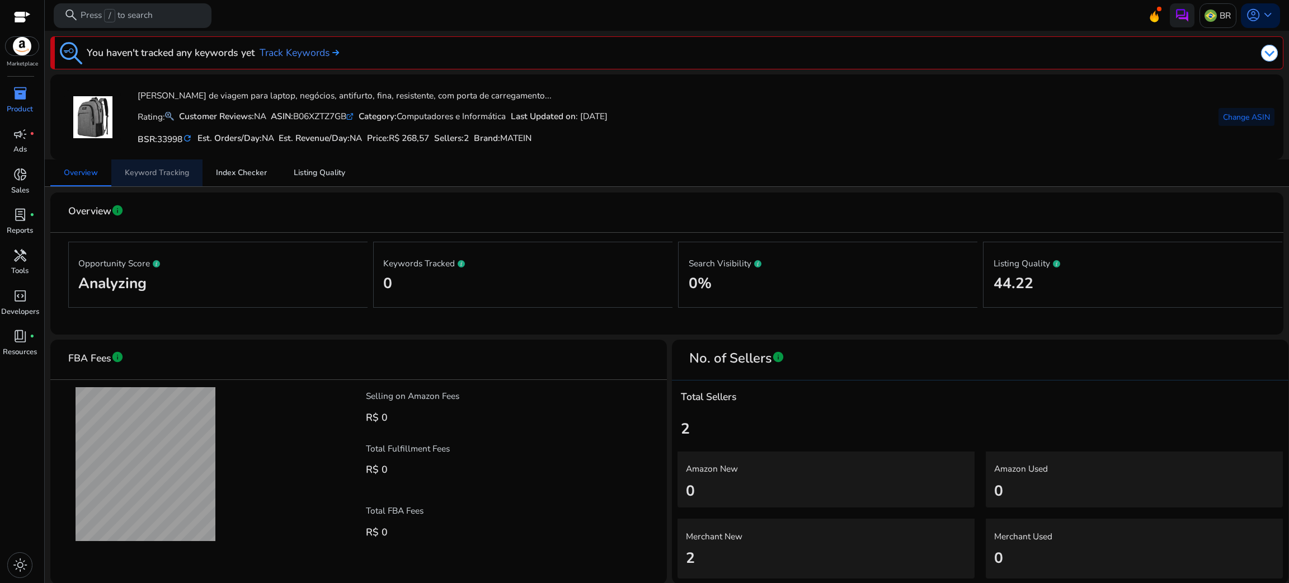
click at [186, 174] on span "Keyword Tracking" at bounding box center [157, 173] width 64 height 8
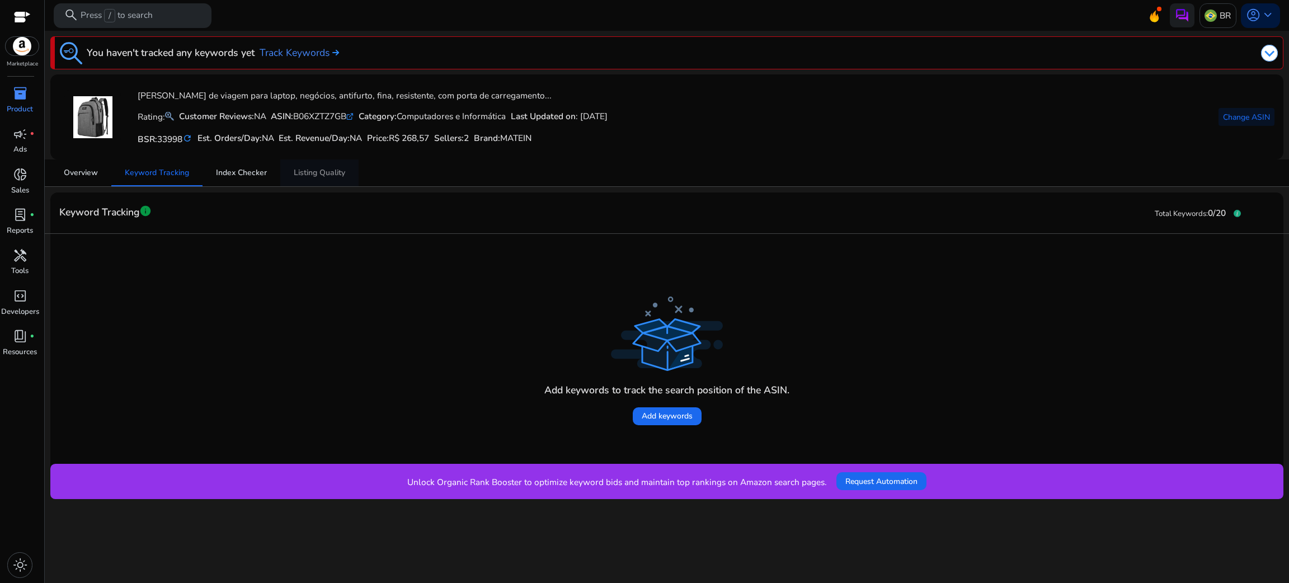
click at [329, 174] on span "Listing Quality" at bounding box center [319, 173] width 51 height 8
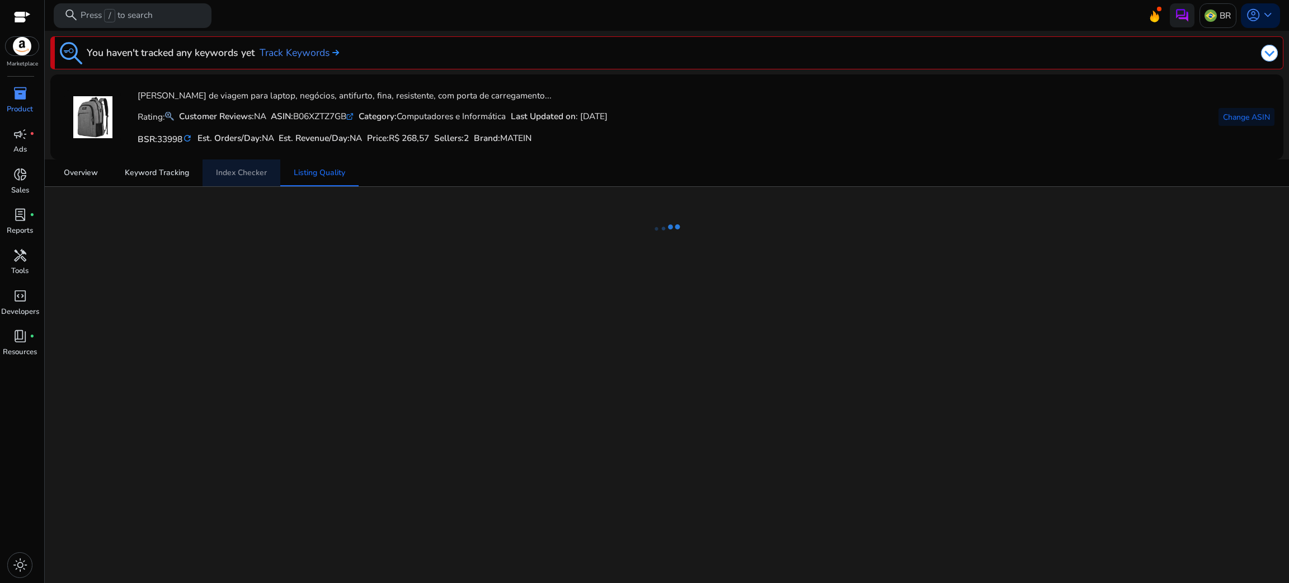
click at [247, 175] on span "Index Checker" at bounding box center [241, 173] width 51 height 8
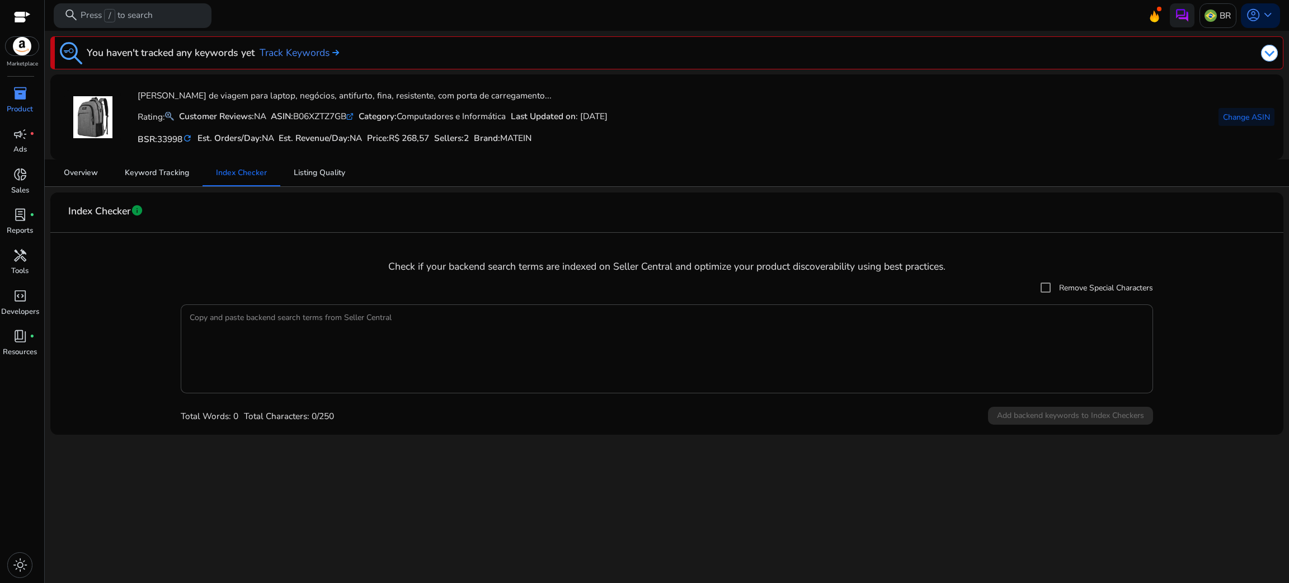
click at [908, 46] on div at bounding box center [823, 53] width 909 height 22
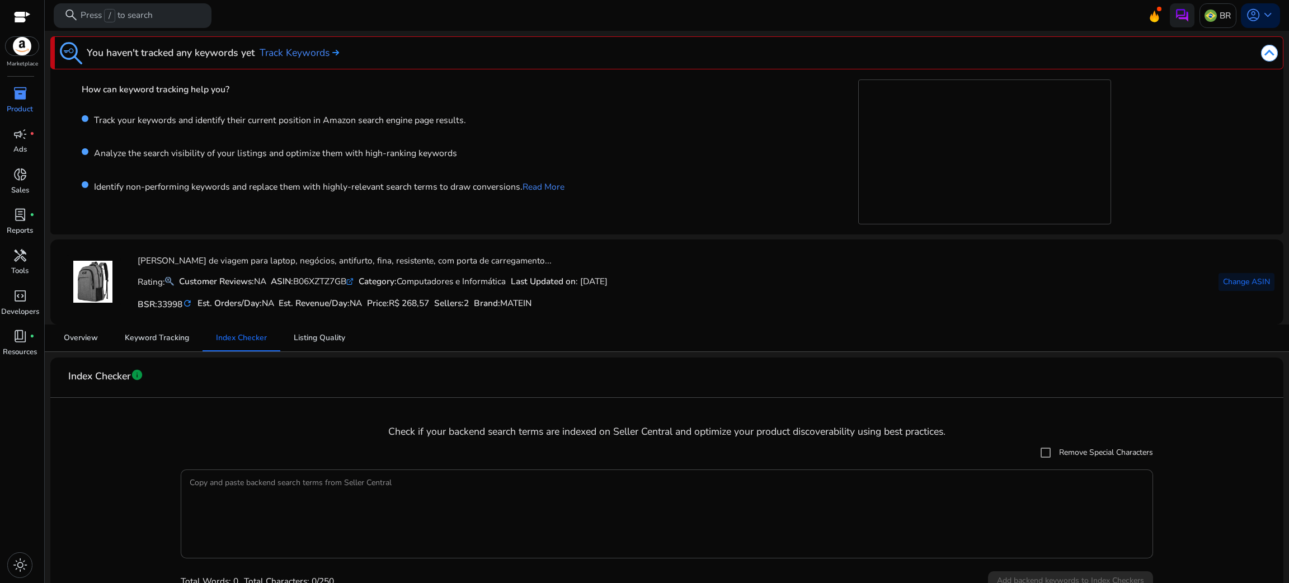
click at [908, 51] on div at bounding box center [823, 53] width 909 height 22
